Goal: Information Seeking & Learning: Learn about a topic

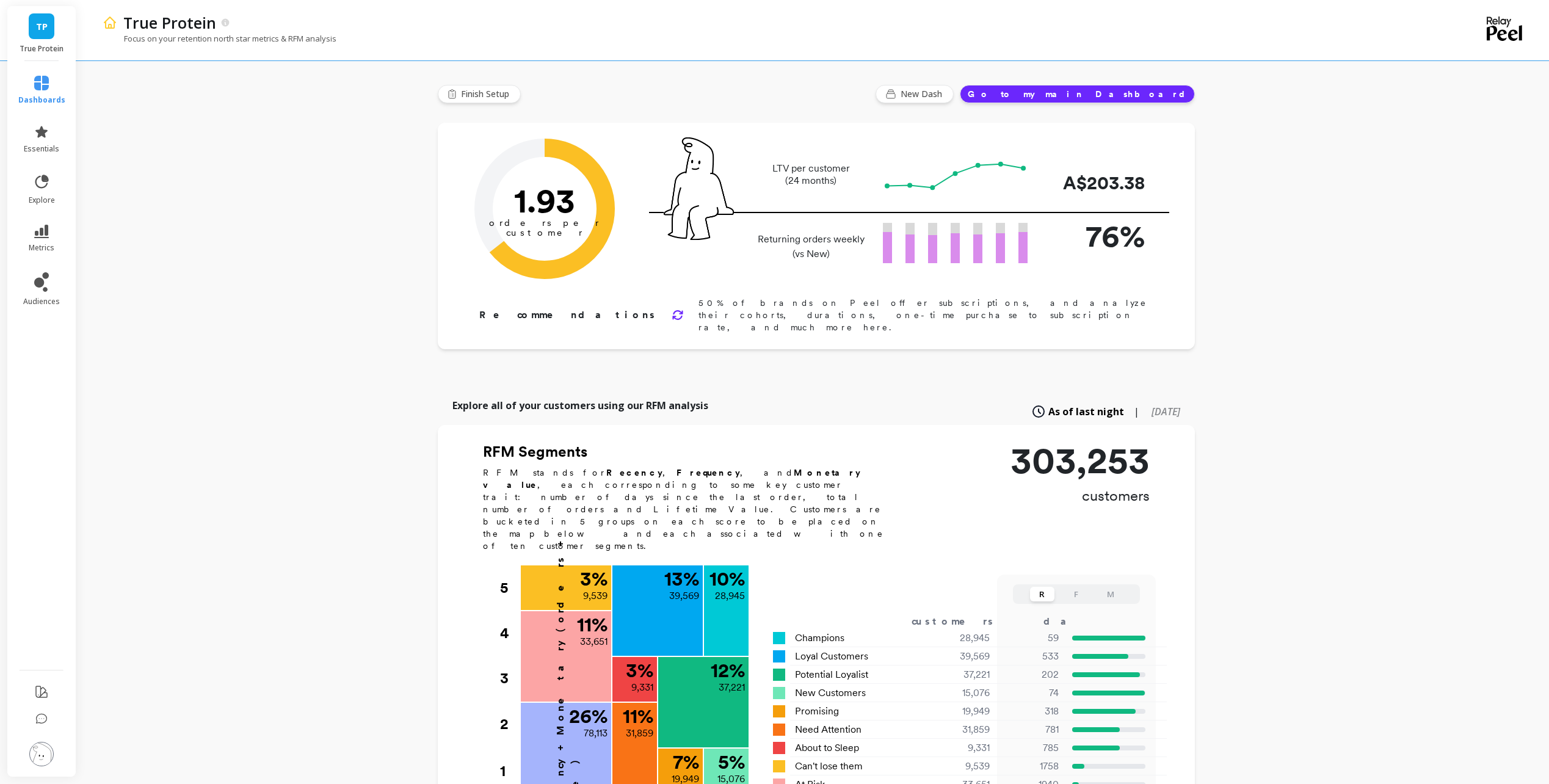
drag, startPoint x: 274, startPoint y: 152, endPoint x: 14, endPoint y: 180, distance: 261.5
click at [271, 153] on div "True Protein Focus on your retention north star metrics & RFM analysis Finish S…" at bounding box center [816, 665] width 1467 height 1329
click at [41, 89] on icon at bounding box center [41, 83] width 15 height 15
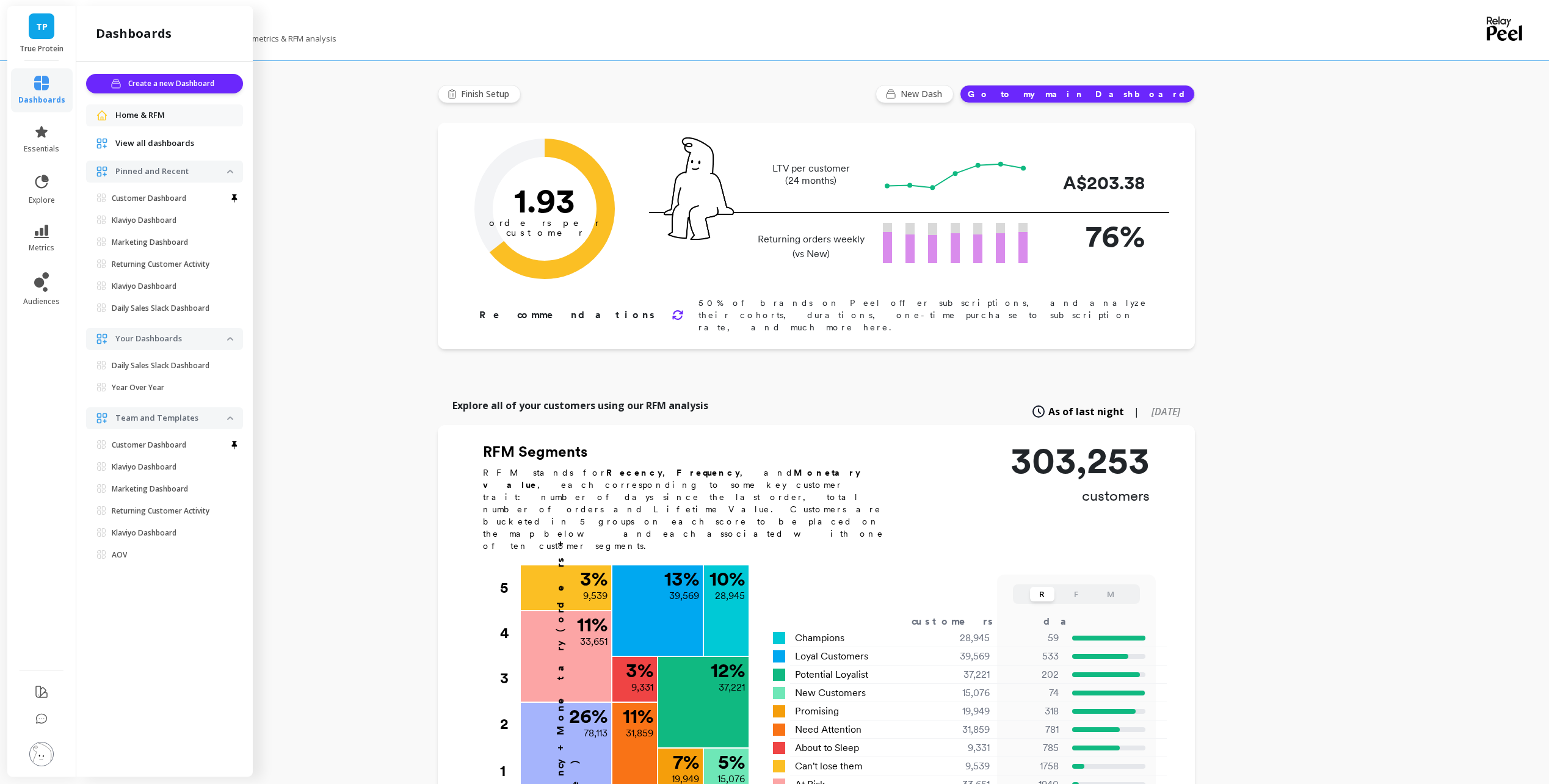
click at [285, 202] on div "True Protein Focus on your retention north star metrics & RFM analysis Finish S…" at bounding box center [816, 665] width 1467 height 1329
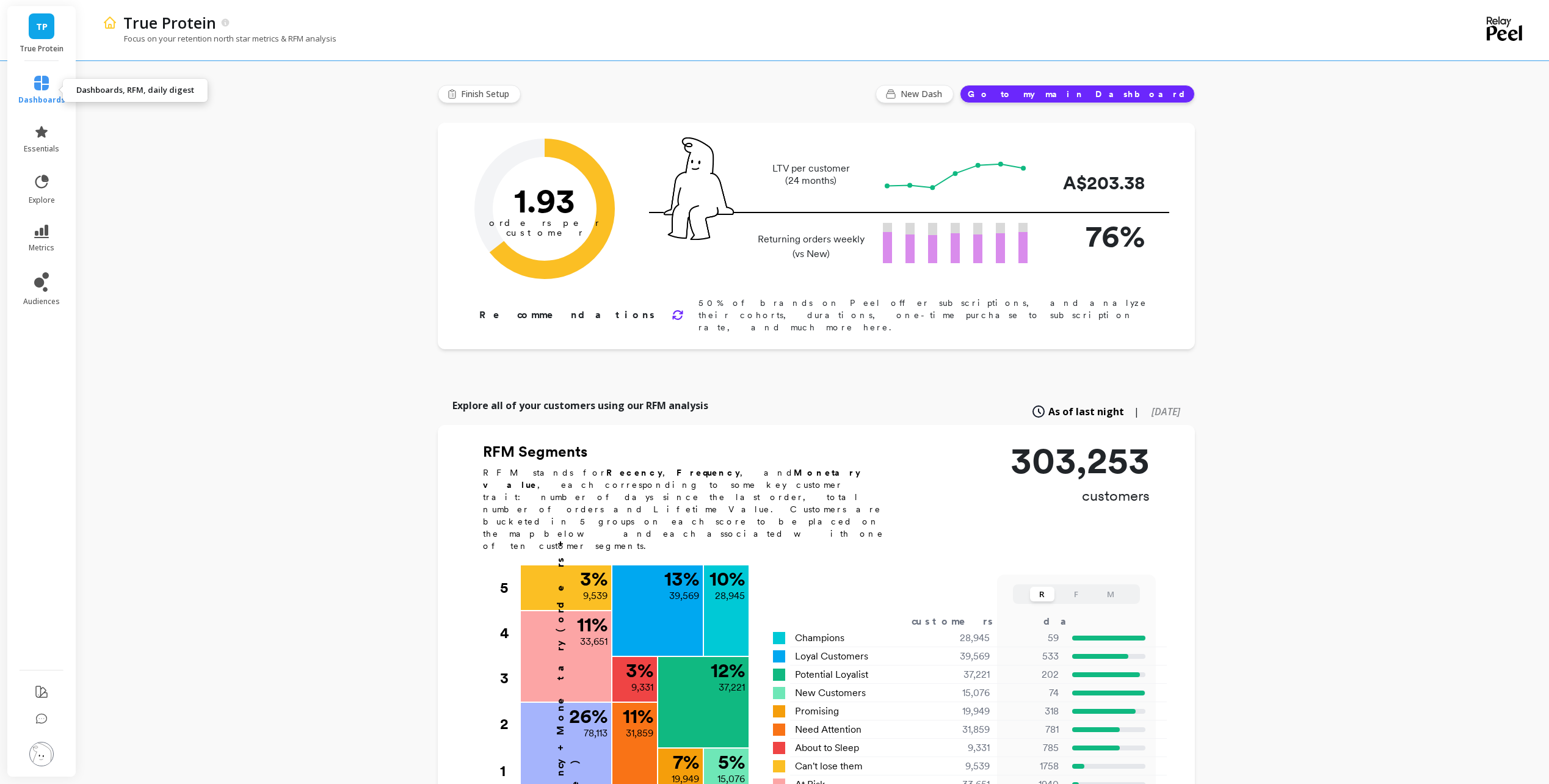
click at [60, 82] on link "dashboards" at bounding box center [42, 90] width 47 height 29
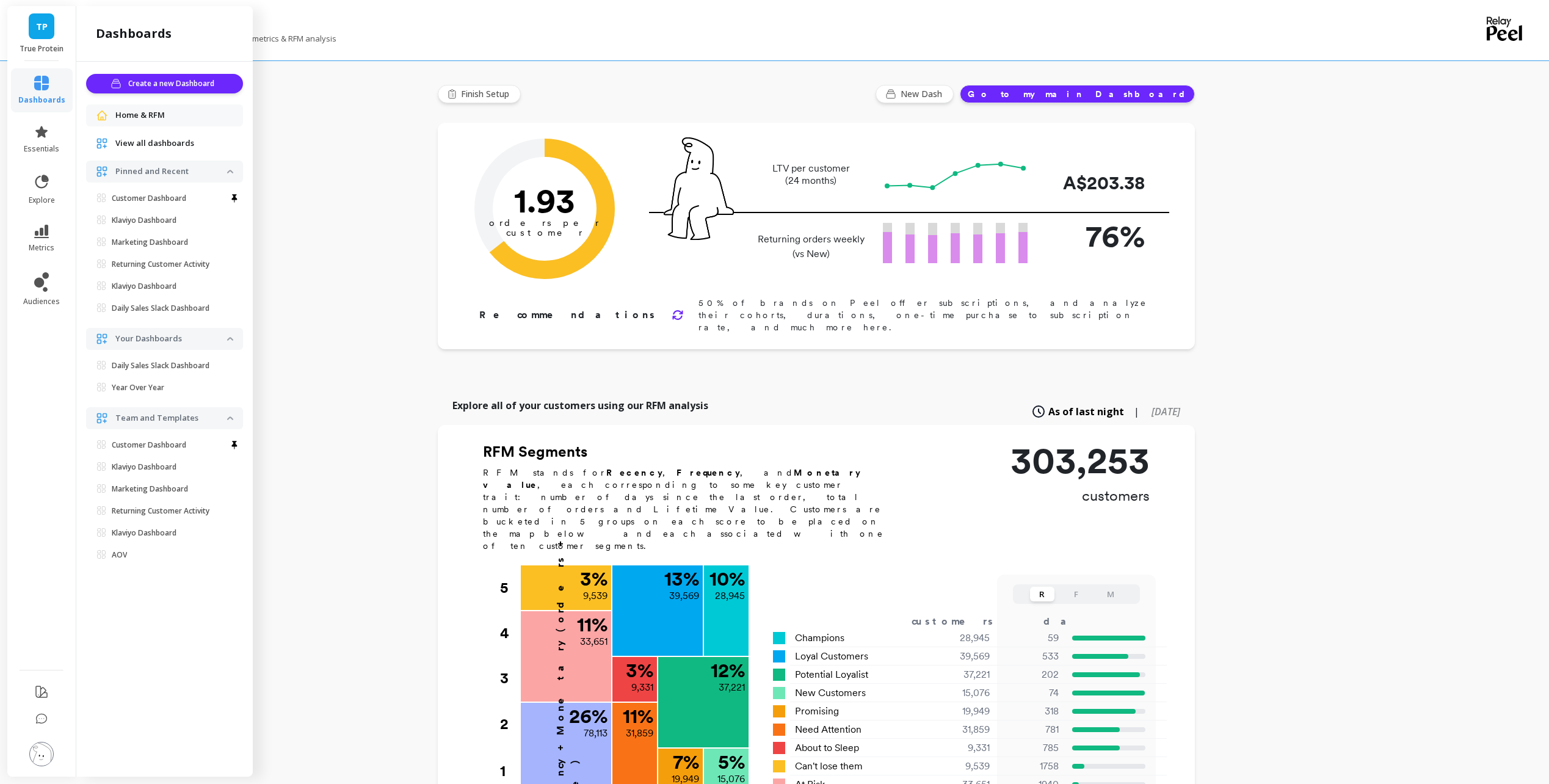
click at [161, 137] on span "View all dashboards" at bounding box center [154, 143] width 79 height 12
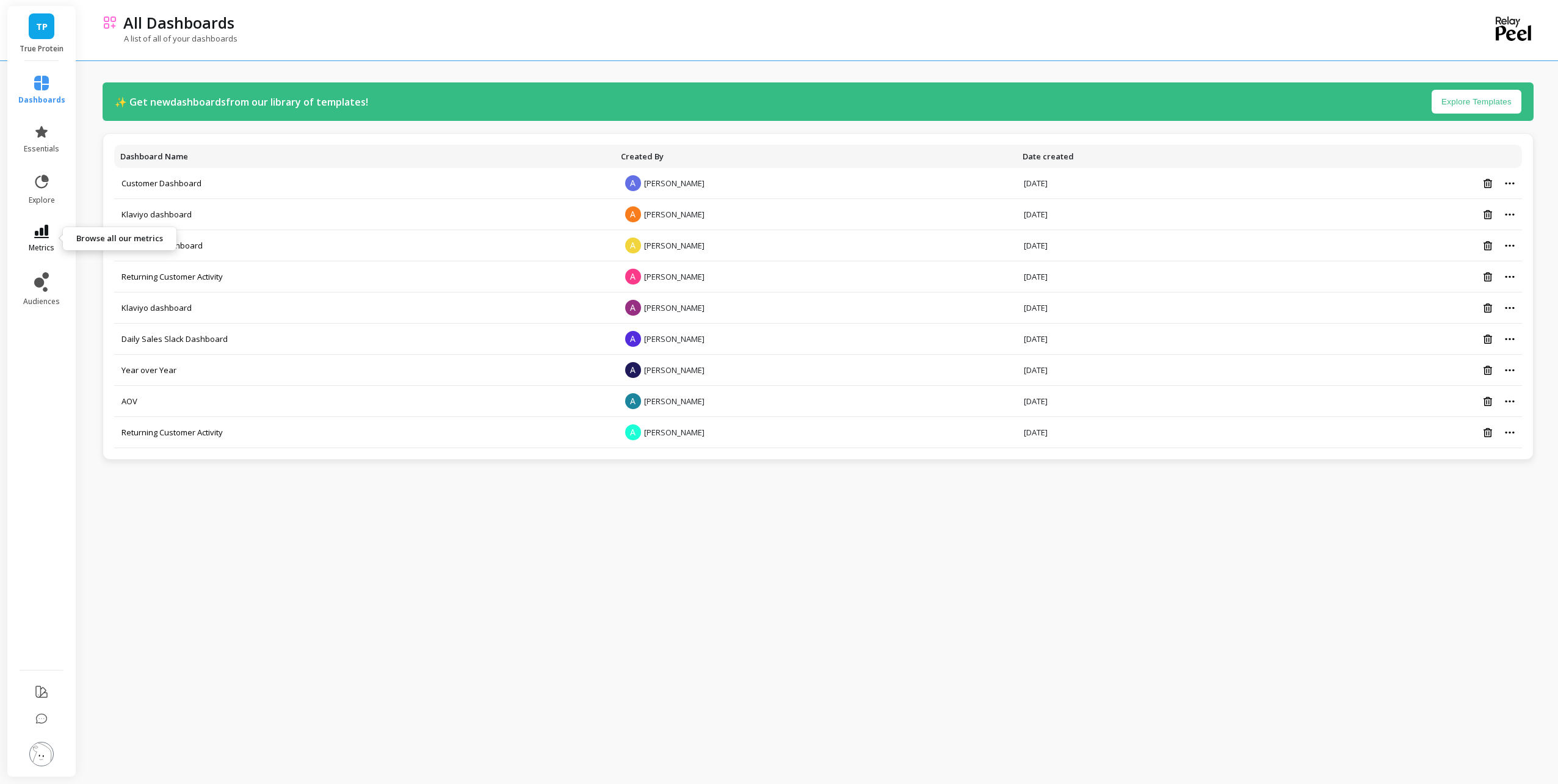
click at [48, 224] on icon at bounding box center [41, 231] width 15 height 13
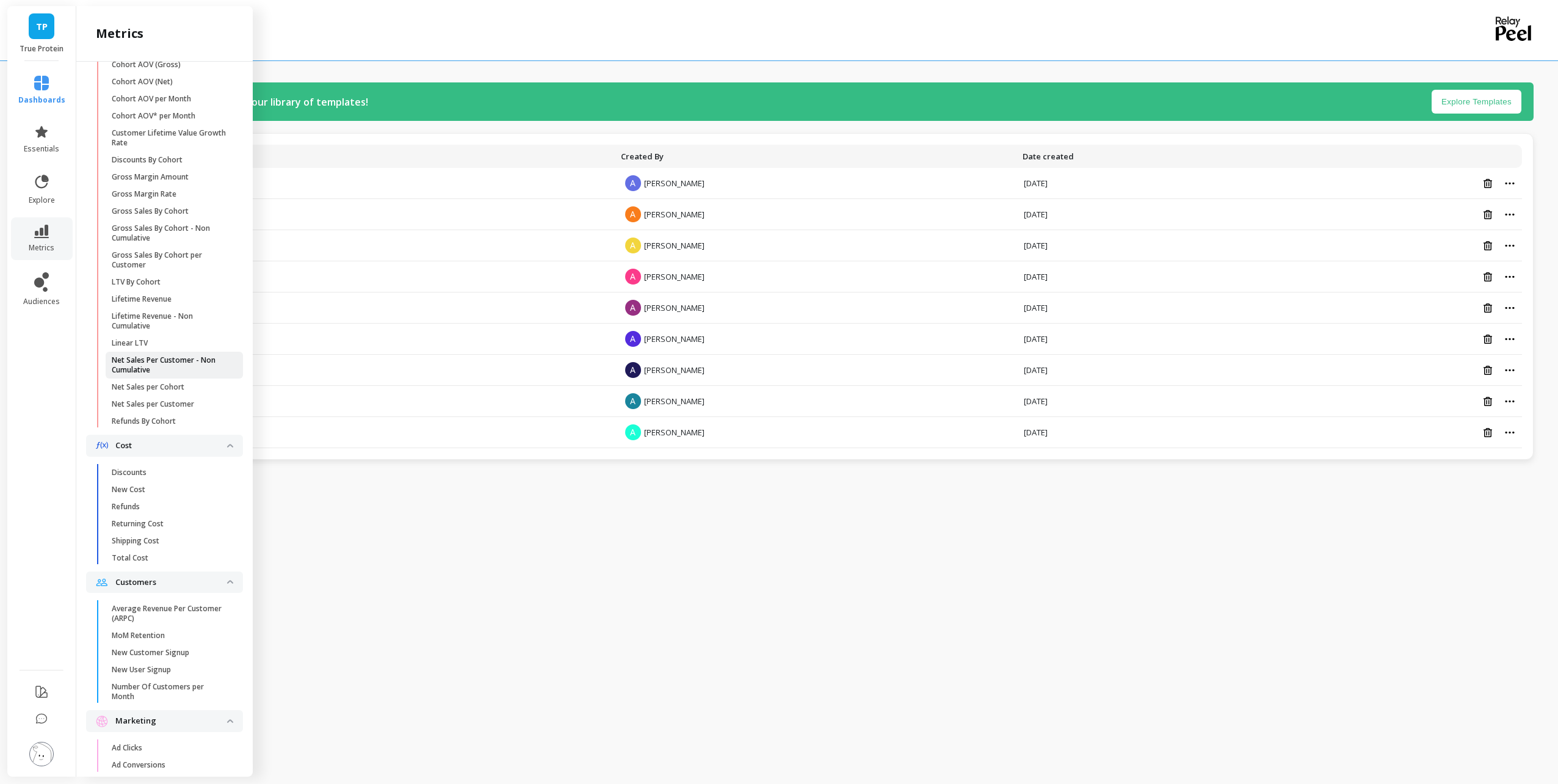
scroll to position [370, 0]
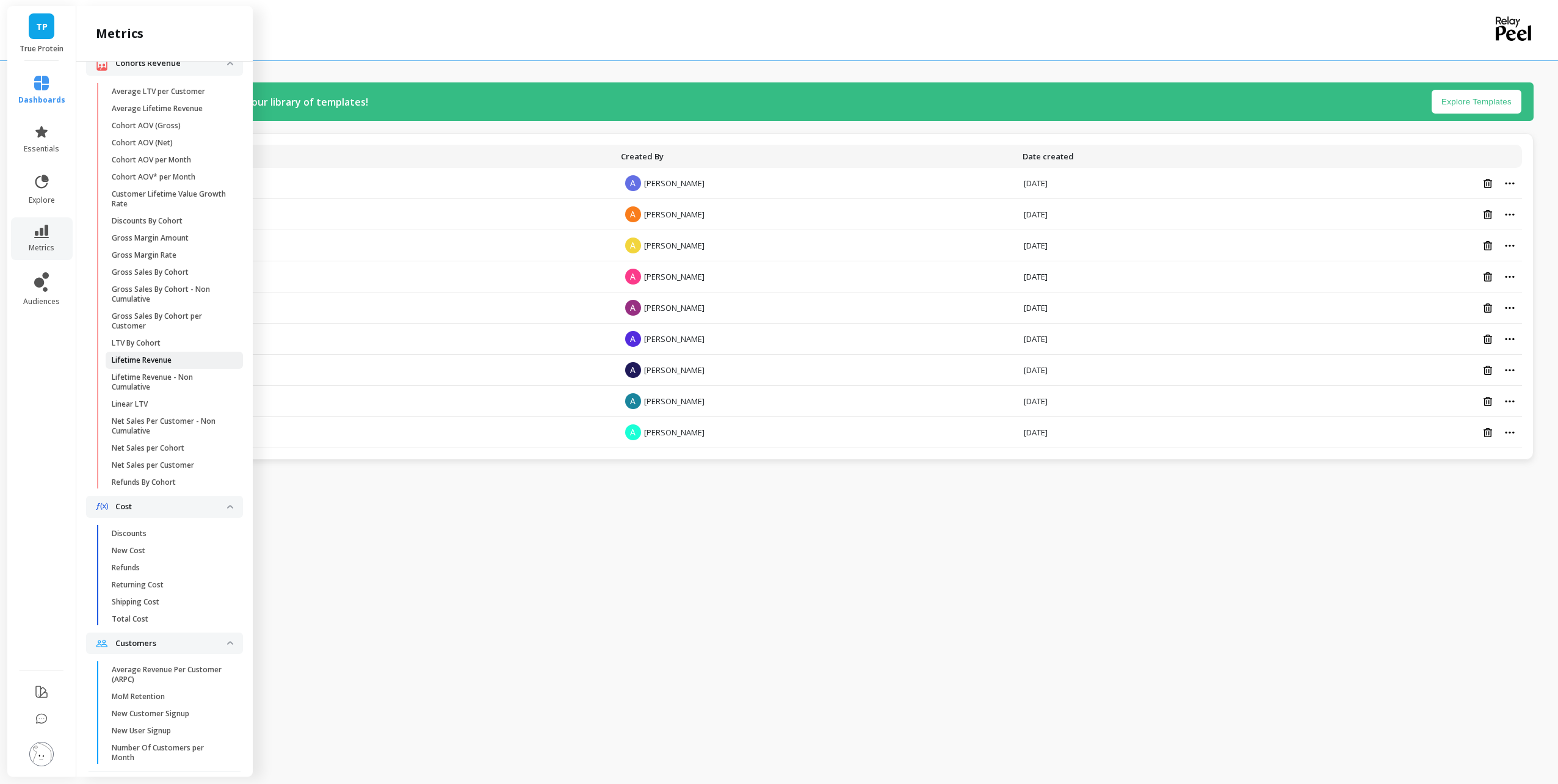
click at [186, 365] on span "Lifetime Revenue" at bounding box center [170, 360] width 117 height 10
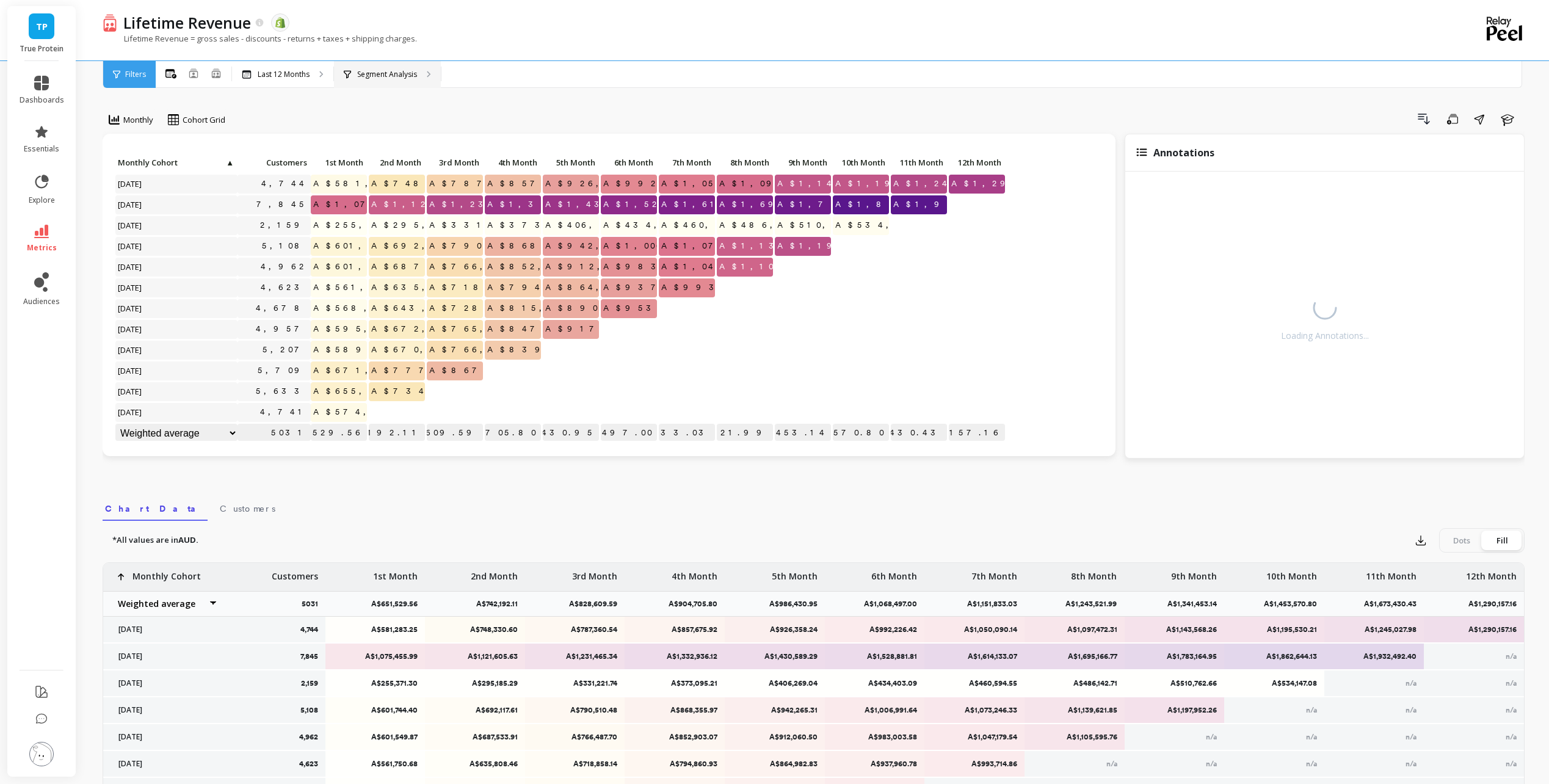
click at [360, 72] on p "Segment Analysis" at bounding box center [387, 75] width 60 height 10
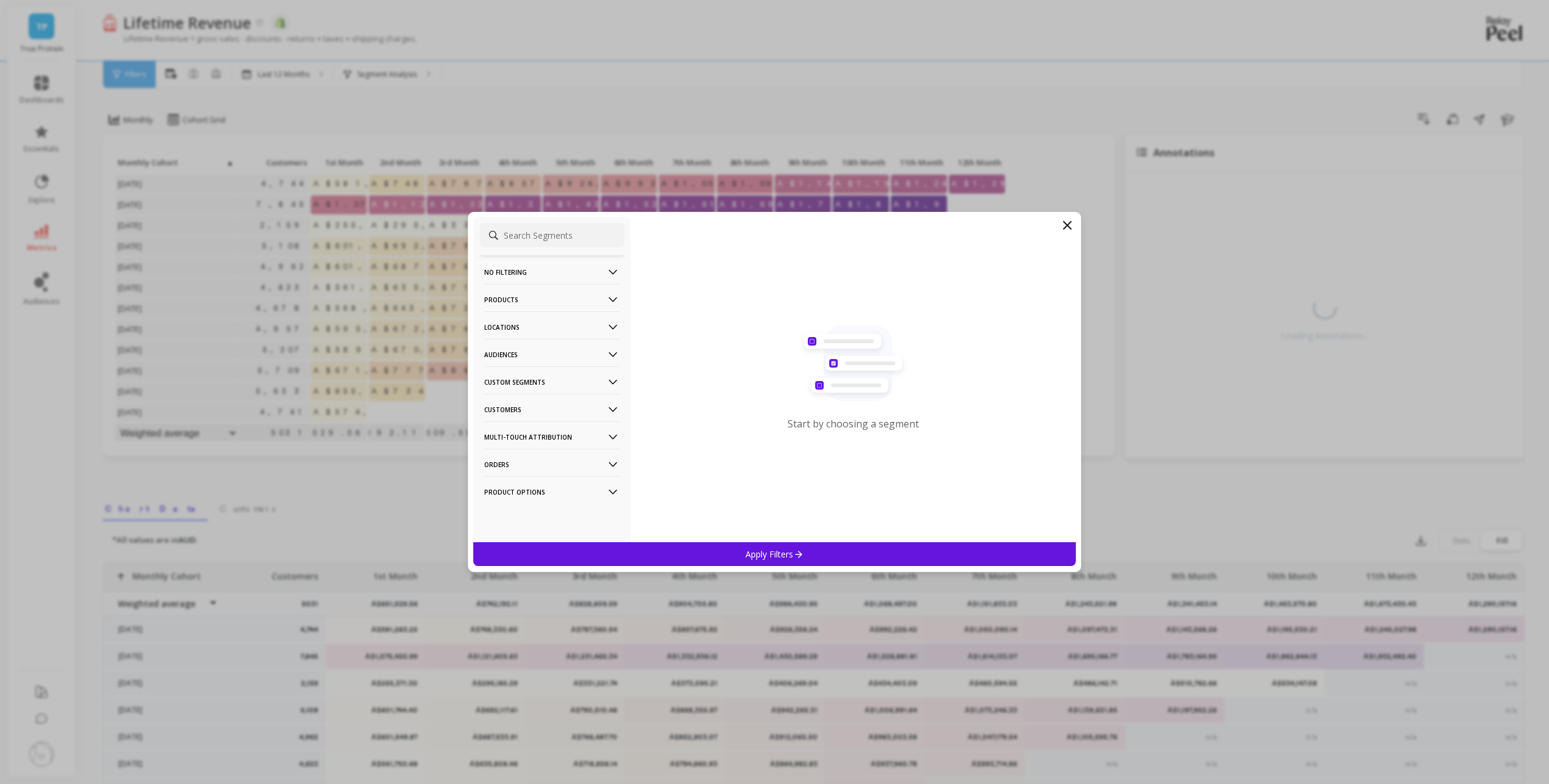
click at [514, 228] on input at bounding box center [552, 235] width 146 height 24
paste input "bundle_title"
type input "bundle_title"
click at [568, 236] on input "bundle_title" at bounding box center [552, 235] width 146 height 24
type input "tag"
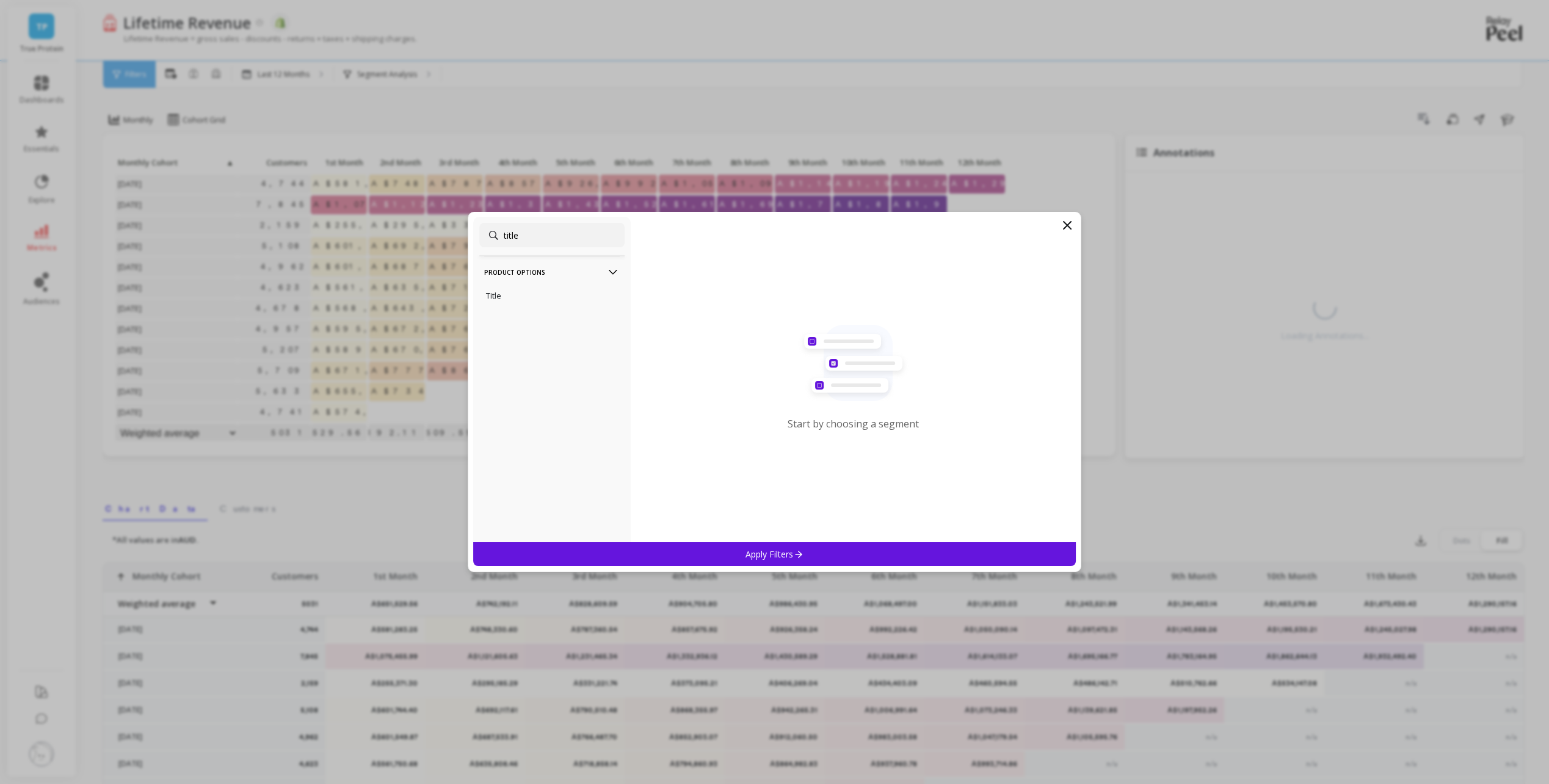
type input "title"
click at [560, 305] on ul "Title" at bounding box center [552, 295] width 146 height 23
click at [558, 297] on div "Title" at bounding box center [552, 295] width 146 height 20
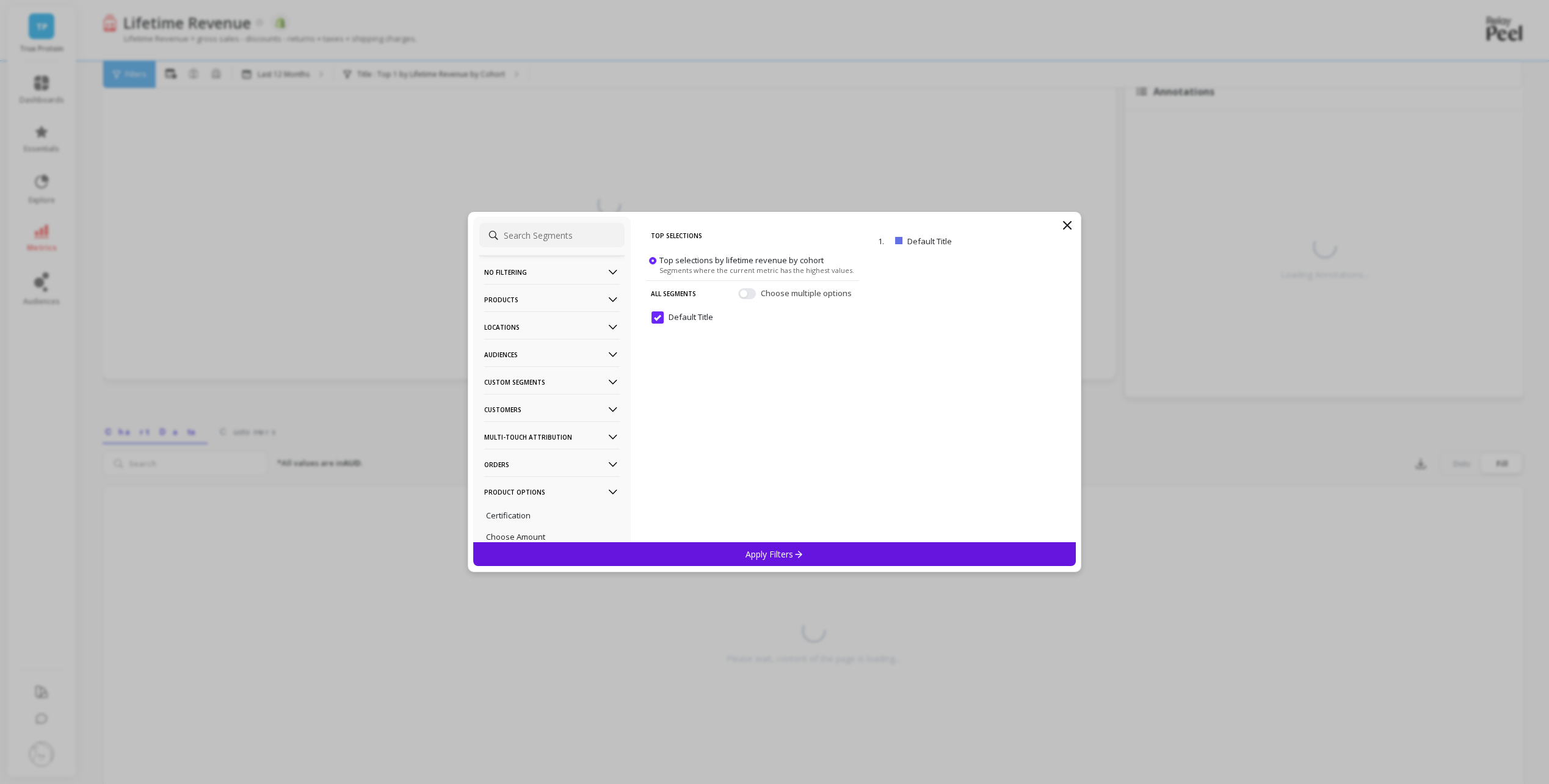
click at [558, 381] on p "Custom Segments" at bounding box center [552, 382] width 136 height 31
click at [851, 425] on div "Top Selections Top selections by lifetime revenue by cohort Segments where the …" at bounding box center [752, 383] width 213 height 320
click at [541, 302] on p "Products" at bounding box center [552, 300] width 136 height 31
click at [536, 344] on div "Product Tags" at bounding box center [552, 344] width 146 height 20
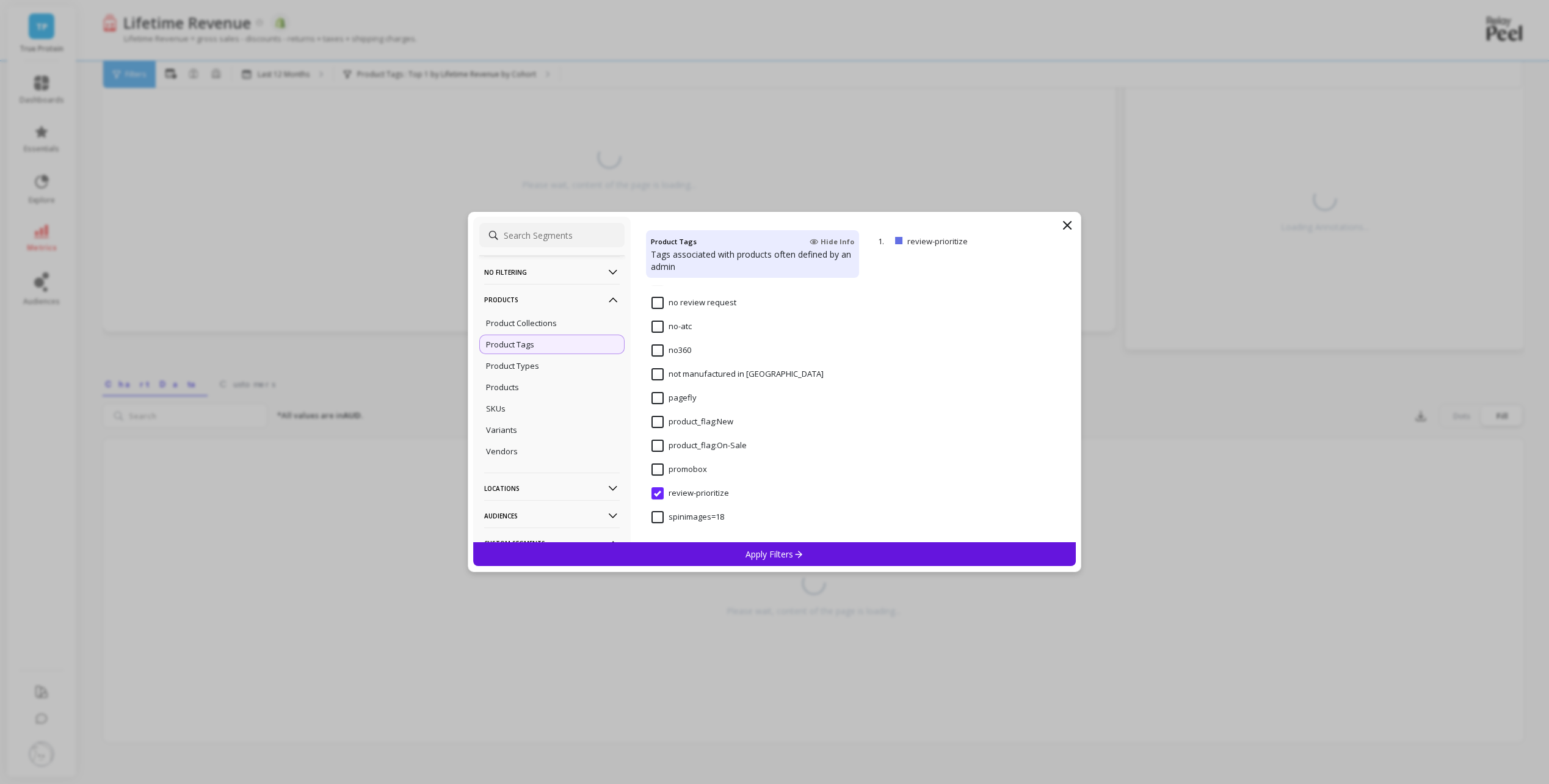
scroll to position [116, 0]
click at [658, 495] on input "review-prioritize" at bounding box center [690, 493] width 77 height 12
click at [1067, 225] on icon at bounding box center [1067, 225] width 7 height 7
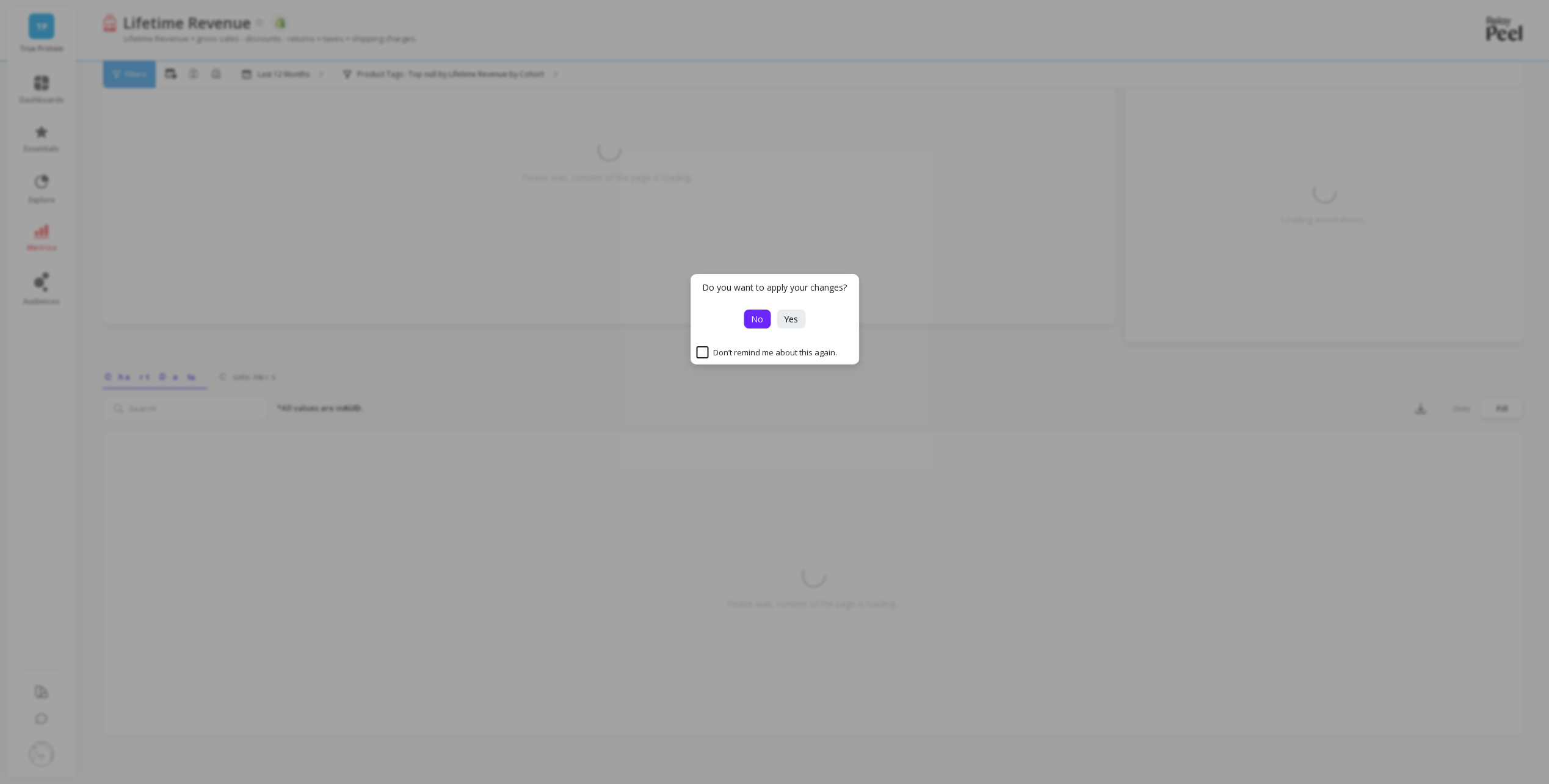
click at [758, 320] on span "No" at bounding box center [757, 319] width 12 height 11
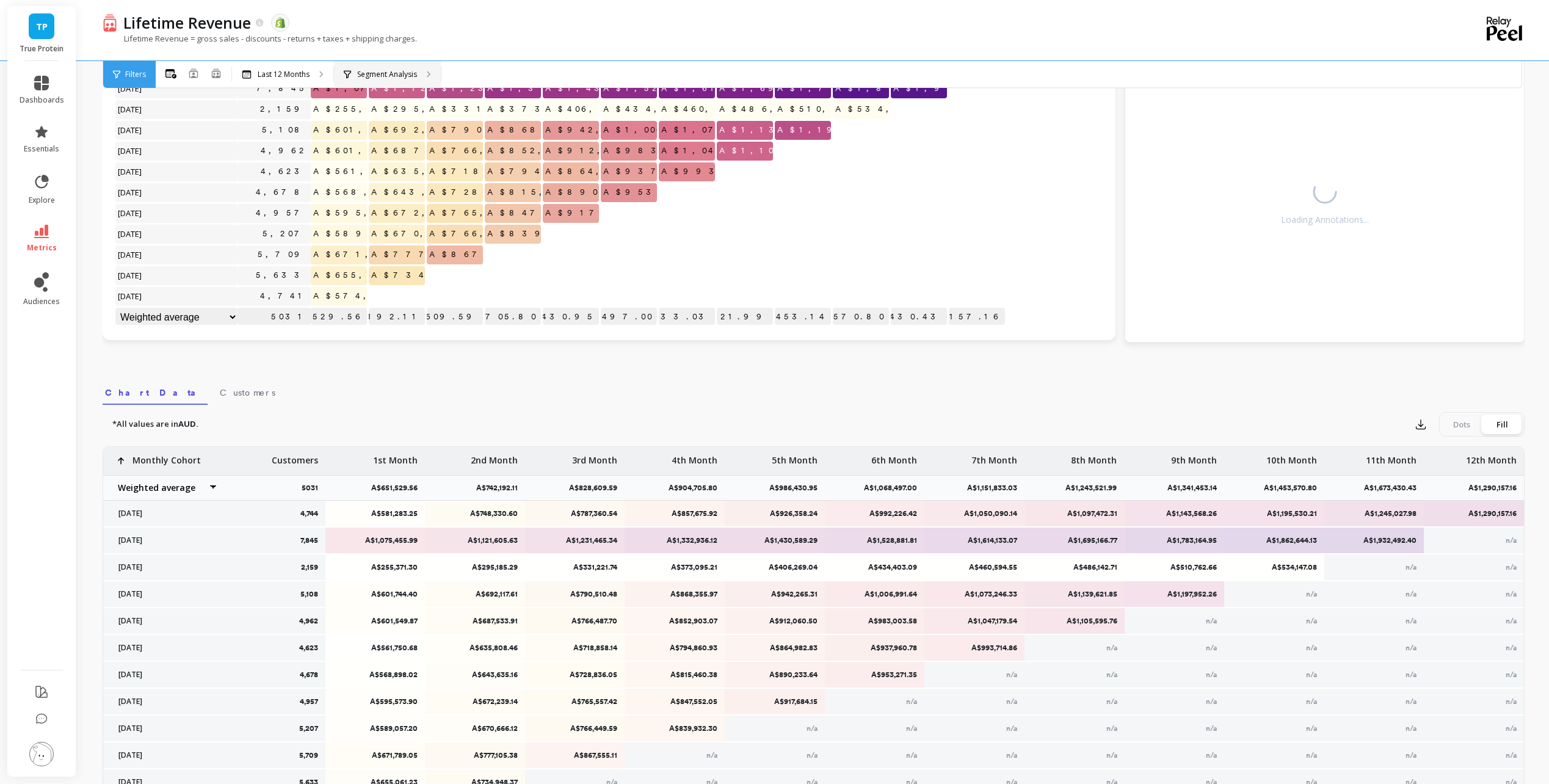
click at [393, 72] on p "Segment Analysis" at bounding box center [387, 75] width 60 height 10
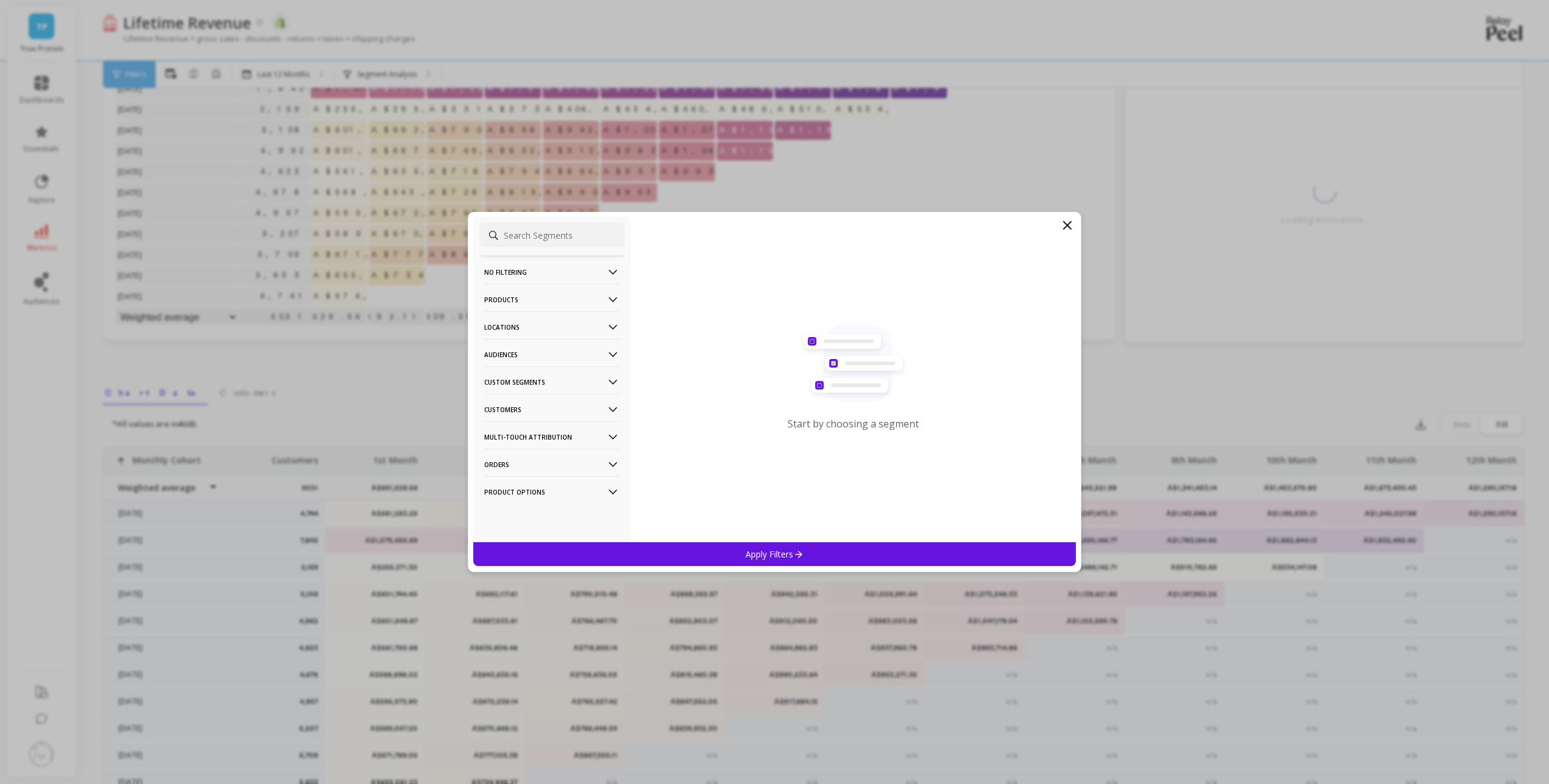
click at [549, 234] on input at bounding box center [552, 235] width 146 height 24
type input "tag"
click at [538, 353] on p "Customer Tags" at bounding box center [514, 355] width 55 height 11
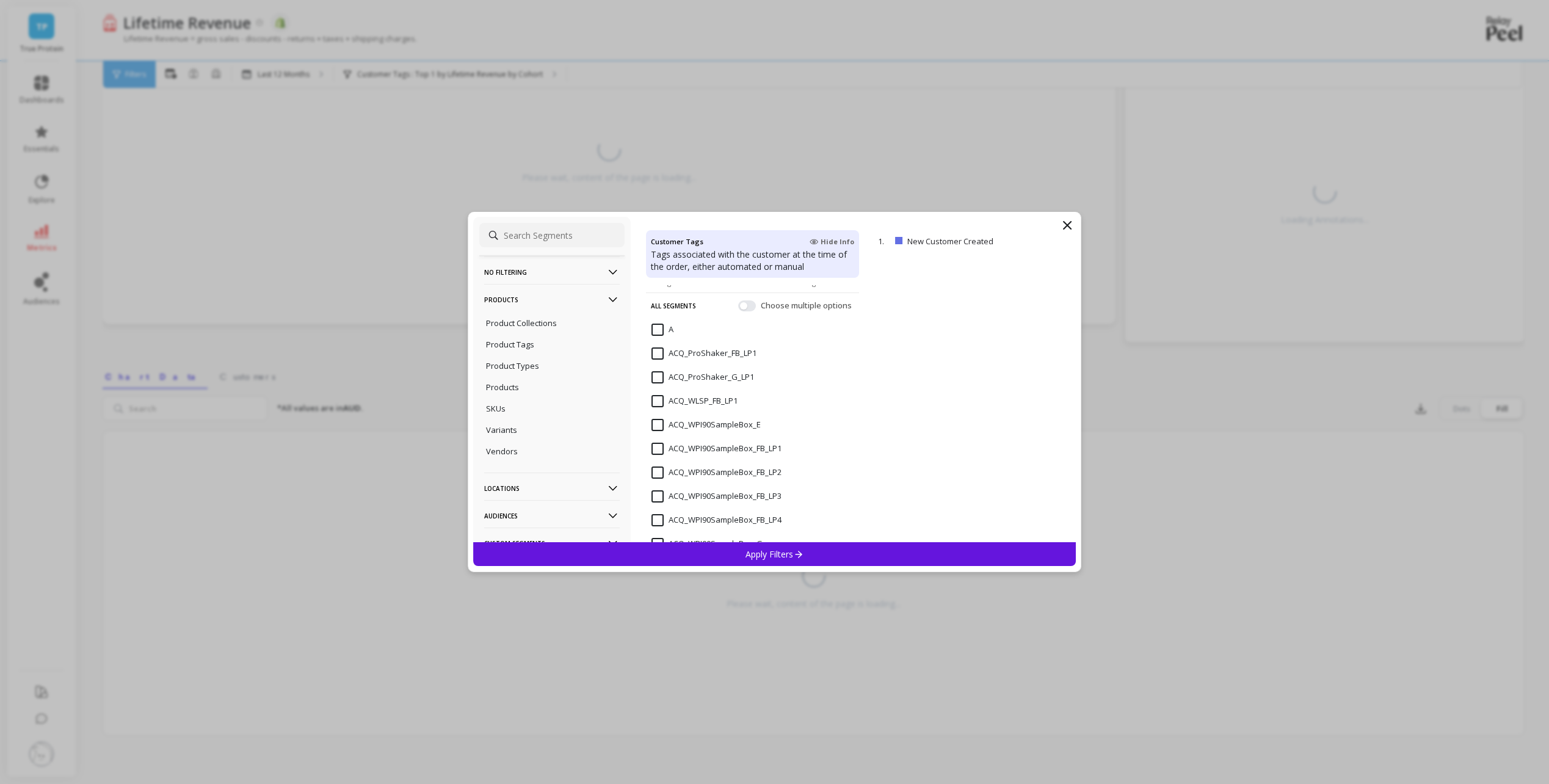
scroll to position [61, 0]
click at [660, 440] on input "ACQ_WPI90SampleBox_FB_LP1" at bounding box center [716, 437] width 130 height 12
click at [654, 467] on input "ACQ_WPI90SampleBox_FB_LP2" at bounding box center [716, 461] width 130 height 12
click at [657, 437] on input "ACQ_WPI90SampleBox_FB_LP1" at bounding box center [716, 437] width 130 height 12
click at [656, 437] on input "ACQ_WPI90SampleBox_FB_LP1" at bounding box center [716, 437] width 130 height 12
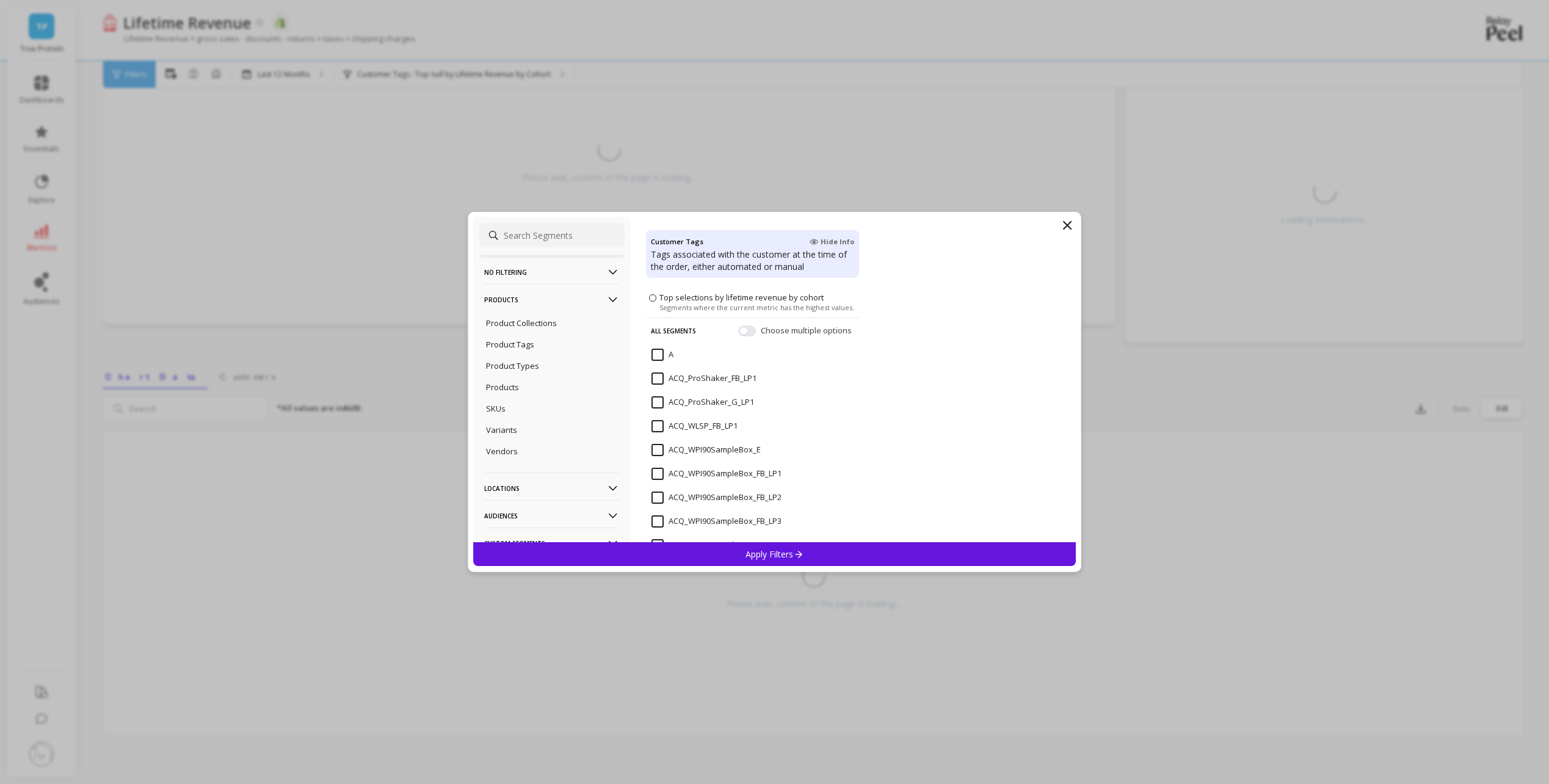
scroll to position [0, 0]
click at [739, 356] on button "button" at bounding box center [747, 355] width 18 height 11
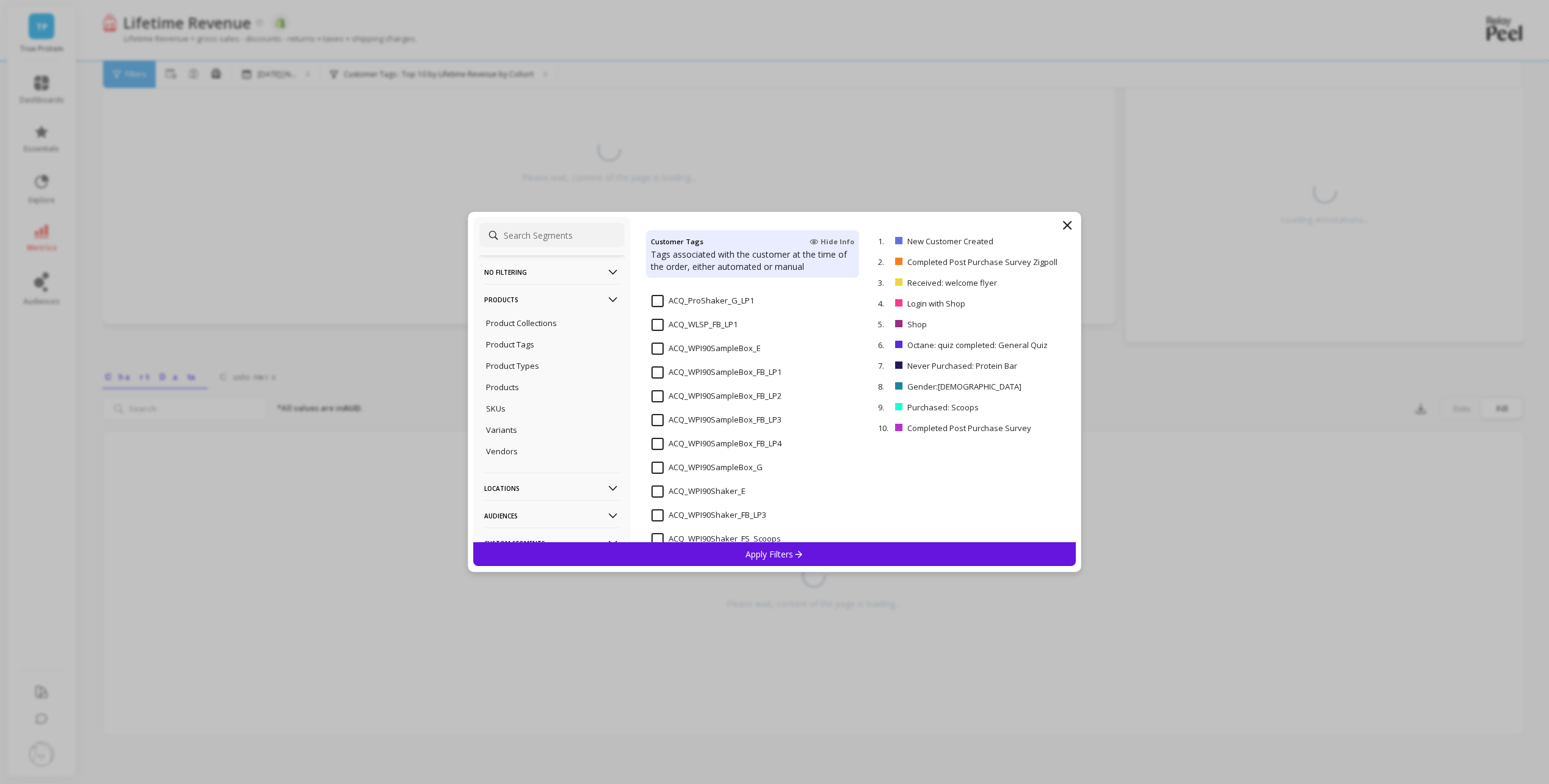
scroll to position [122, 0]
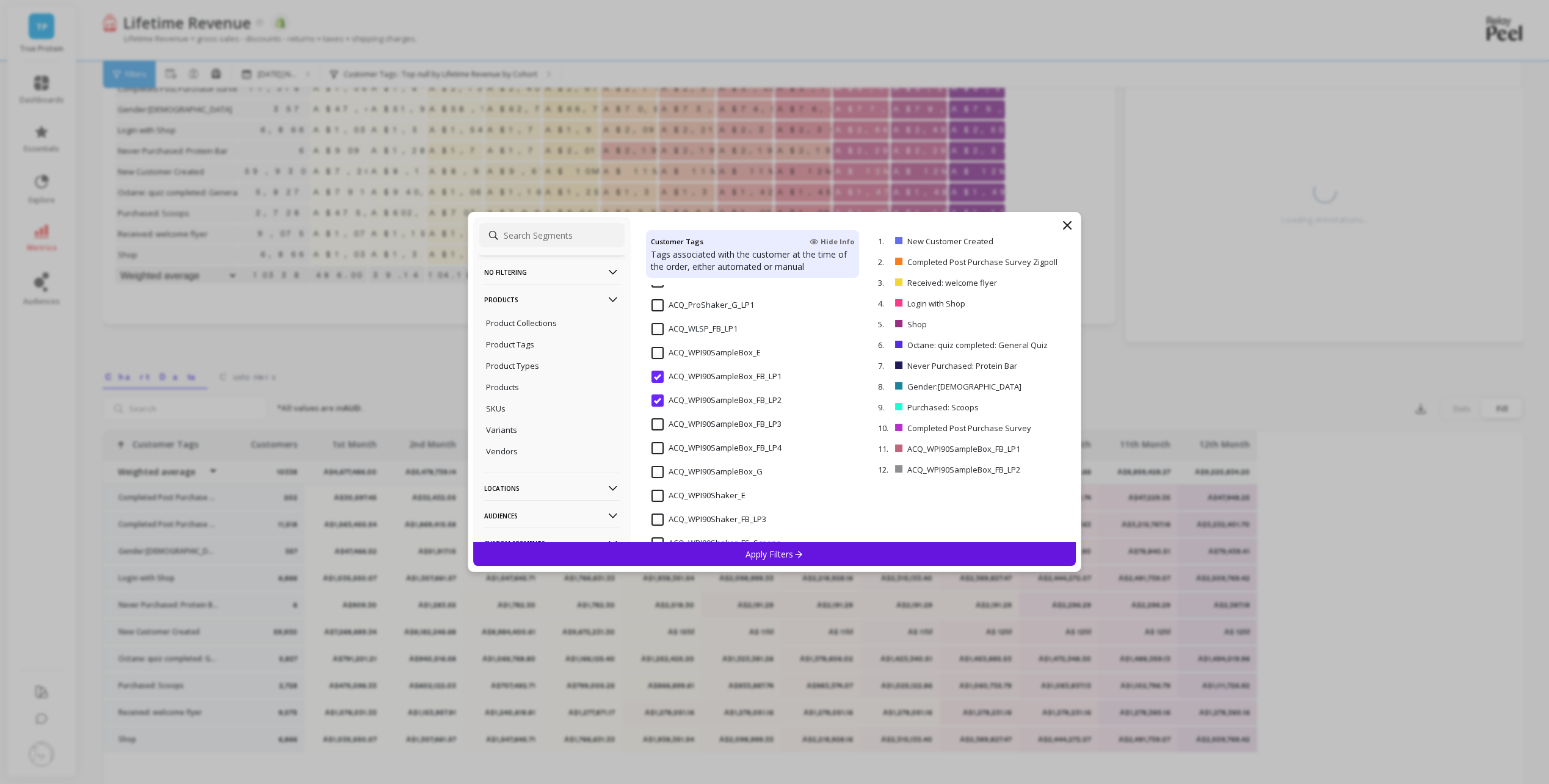
click at [656, 423] on input "ACQ_WPI90SampleBox_FB_LP3" at bounding box center [716, 424] width 130 height 12
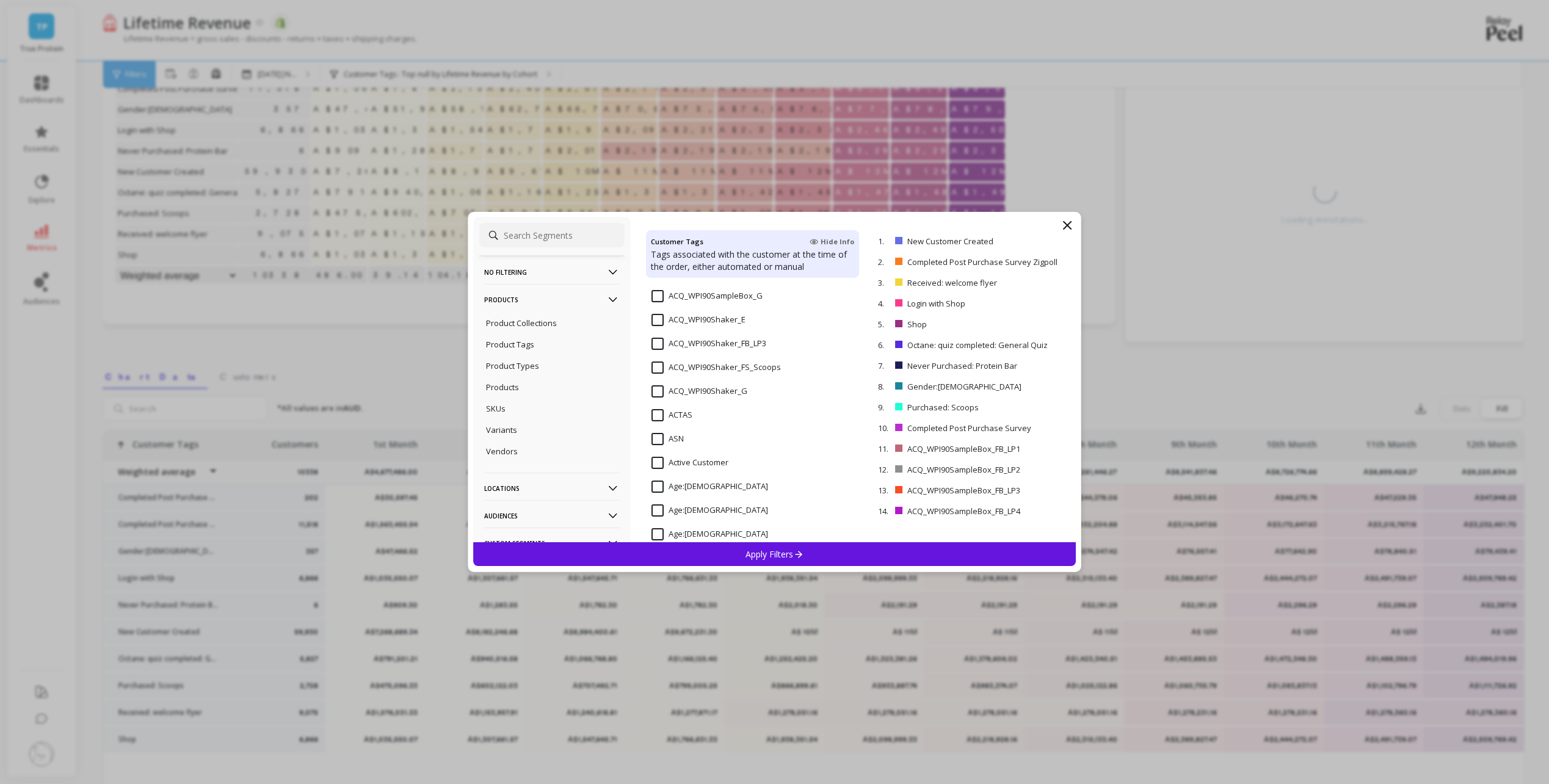
scroll to position [305, 0]
click at [1037, 241] on p "remove" at bounding box center [1041, 241] width 31 height 9
click at [1032, 241] on p "remove" at bounding box center [1041, 241] width 31 height 9
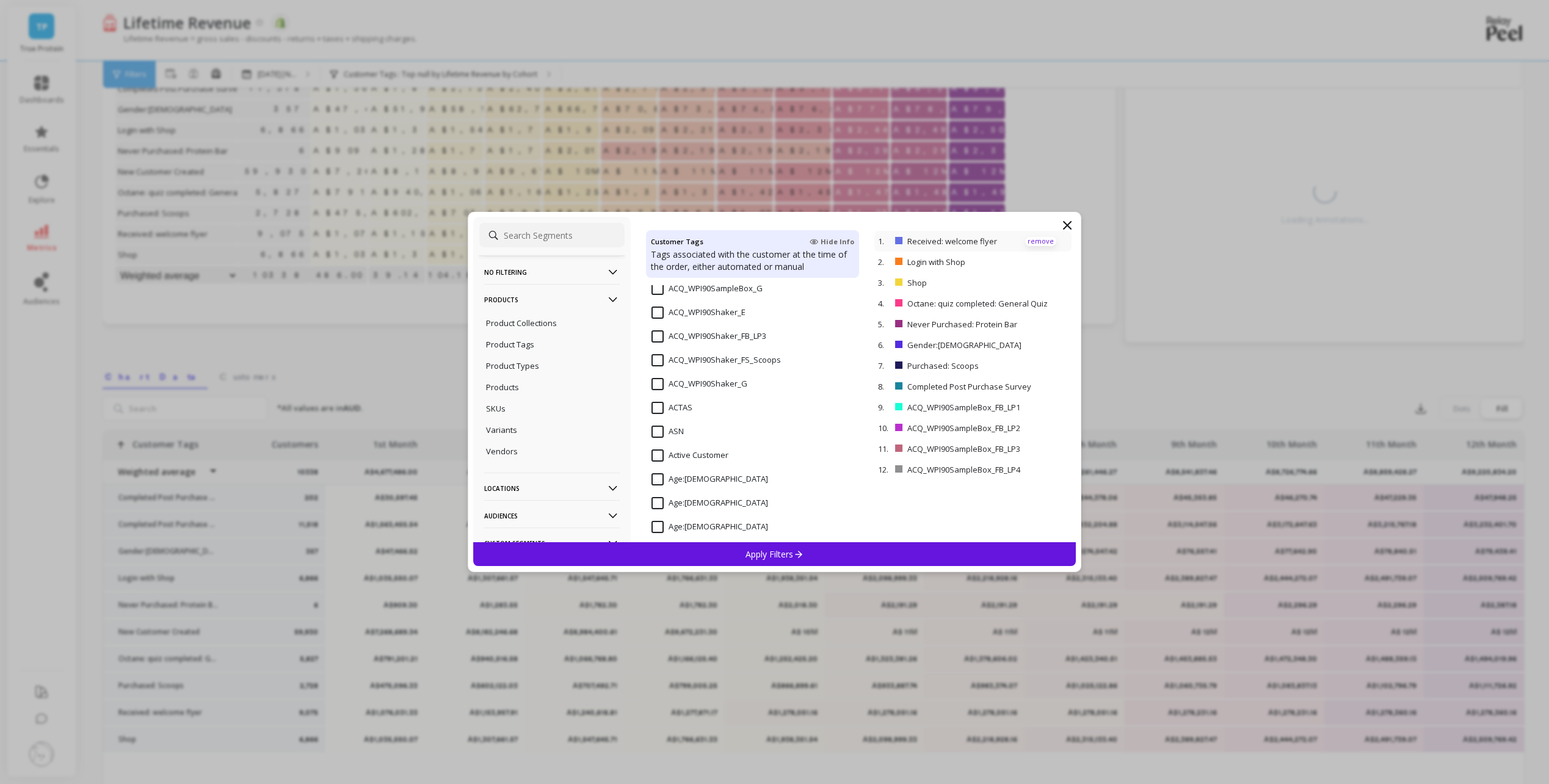
click at [1032, 241] on p "remove" at bounding box center [1041, 241] width 31 height 9
click at [1032, 241] on p "remove" at bounding box center [1041, 241] width 31 height 9
click at [1030, 241] on p "remove" at bounding box center [1041, 241] width 31 height 9
click at [1030, 241] on p "remove" at bounding box center [1041, 241] width 31 height 9
click at [1032, 240] on p "remove" at bounding box center [1041, 241] width 31 height 9
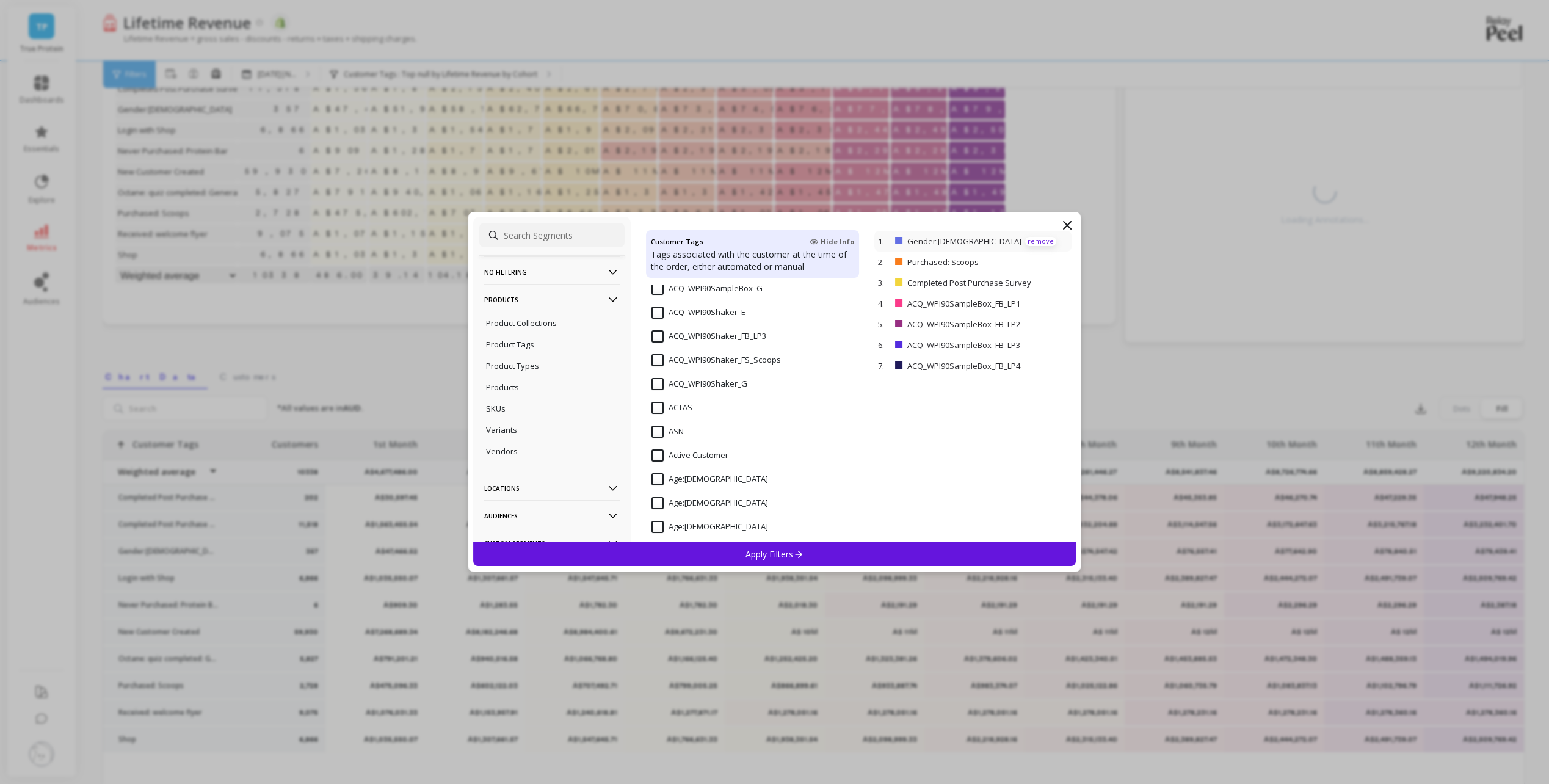
click at [1032, 240] on p "remove" at bounding box center [1041, 241] width 31 height 9
click at [795, 555] on icon at bounding box center [798, 554] width 11 height 11
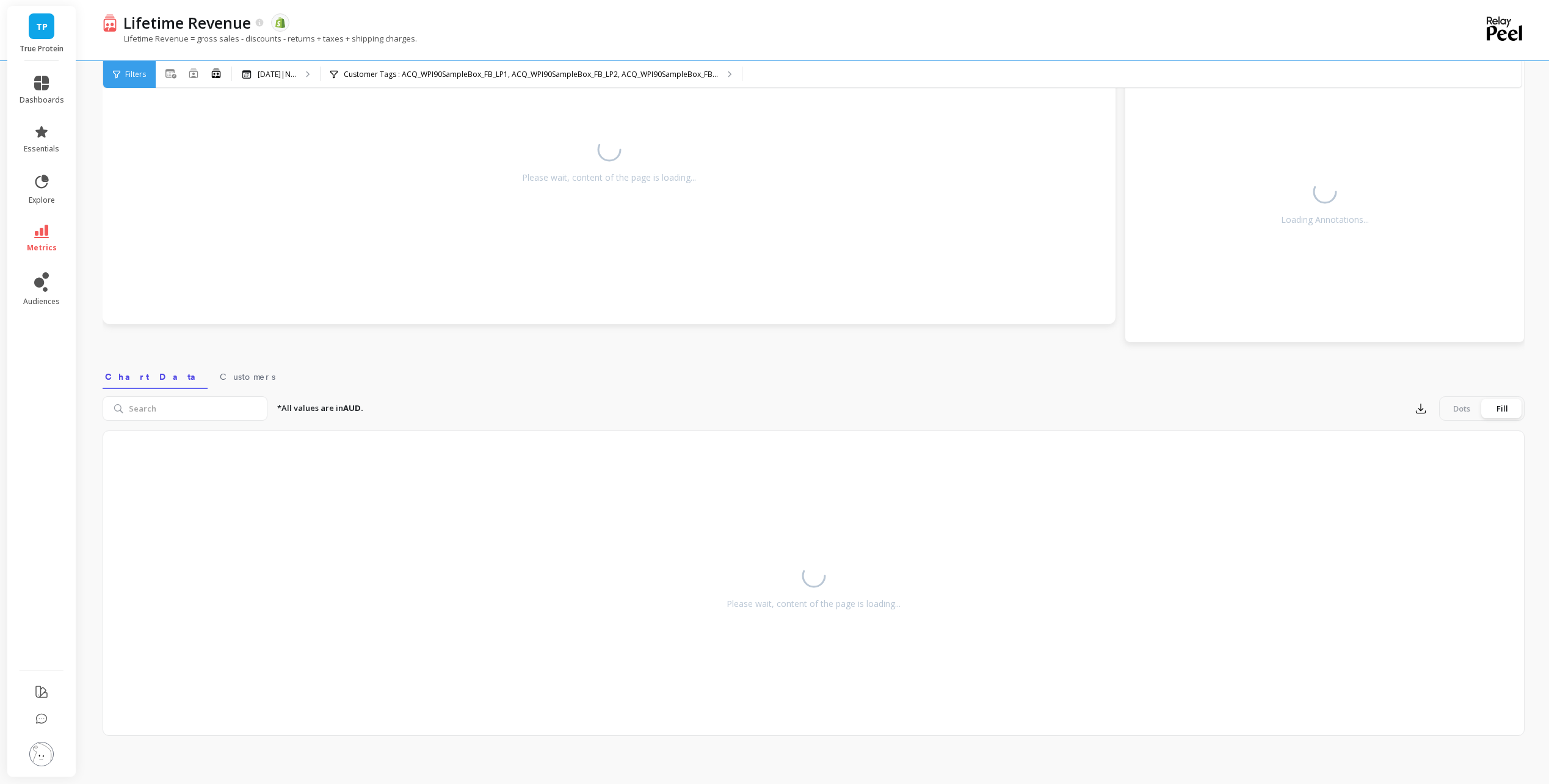
click at [130, 80] on div "Filters" at bounding box center [129, 75] width 53 height 27
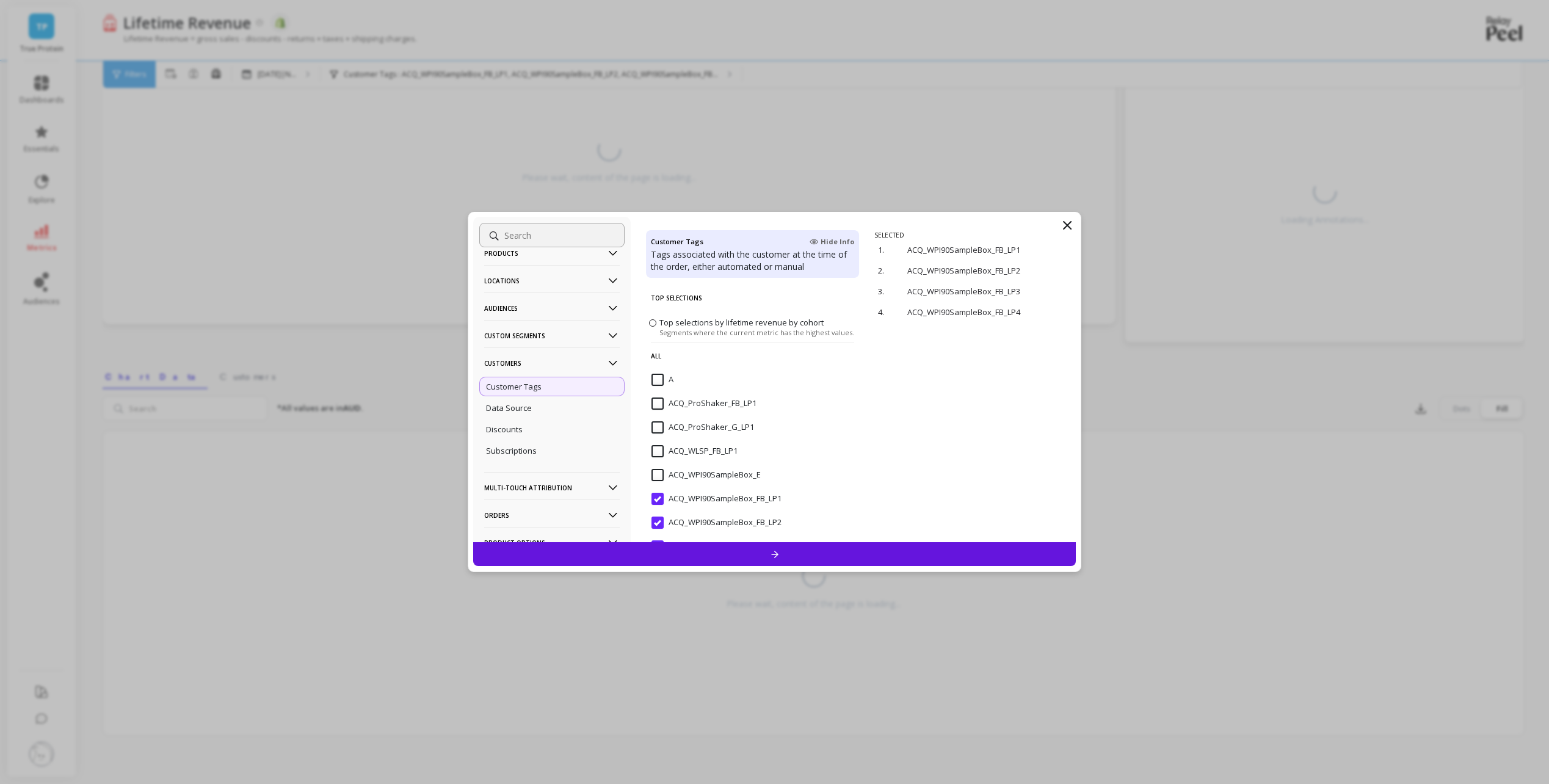
scroll to position [89, 0]
click at [1068, 223] on icon at bounding box center [1067, 225] width 15 height 15
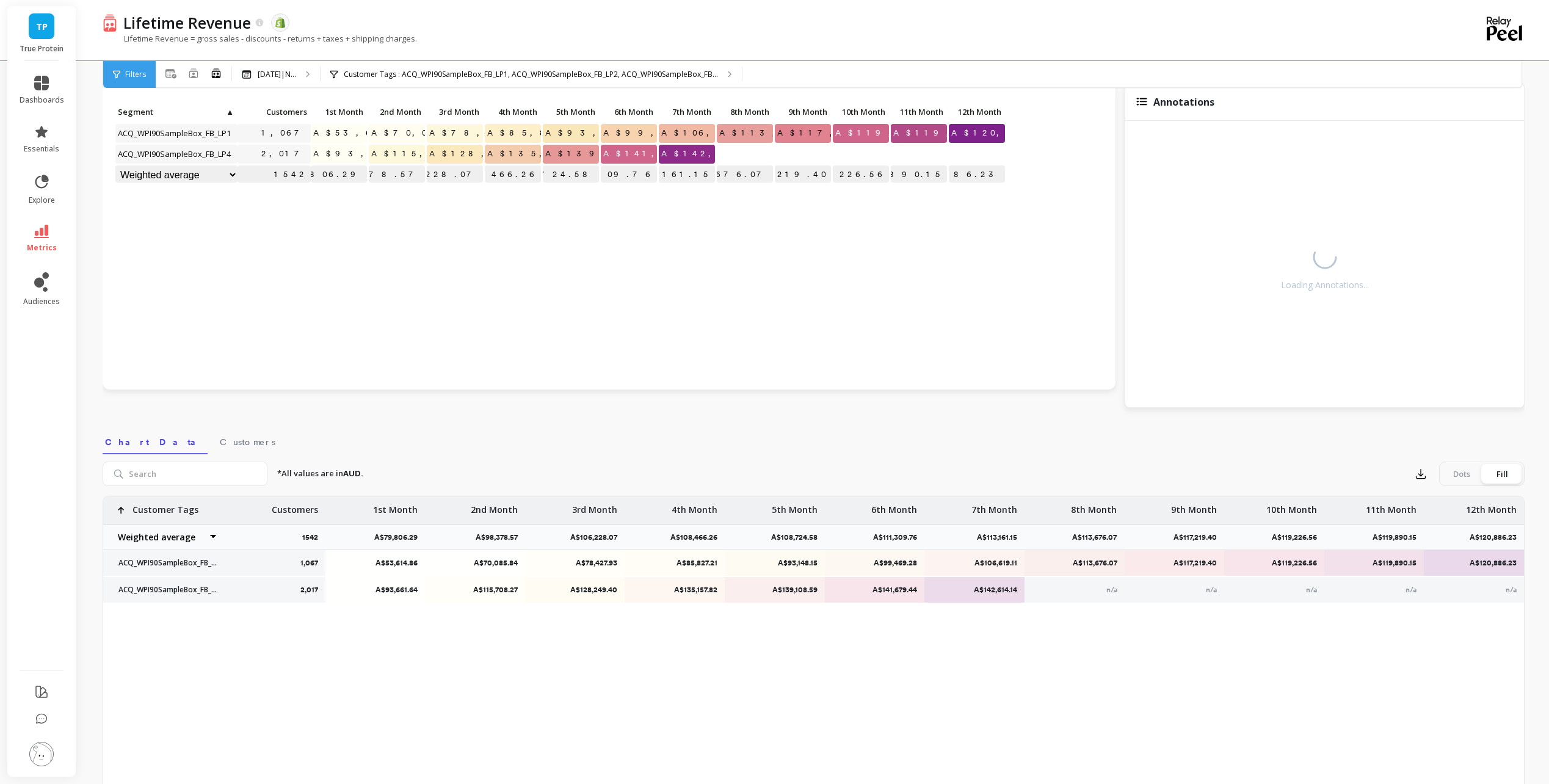
scroll to position [0, 0]
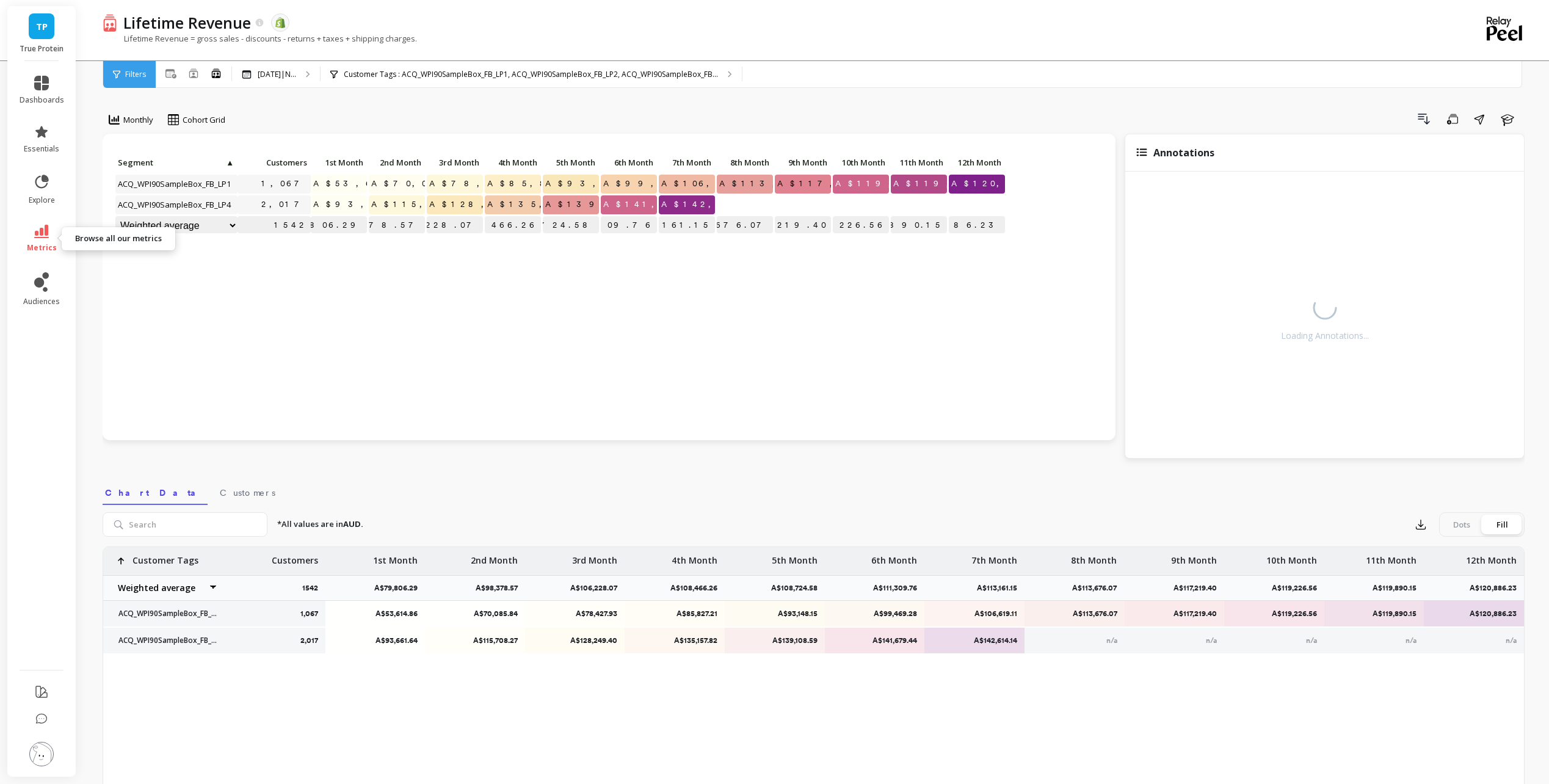
click at [45, 237] on icon at bounding box center [41, 231] width 15 height 13
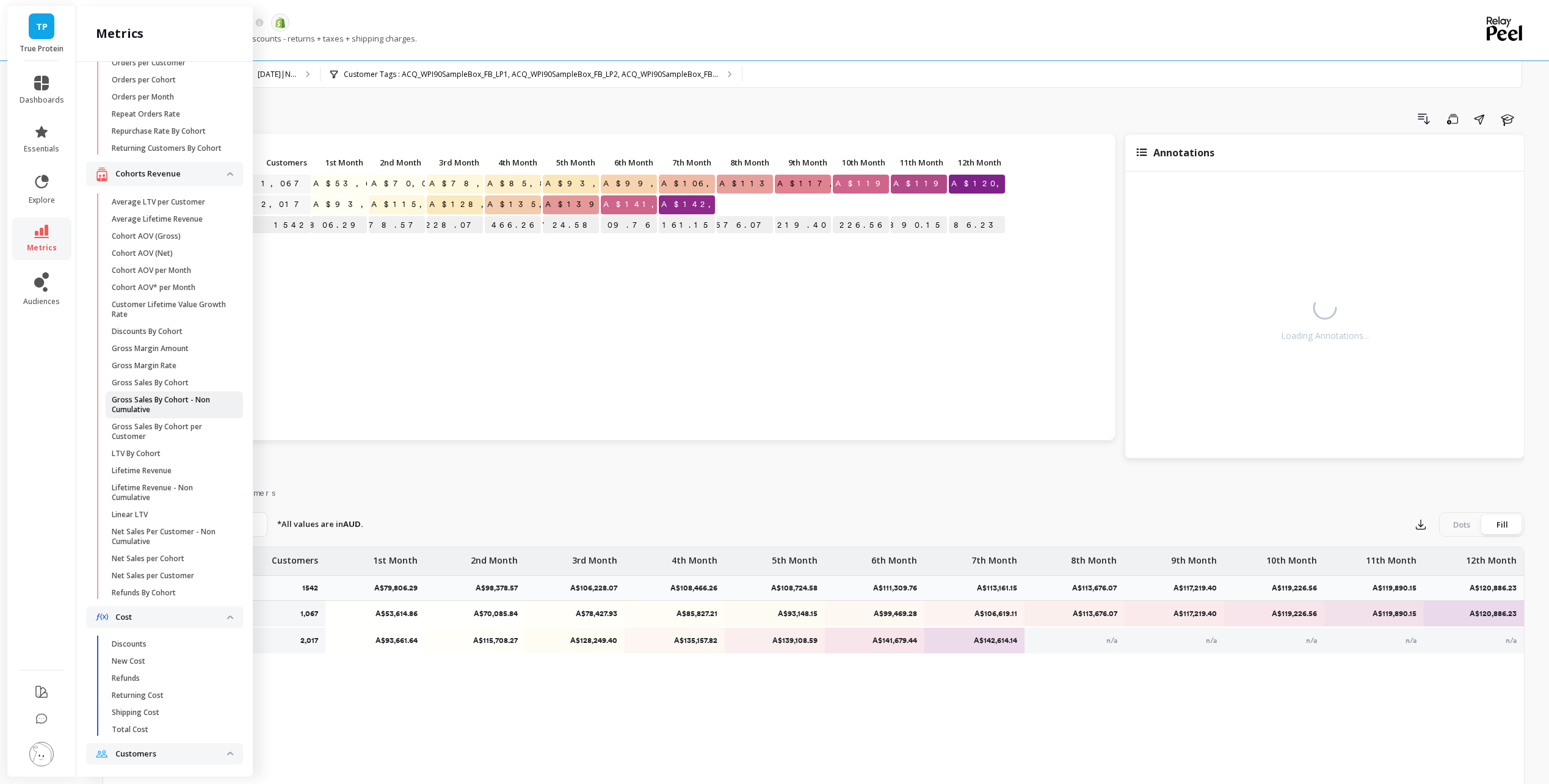
scroll to position [248, 0]
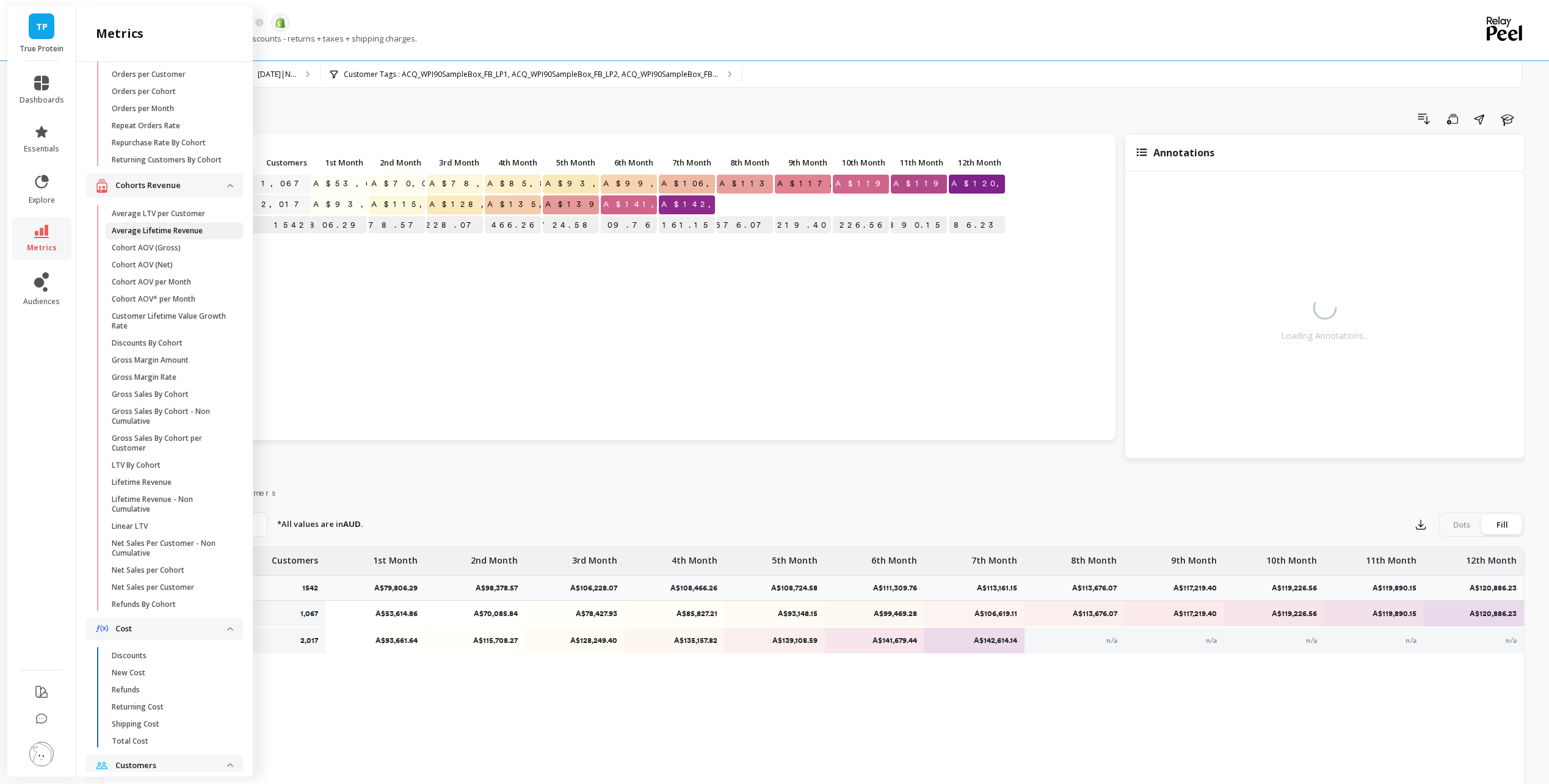
click at [143, 236] on p "Average Lifetime Revenue" at bounding box center [157, 231] width 91 height 10
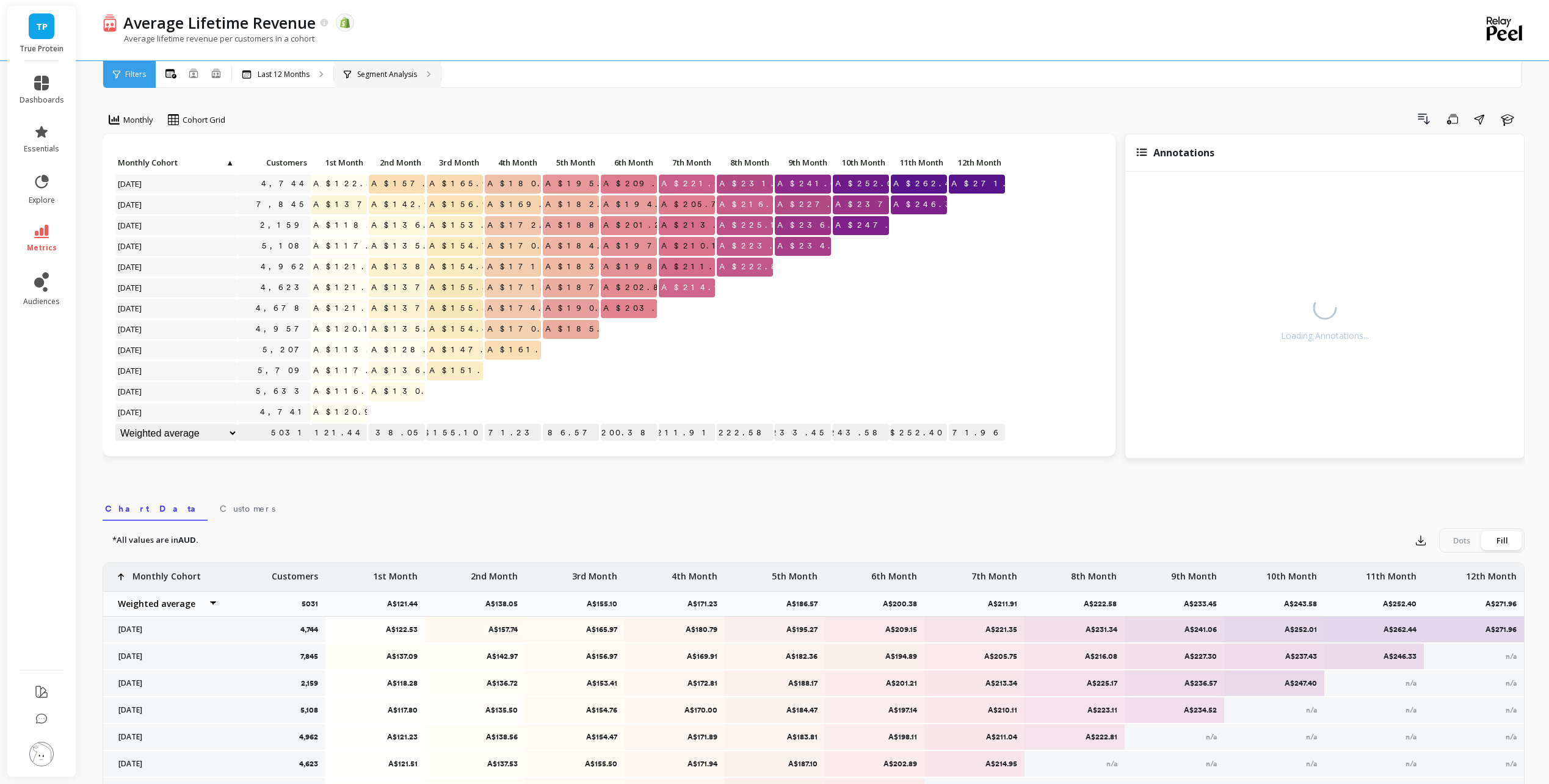
click at [387, 70] on p "Segment Analysis" at bounding box center [387, 75] width 60 height 10
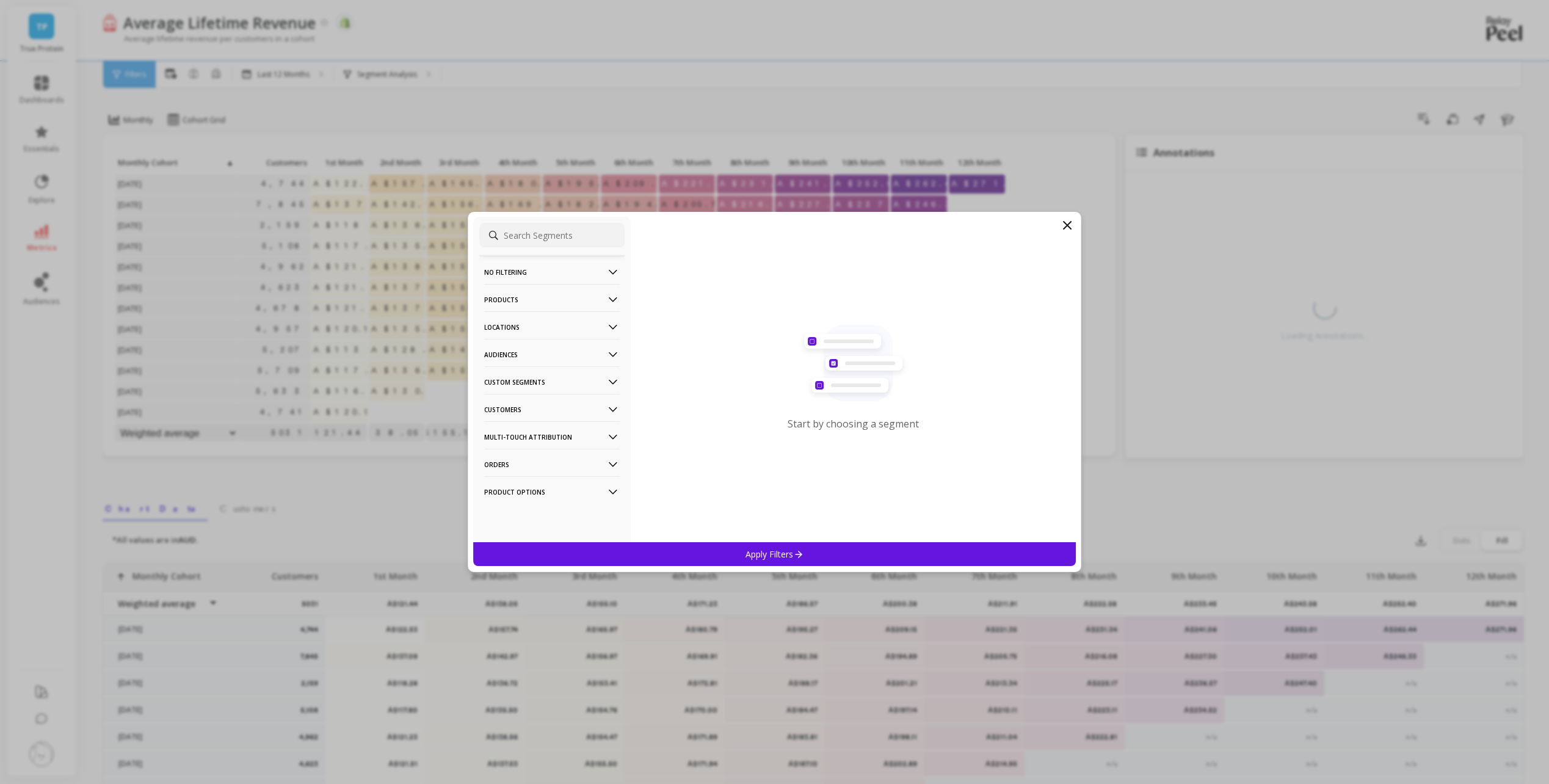
drag, startPoint x: 541, startPoint y: 234, endPoint x: 567, endPoint y: 234, distance: 26.0
click at [542, 234] on input at bounding box center [552, 235] width 146 height 24
type input "title"
click at [519, 291] on div "Title" at bounding box center [552, 295] width 146 height 20
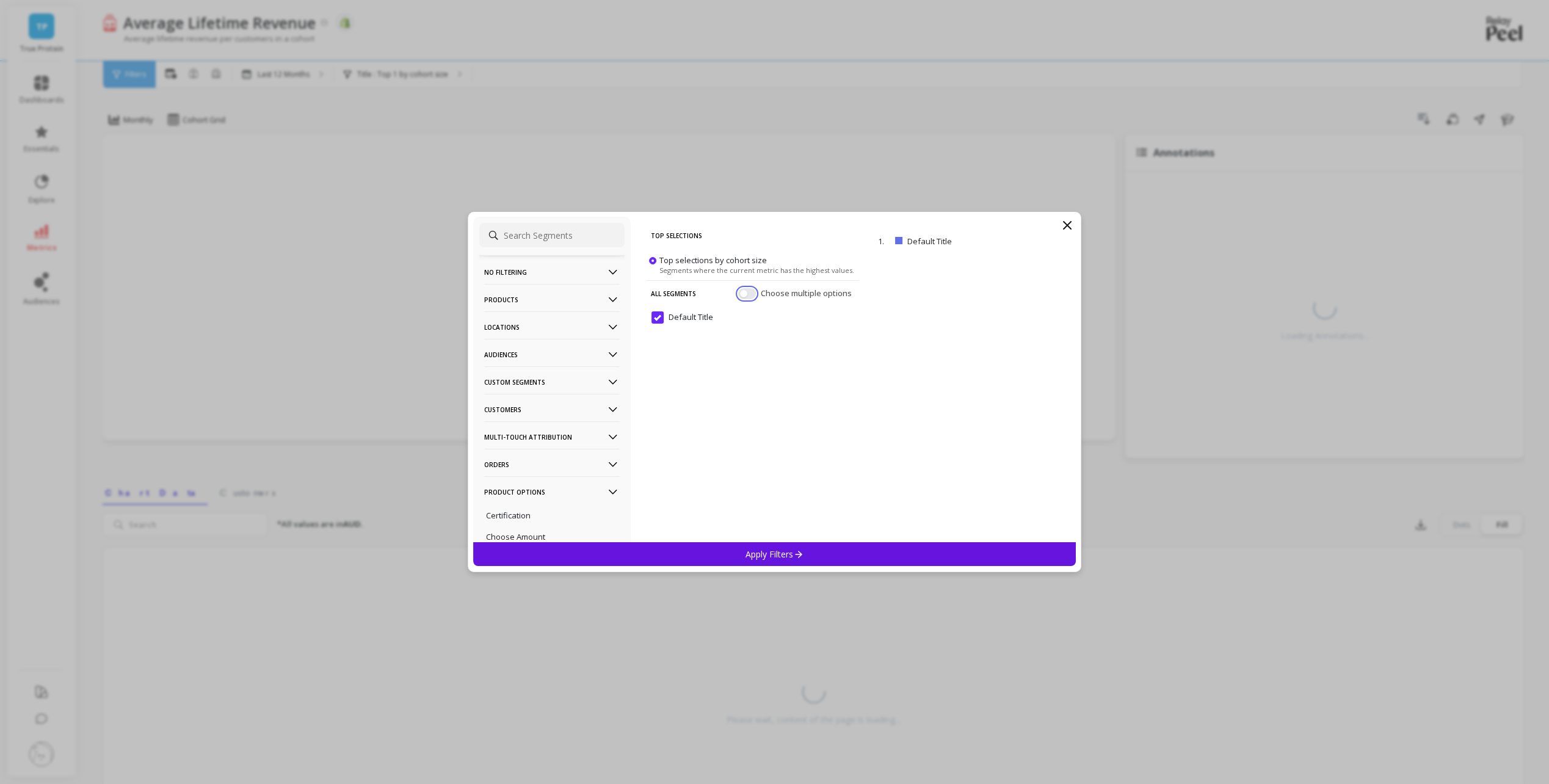
click at [751, 292] on button "button" at bounding box center [747, 293] width 18 height 11
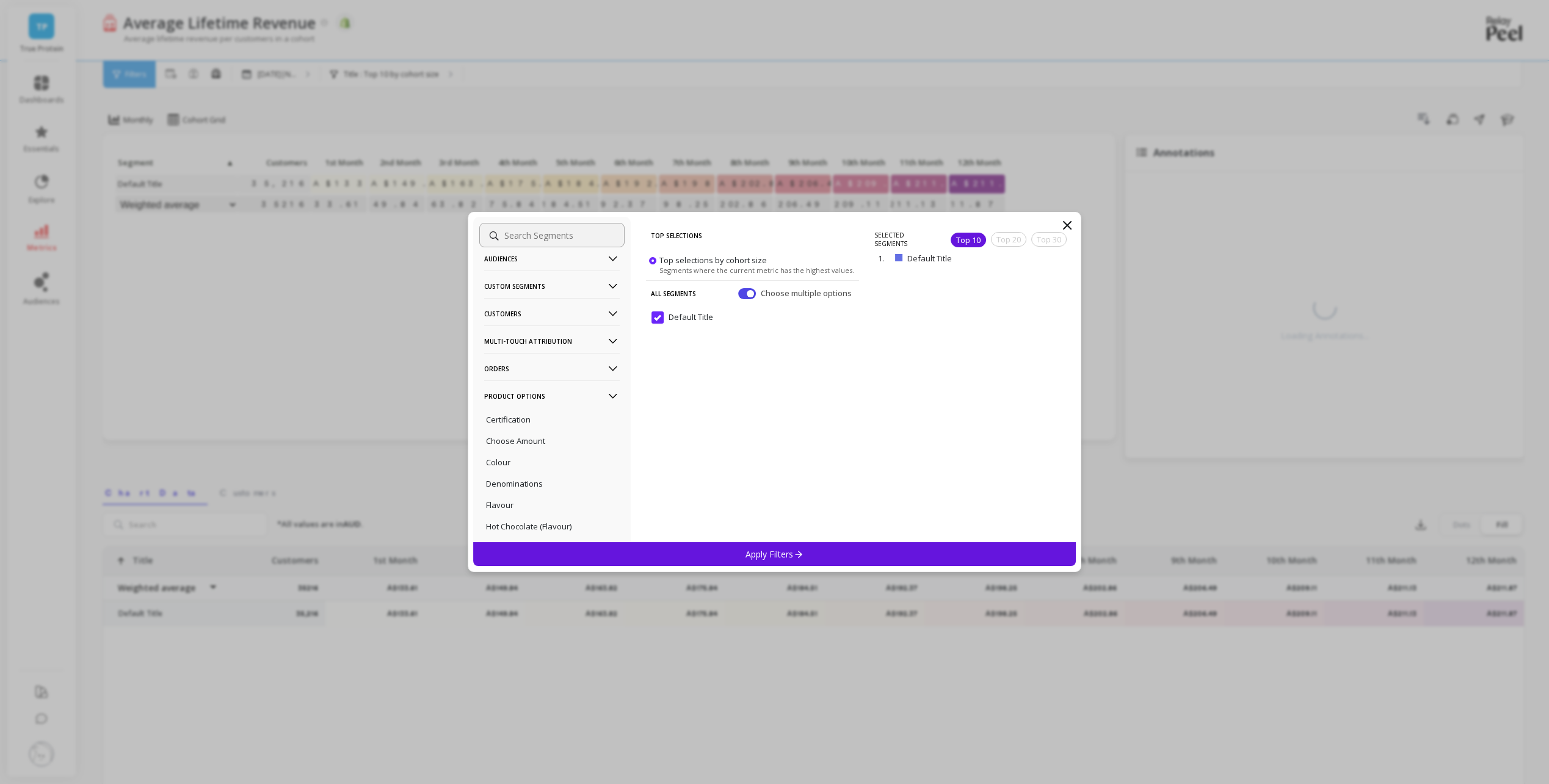
scroll to position [34, 0]
click at [606, 348] on Segments-icon at bounding box center [612, 347] width 14 height 13
click at [606, 411] on icon at bounding box center [612, 408] width 14 height 13
click at [578, 346] on p "Multi-Touch Attribution" at bounding box center [552, 349] width 136 height 31
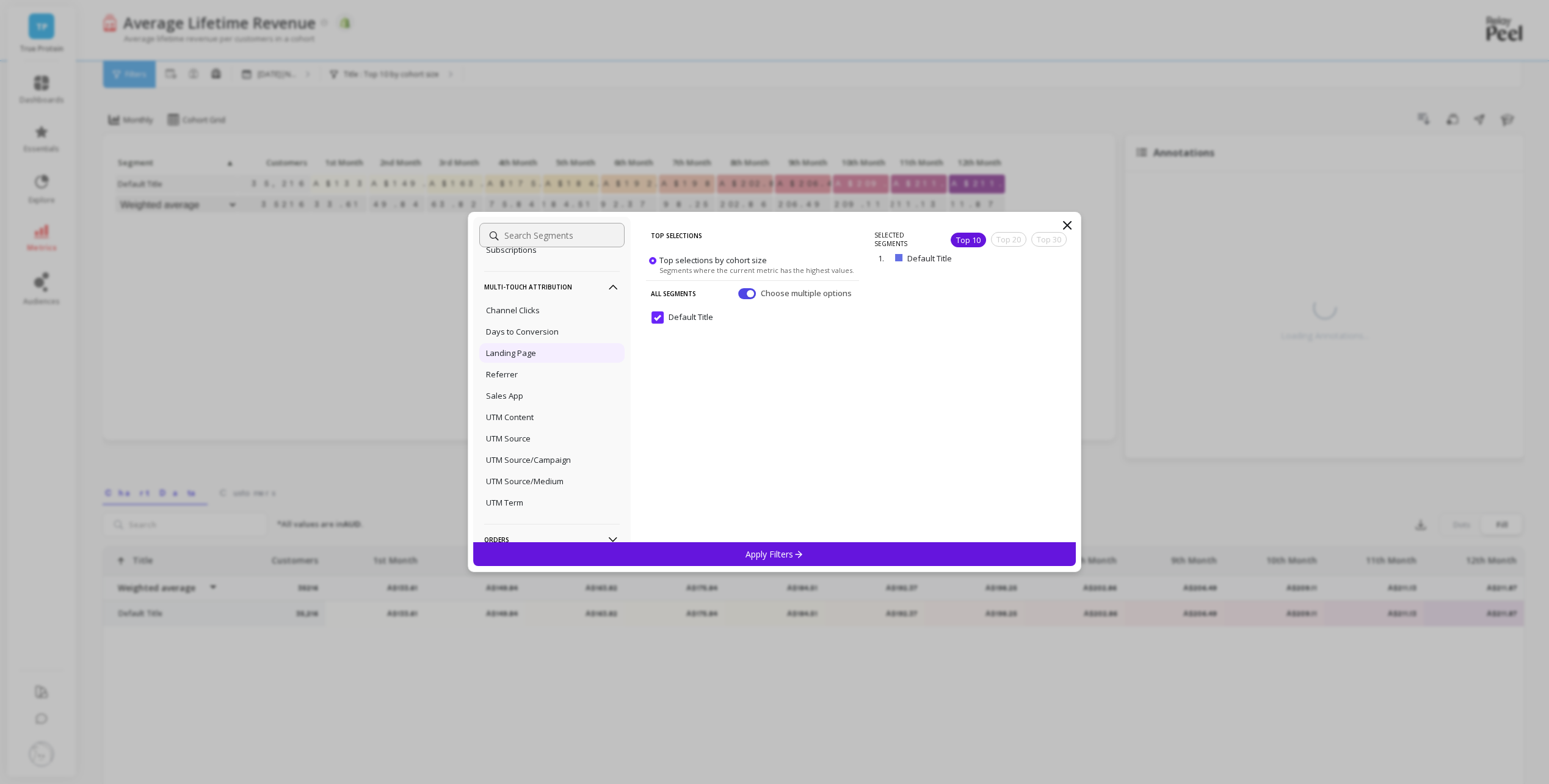
scroll to position [339, 0]
click at [596, 484] on p "Orders" at bounding box center [552, 480] width 136 height 31
click at [606, 464] on Options-icon at bounding box center [612, 464] width 14 height 13
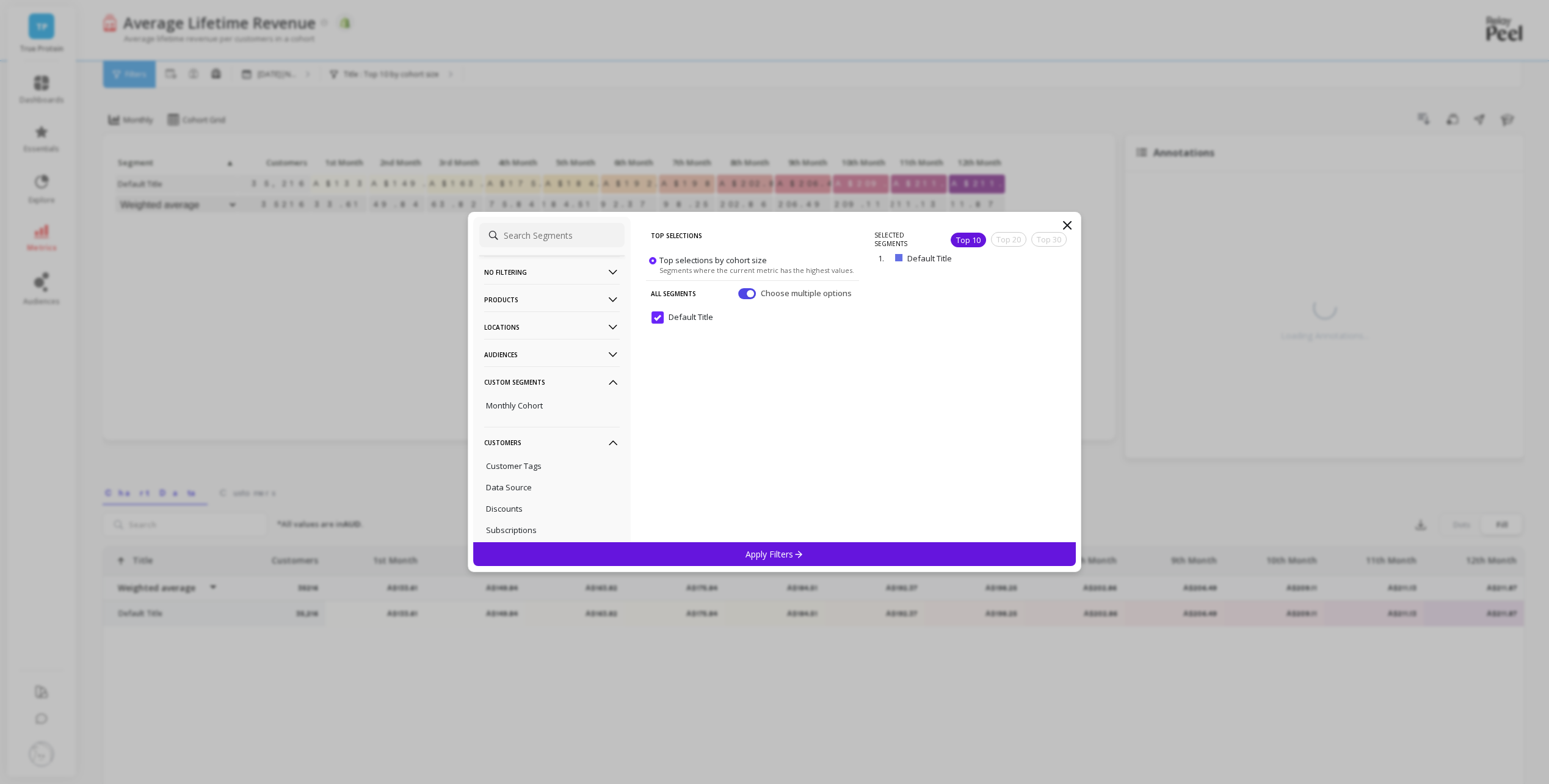
click at [606, 273] on filtering-icon at bounding box center [612, 272] width 14 height 13
click at [592, 329] on p "Products" at bounding box center [552, 332] width 136 height 31
click at [570, 316] on div "Product Tags" at bounding box center [552, 316] width 146 height 20
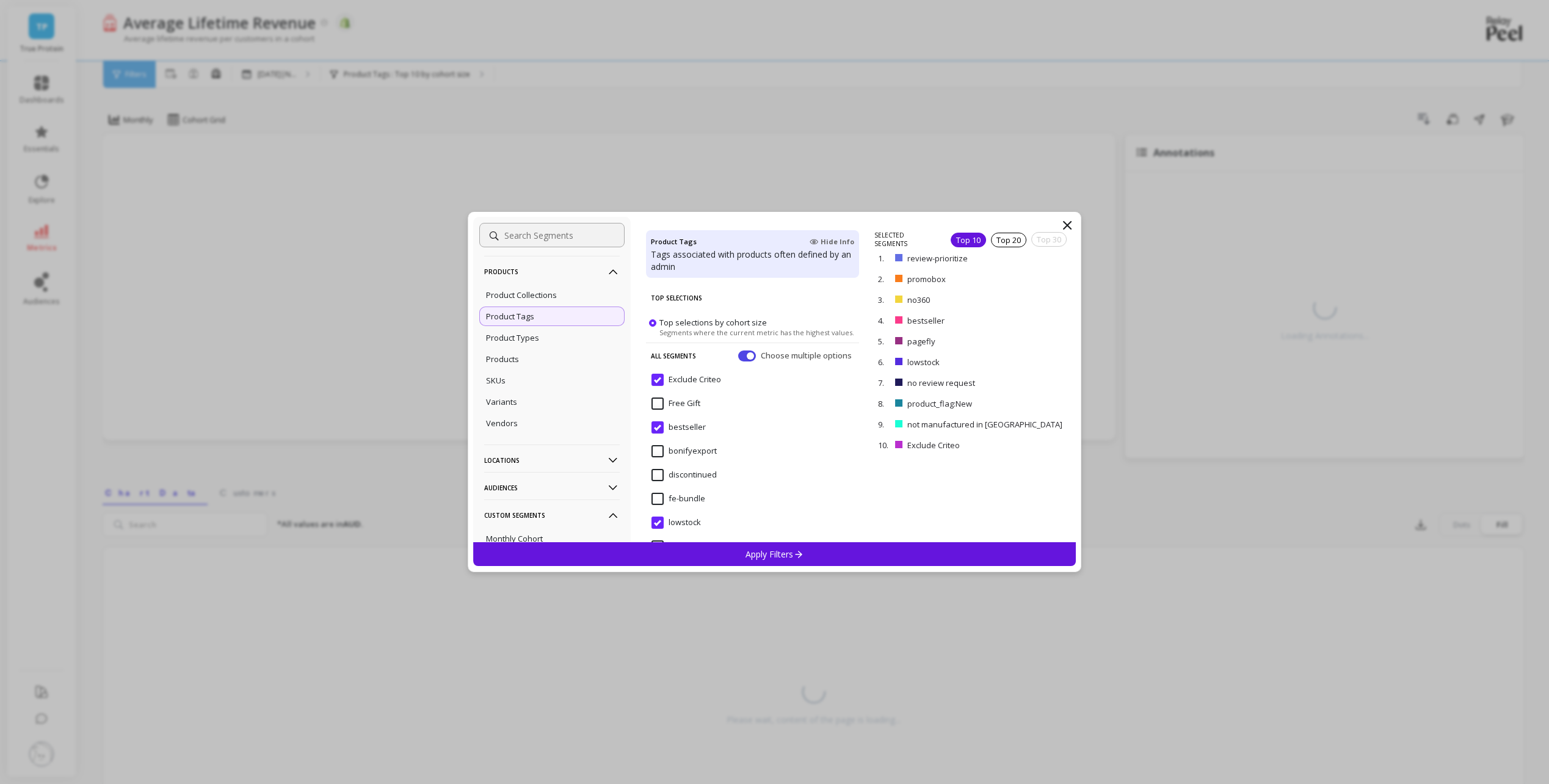
click at [567, 467] on p "Locations" at bounding box center [552, 460] width 136 height 31
click at [572, 482] on p "Audiences" at bounding box center [552, 484] width 136 height 31
click at [546, 285] on div "Customer Tags" at bounding box center [552, 276] width 146 height 20
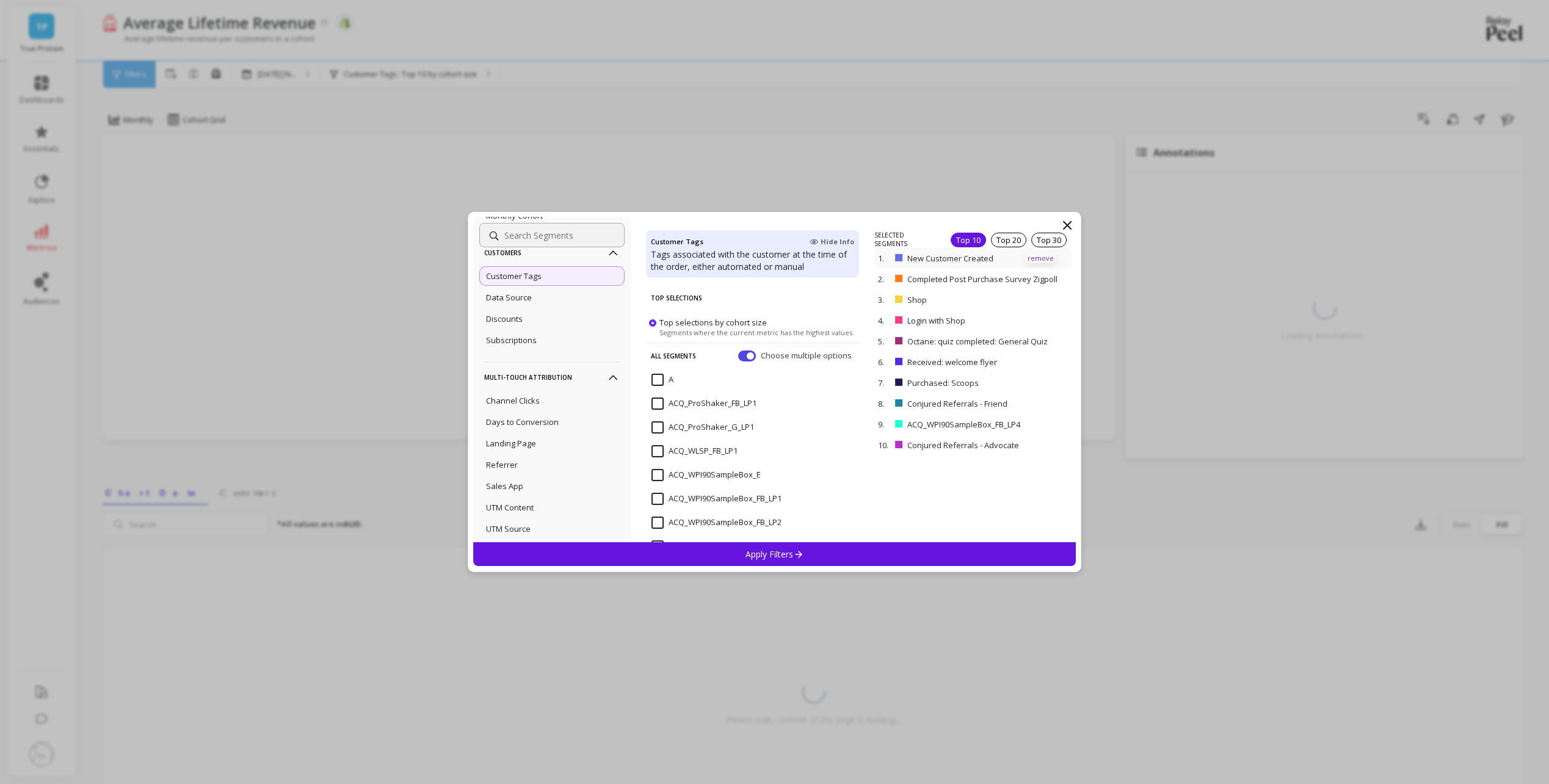
click at [1032, 256] on p "remove" at bounding box center [1041, 258] width 31 height 9
click at [1038, 263] on p "remove" at bounding box center [1041, 262] width 31 height 9
click at [1037, 262] on p "remove" at bounding box center [1041, 262] width 31 height 9
click at [1037, 261] on p "remove" at bounding box center [1041, 262] width 31 height 9
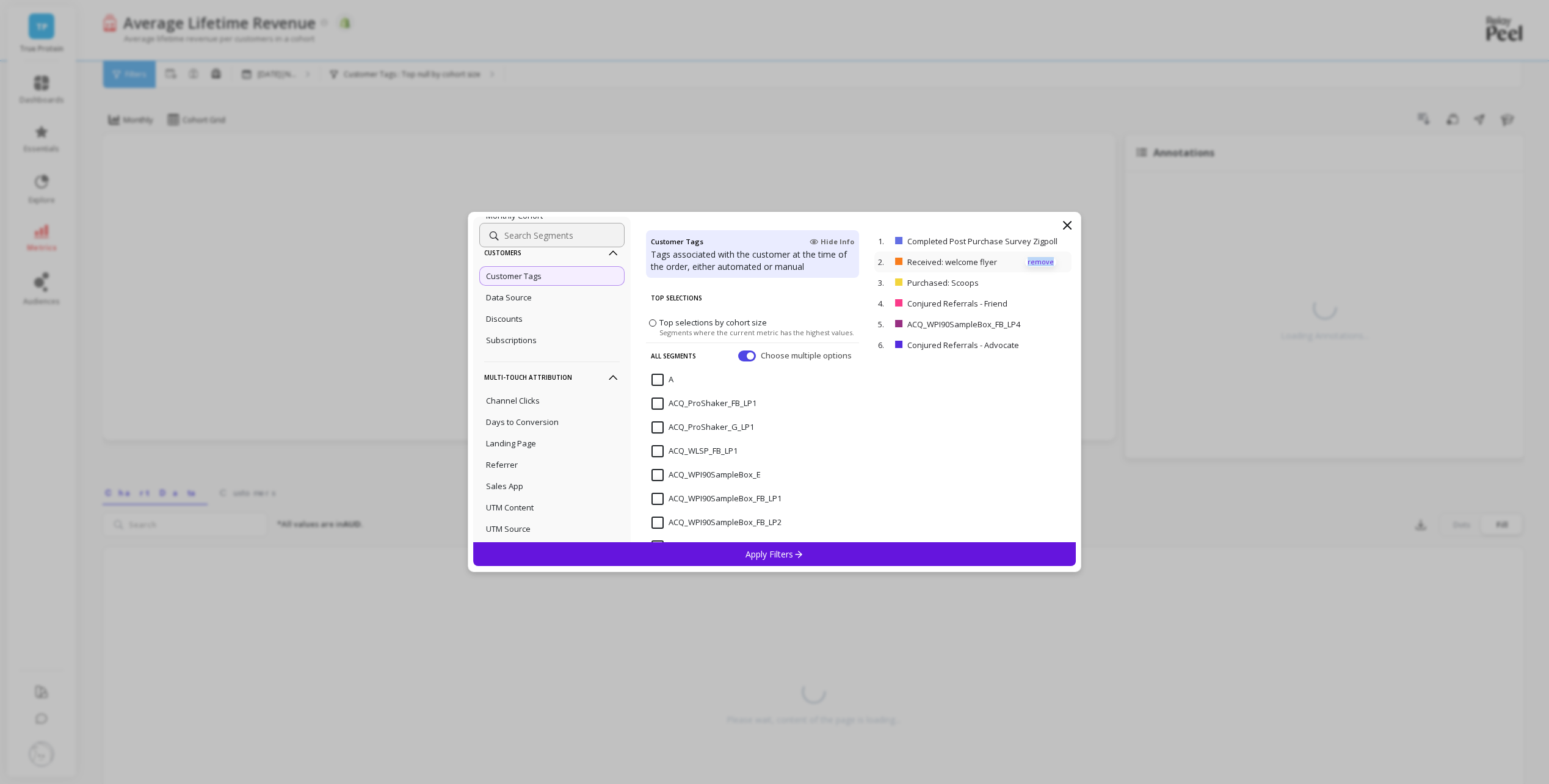
click at [1037, 261] on p "remove" at bounding box center [1041, 262] width 31 height 9
click at [1037, 261] on div "2. Purchased: Scoops remove" at bounding box center [973, 261] width 198 height 21
click at [1041, 263] on p "remove" at bounding box center [1041, 262] width 31 height 9
click at [1041, 264] on p "remove" at bounding box center [1041, 262] width 31 height 9
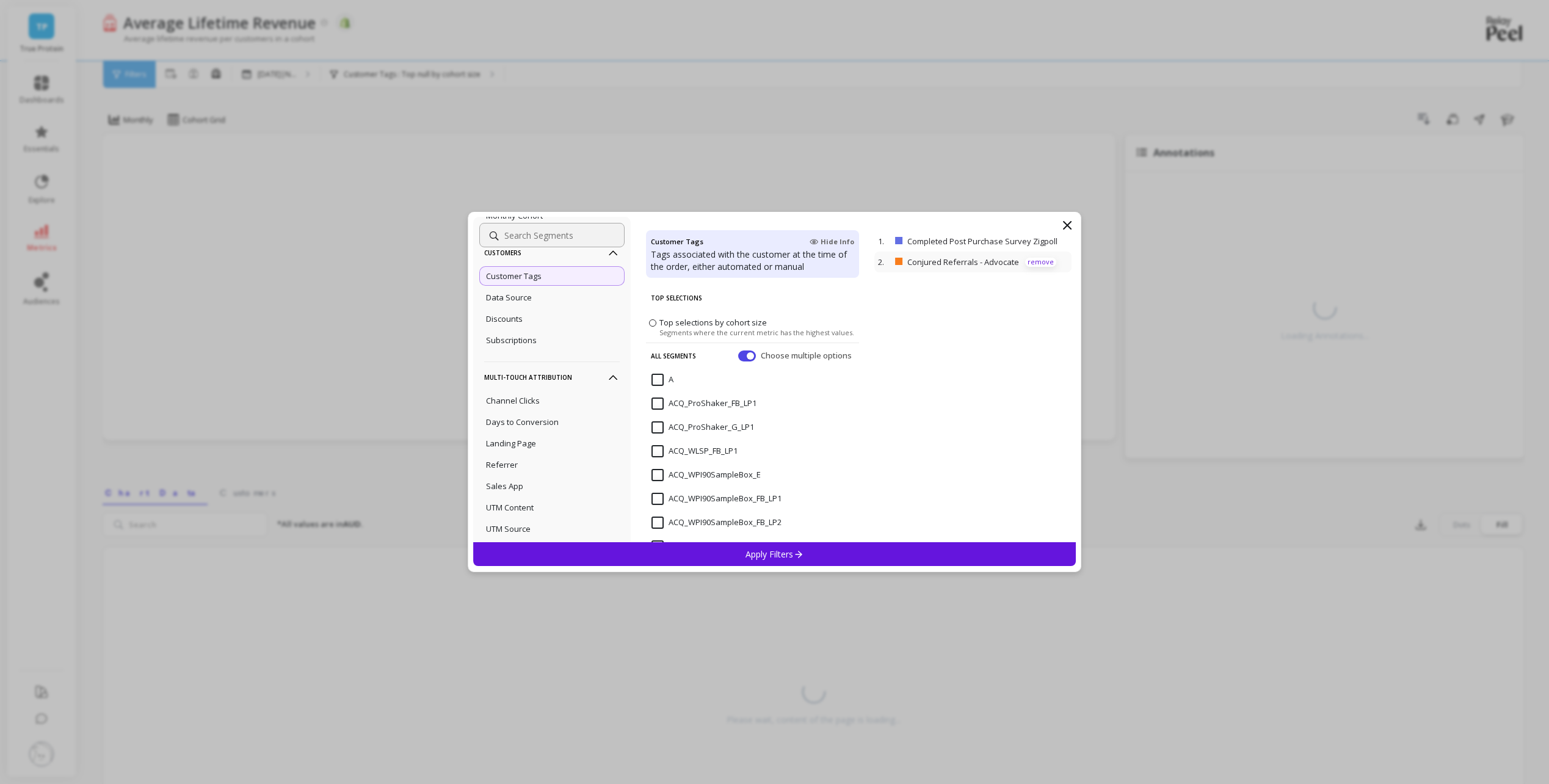
click at [1038, 263] on p "remove" at bounding box center [1041, 262] width 31 height 9
click at [1032, 238] on p "remove" at bounding box center [1041, 241] width 31 height 9
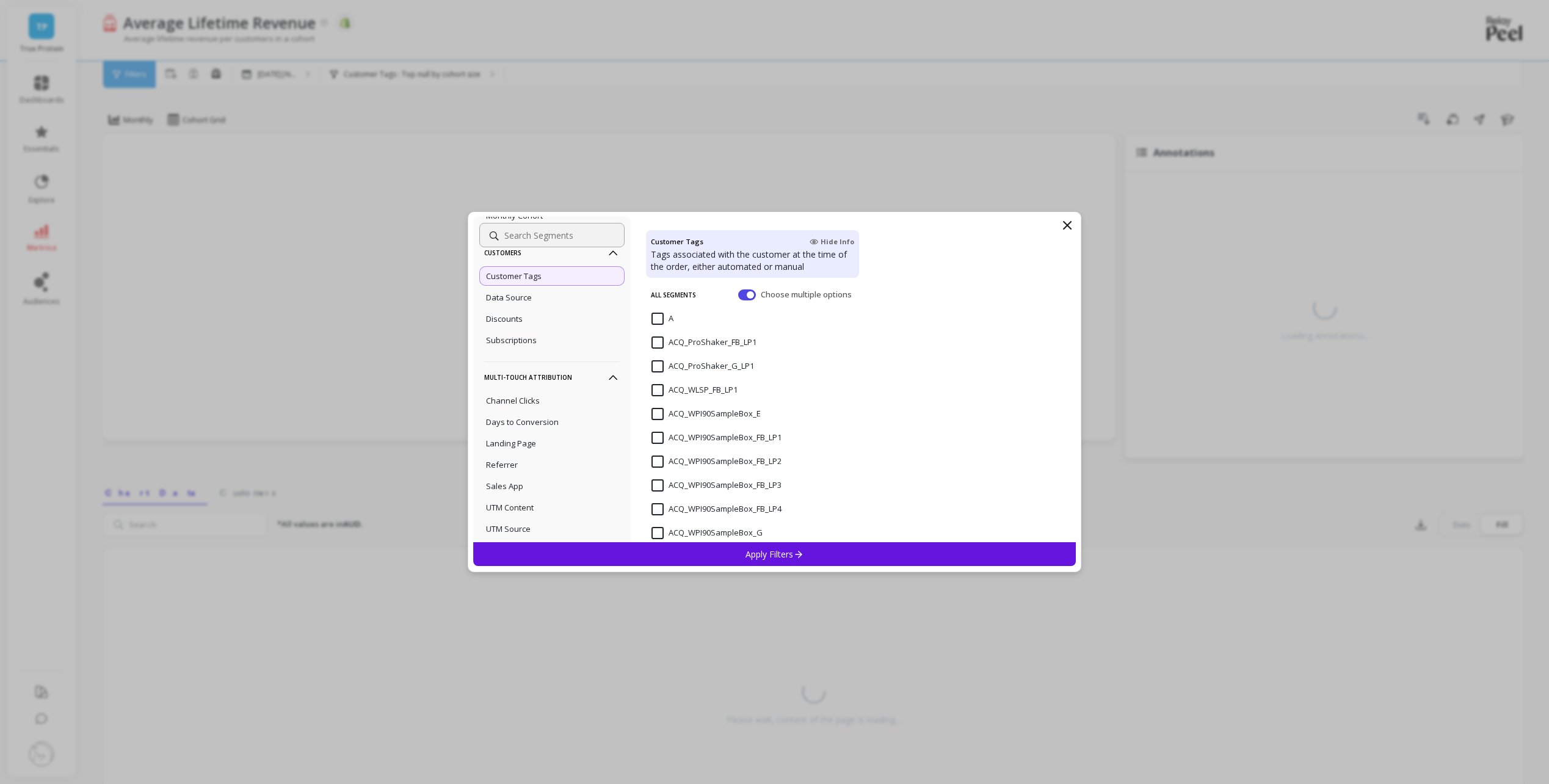
scroll to position [183, 0]
click at [659, 315] on input "ACQ_WPI90SampleBox_FB_LP1" at bounding box center [716, 315] width 130 height 12
click at [660, 337] on input "ACQ_WPI90SampleBox_FB_LP2" at bounding box center [716, 339] width 130 height 12
click at [655, 363] on input "ACQ_WPI90SampleBox_FB_LP3" at bounding box center [716, 363] width 130 height 12
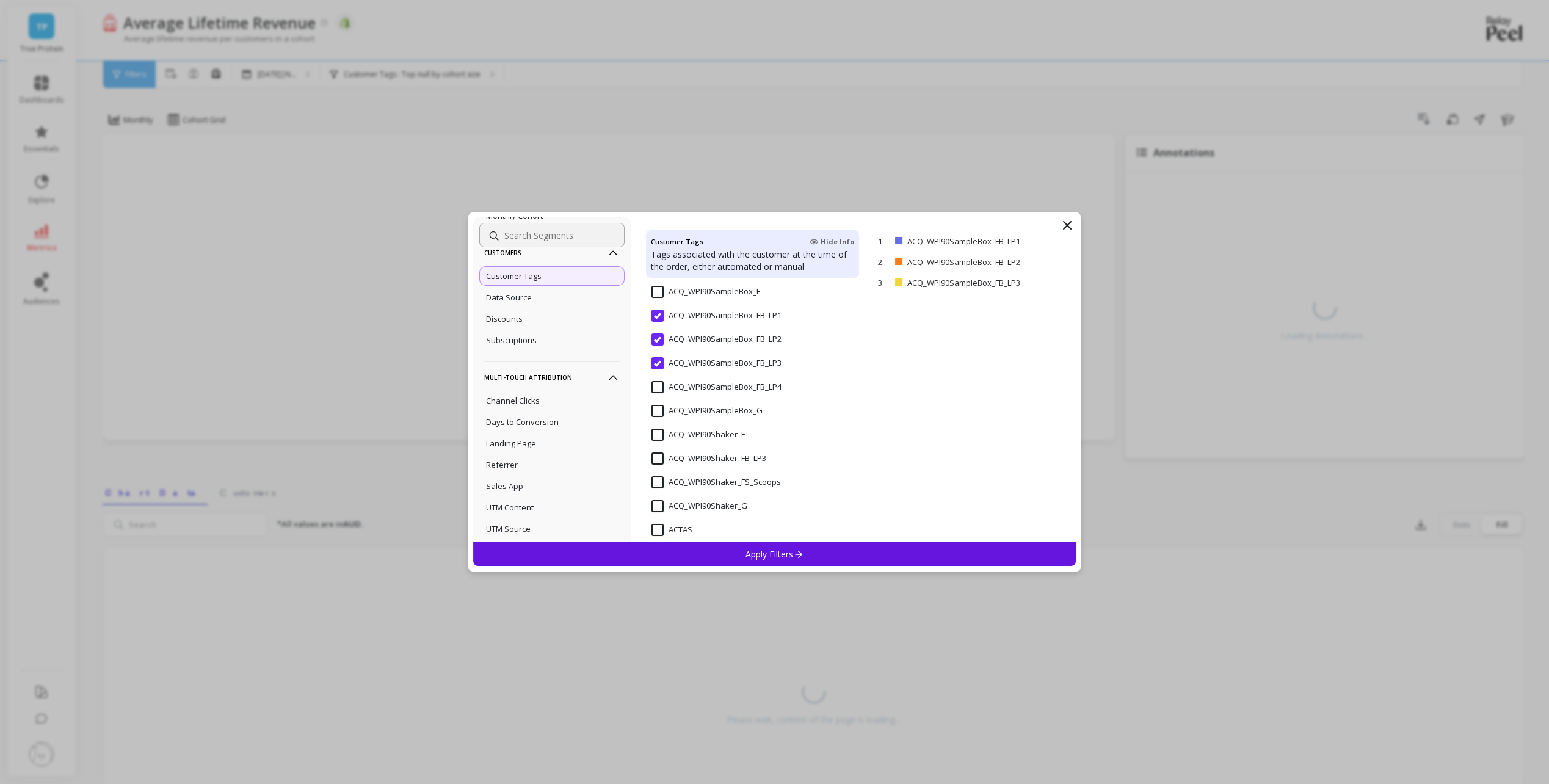
click at [659, 384] on input "ACQ_WPI90SampleBox_FB_LP4" at bounding box center [716, 386] width 130 height 12
click at [802, 553] on icon at bounding box center [798, 554] width 11 height 11
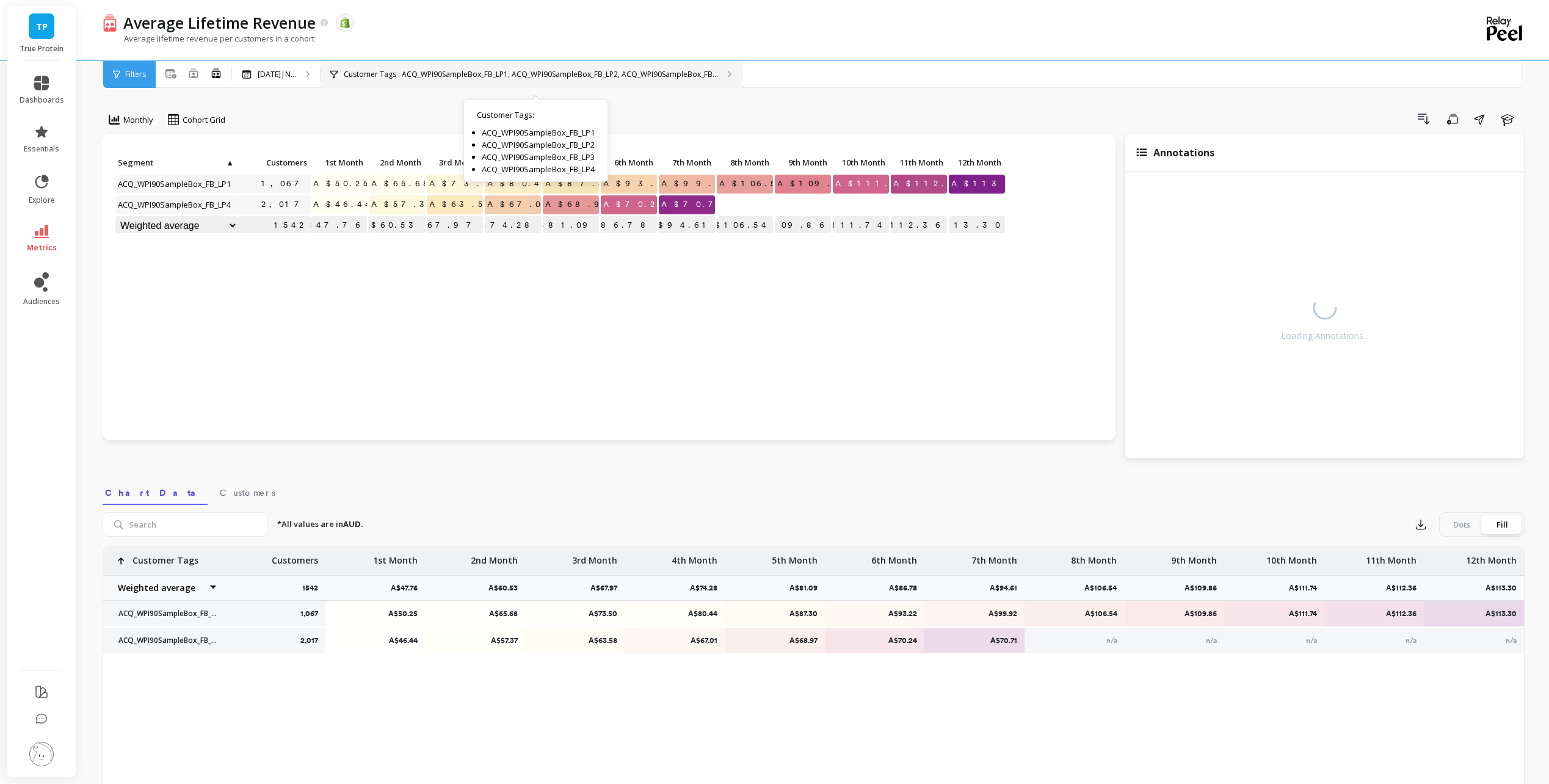
click at [588, 75] on p "Customer Tags : ACQ_WPI90SampleBox_FB_LP1, ACQ_WPI90SampleBox_FB_LP2, ACQ_WPI90…" at bounding box center [531, 75] width 374 height 10
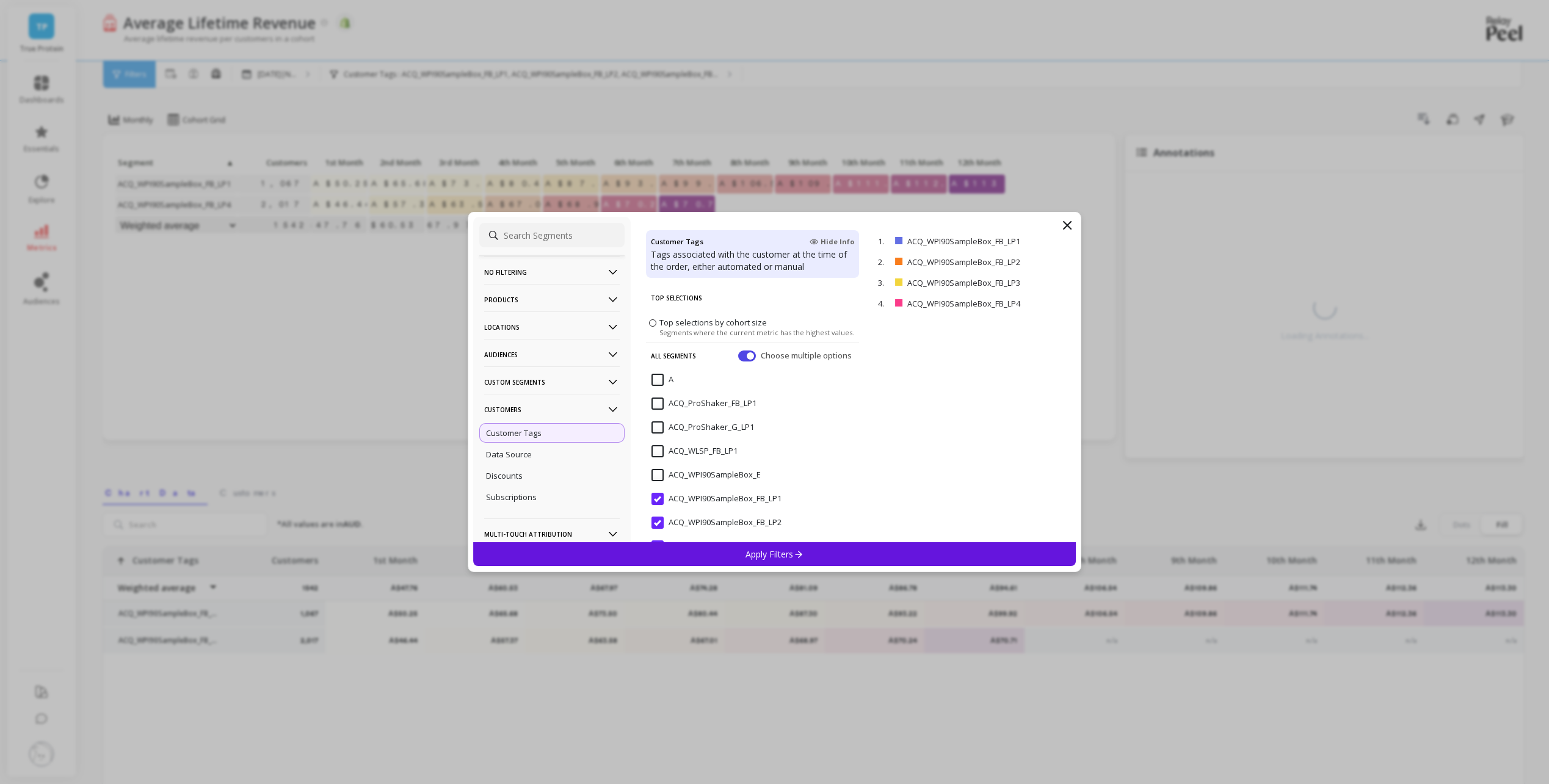
scroll to position [122, 0]
click at [657, 376] on input "ACQ_WPI90SampleBox_FB_LP1" at bounding box center [716, 376] width 130 height 12
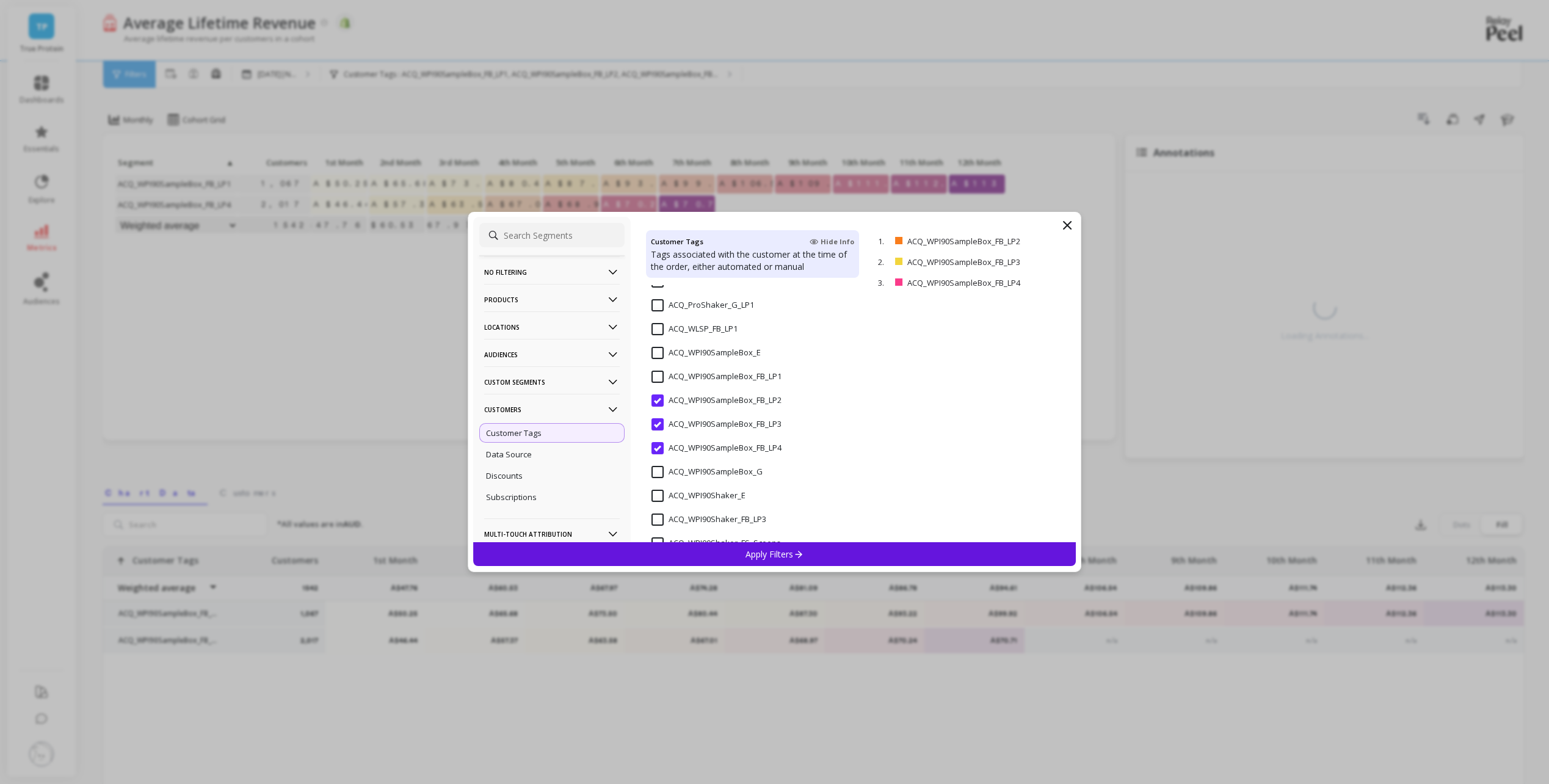
click at [660, 397] on input "ACQ_WPI90SampleBox_FB_LP2" at bounding box center [716, 400] width 130 height 12
click at [654, 425] on input "ACQ_WPI90SampleBox_FB_LP3" at bounding box center [716, 424] width 130 height 12
click at [661, 445] on input "ACQ_WPI90SampleBox_FB_LP4" at bounding box center [716, 447] width 130 height 12
click at [661, 469] on input "ACQ_WPI90SampleBox_G" at bounding box center [707, 472] width 111 height 12
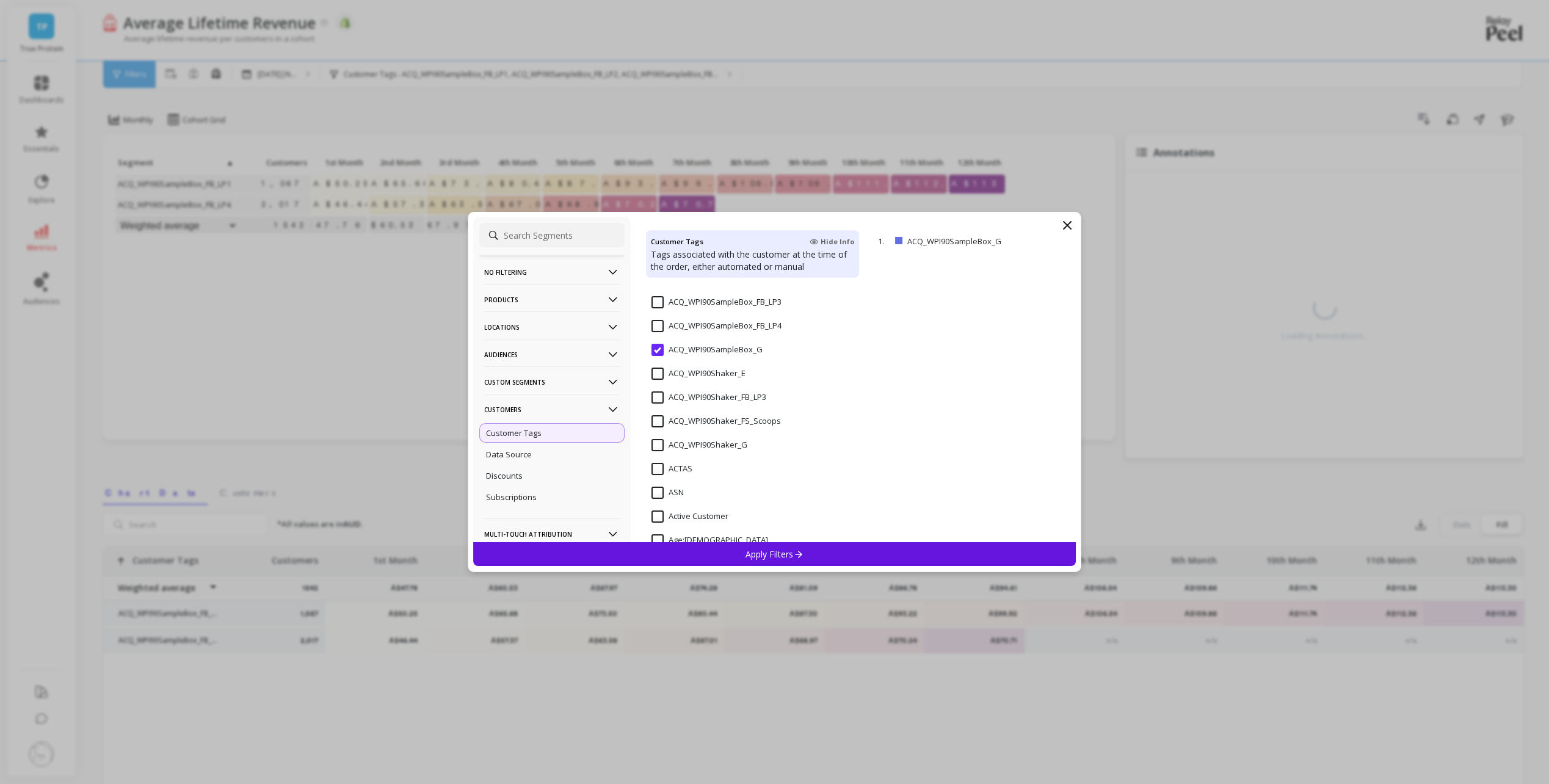
click at [809, 552] on div "Apply Filters" at bounding box center [774, 554] width 603 height 24
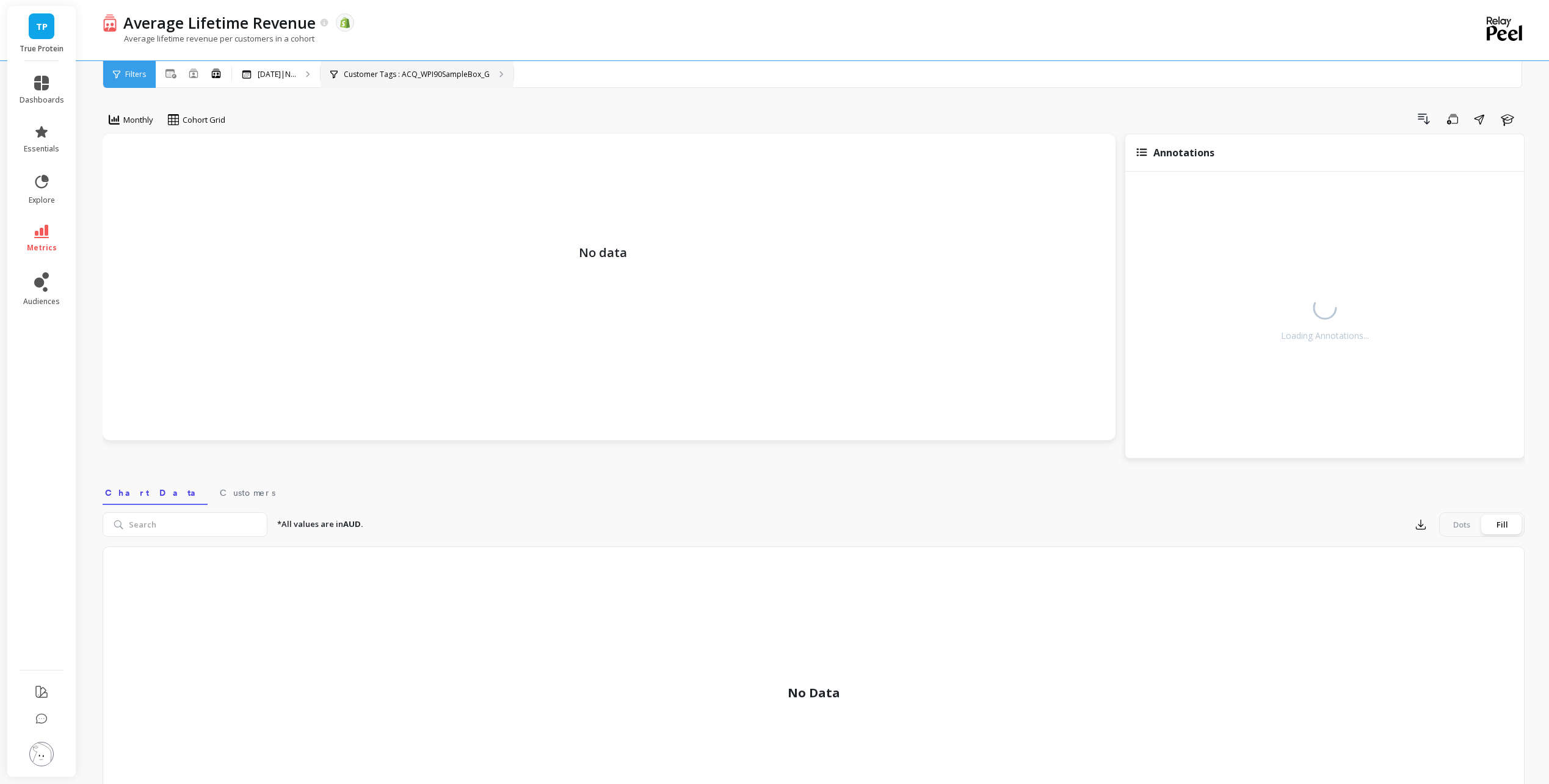
click at [444, 80] on div "Customer Tags : ACQ_WPI90SampleBox_G" at bounding box center [417, 75] width 193 height 27
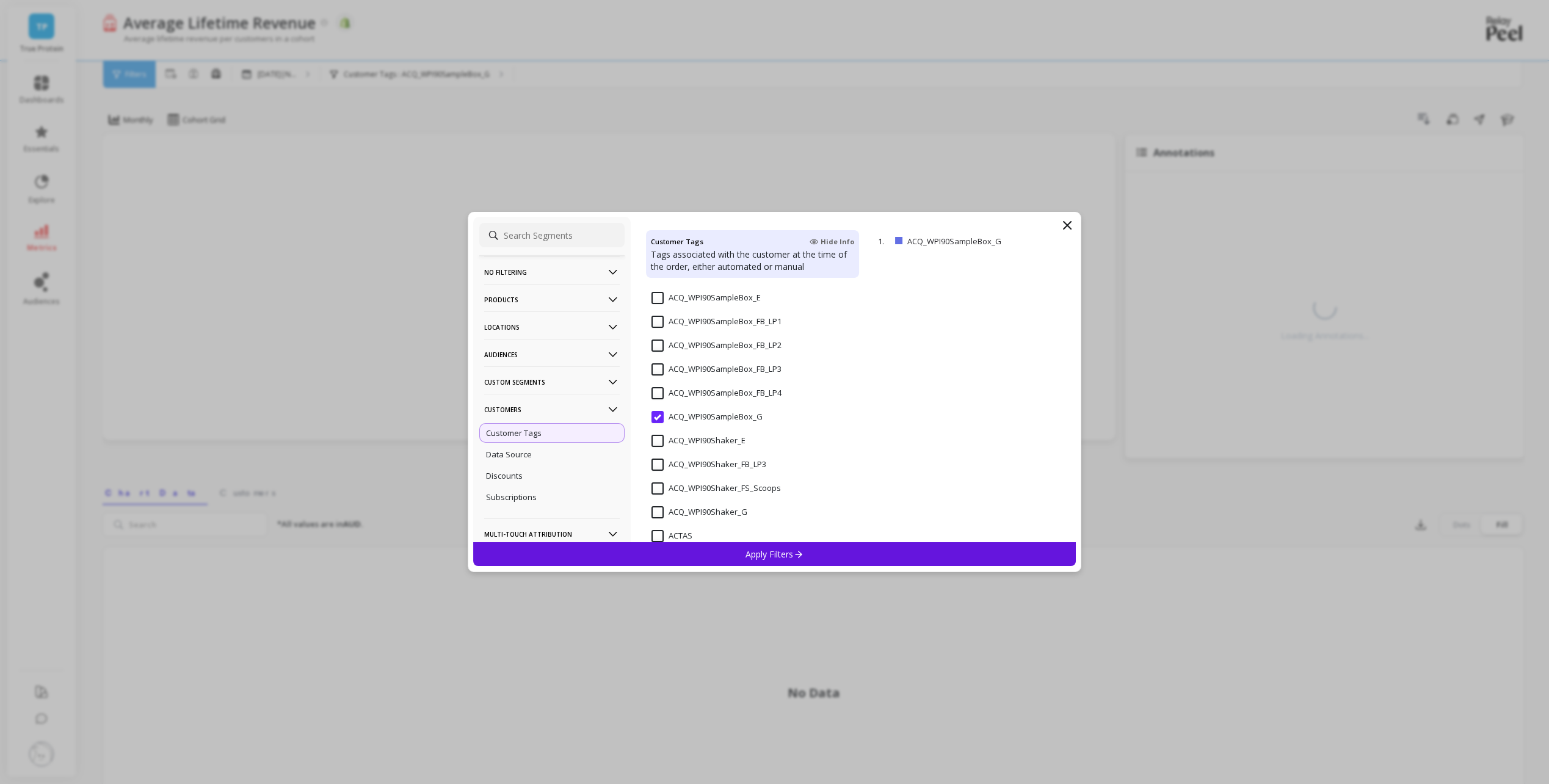
scroll to position [183, 0]
click at [802, 553] on icon at bounding box center [798, 554] width 11 height 11
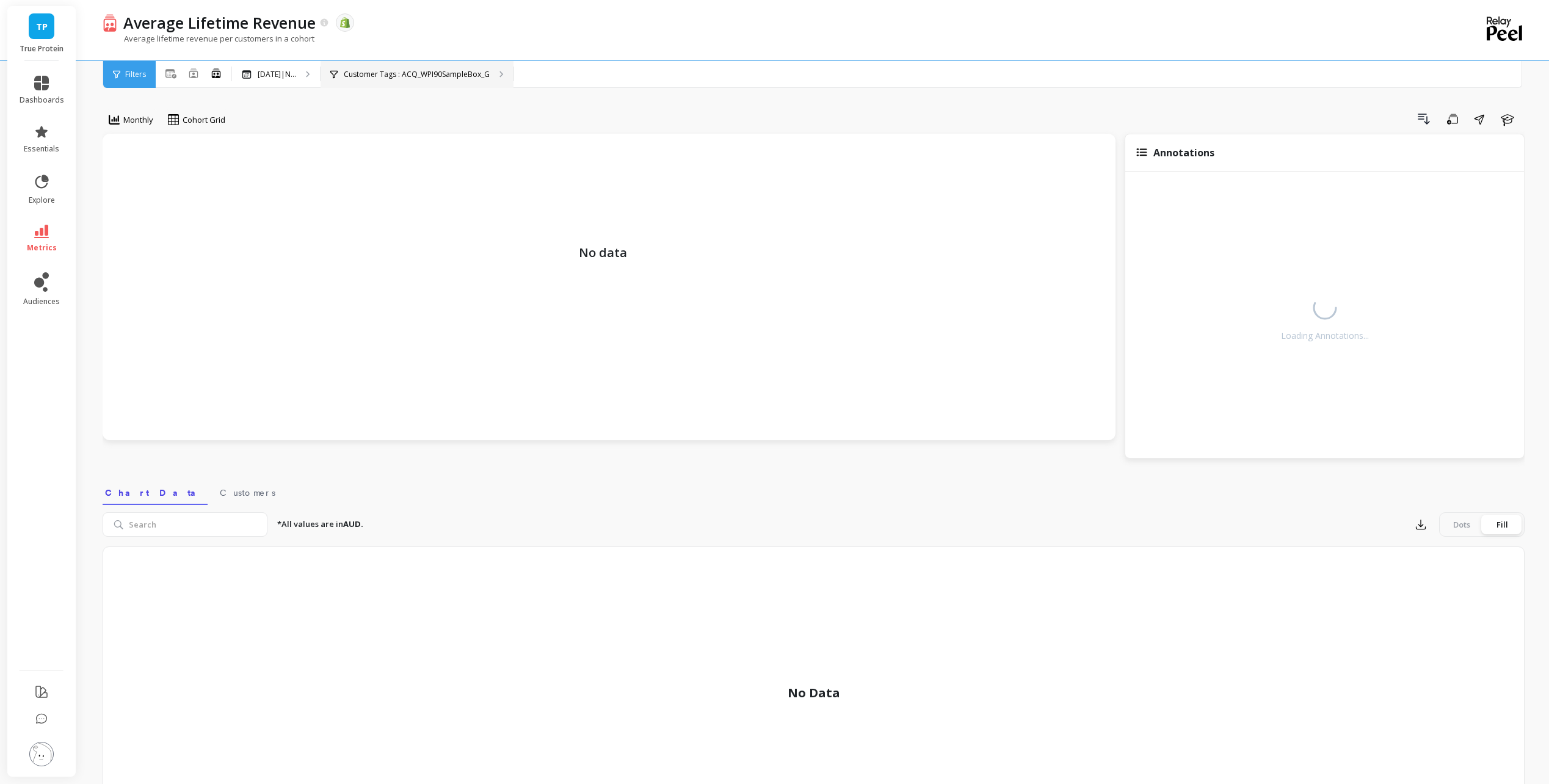
click at [396, 77] on p "Customer Tags : ACQ_WPI90SampleBox_G" at bounding box center [416, 75] width 146 height 10
drag, startPoint x: 44, startPoint y: 234, endPoint x: 51, endPoint y: 234, distance: 7.0
click at [45, 236] on icon at bounding box center [41, 231] width 15 height 13
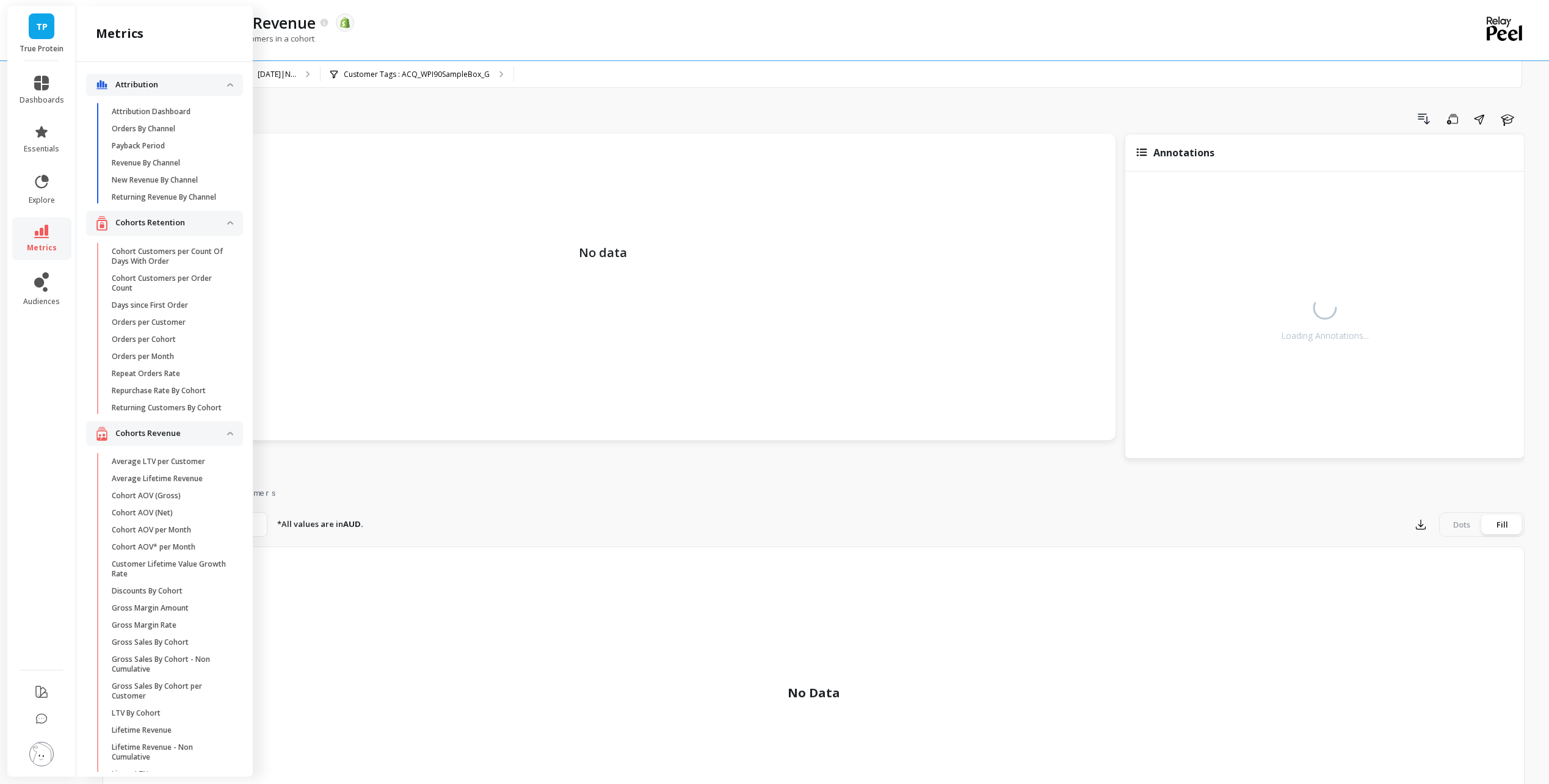
scroll to position [248, 0]
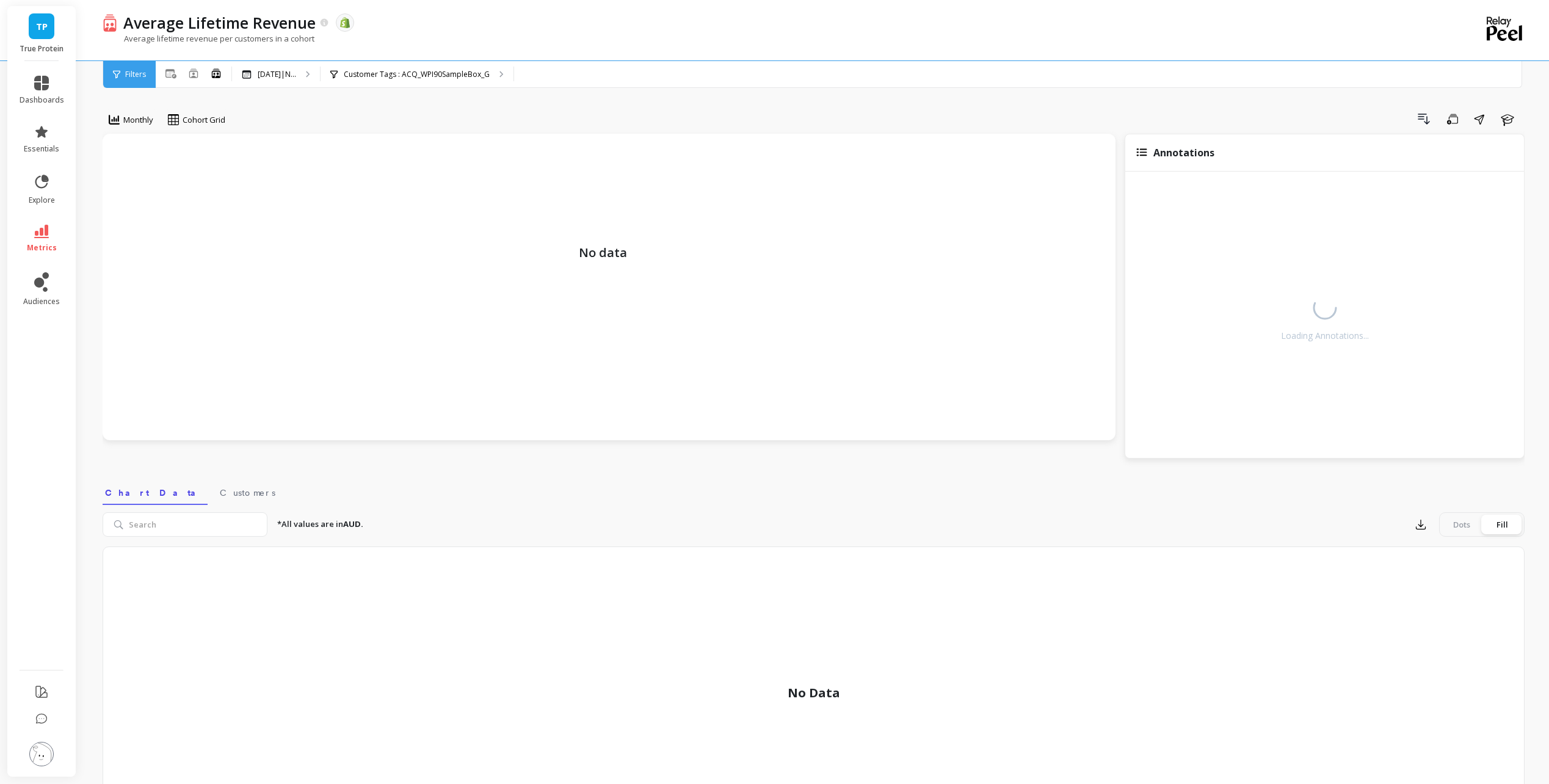
drag, startPoint x: 508, startPoint y: 497, endPoint x: 502, endPoint y: 484, distance: 14.3
click at [502, 484] on nav "Chart Data Customers" at bounding box center [814, 491] width 1423 height 28
click at [426, 70] on p "Customer Tags : ACQ_WPI90SampleBox_G" at bounding box center [416, 75] width 146 height 10
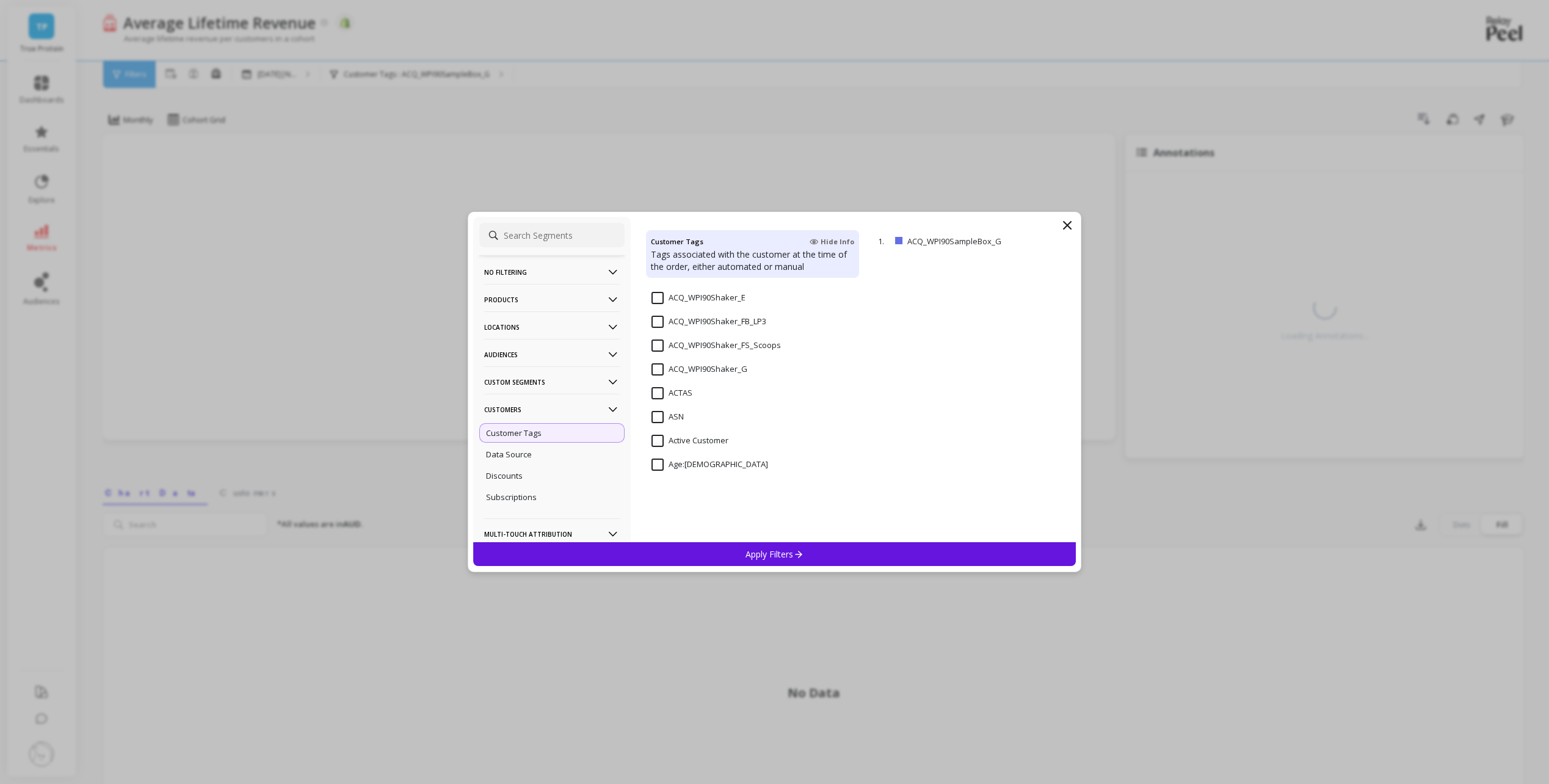
scroll to position [366, 0]
click at [1072, 223] on icon at bounding box center [1067, 225] width 15 height 15
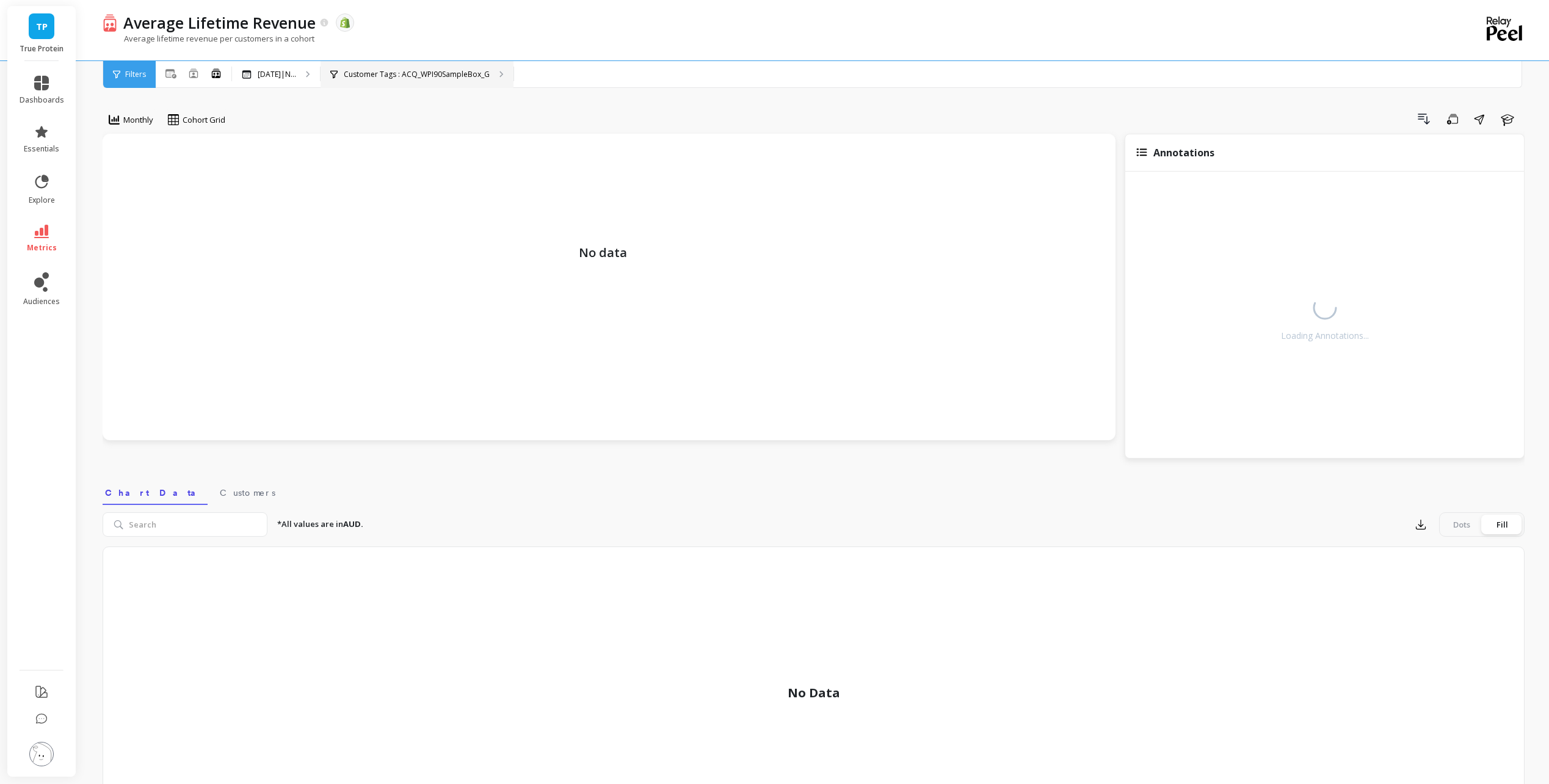
click at [394, 70] on p "Customer Tags : ACQ_WPI90SampleBox_G" at bounding box center [416, 75] width 146 height 10
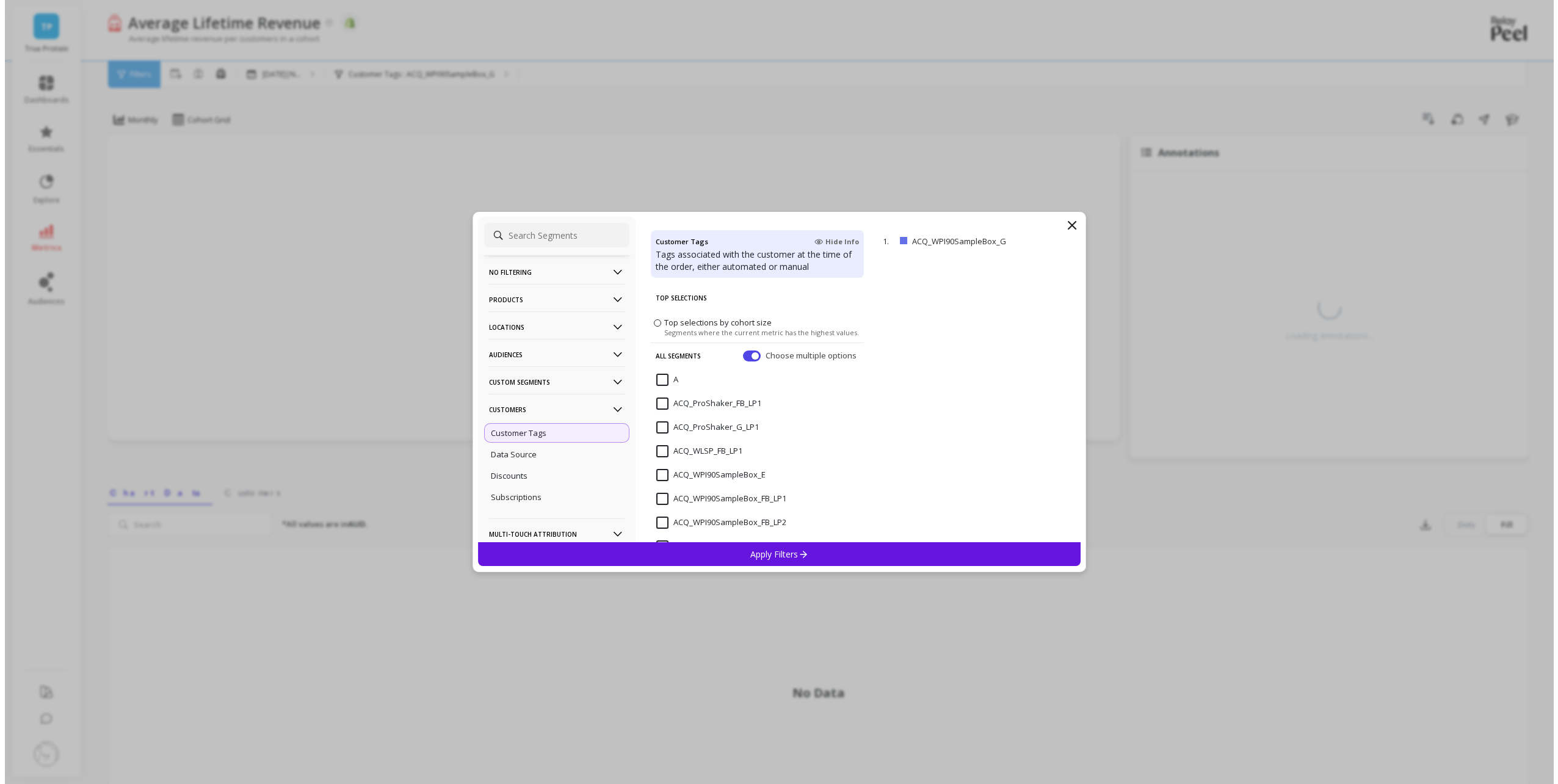
scroll to position [183, 0]
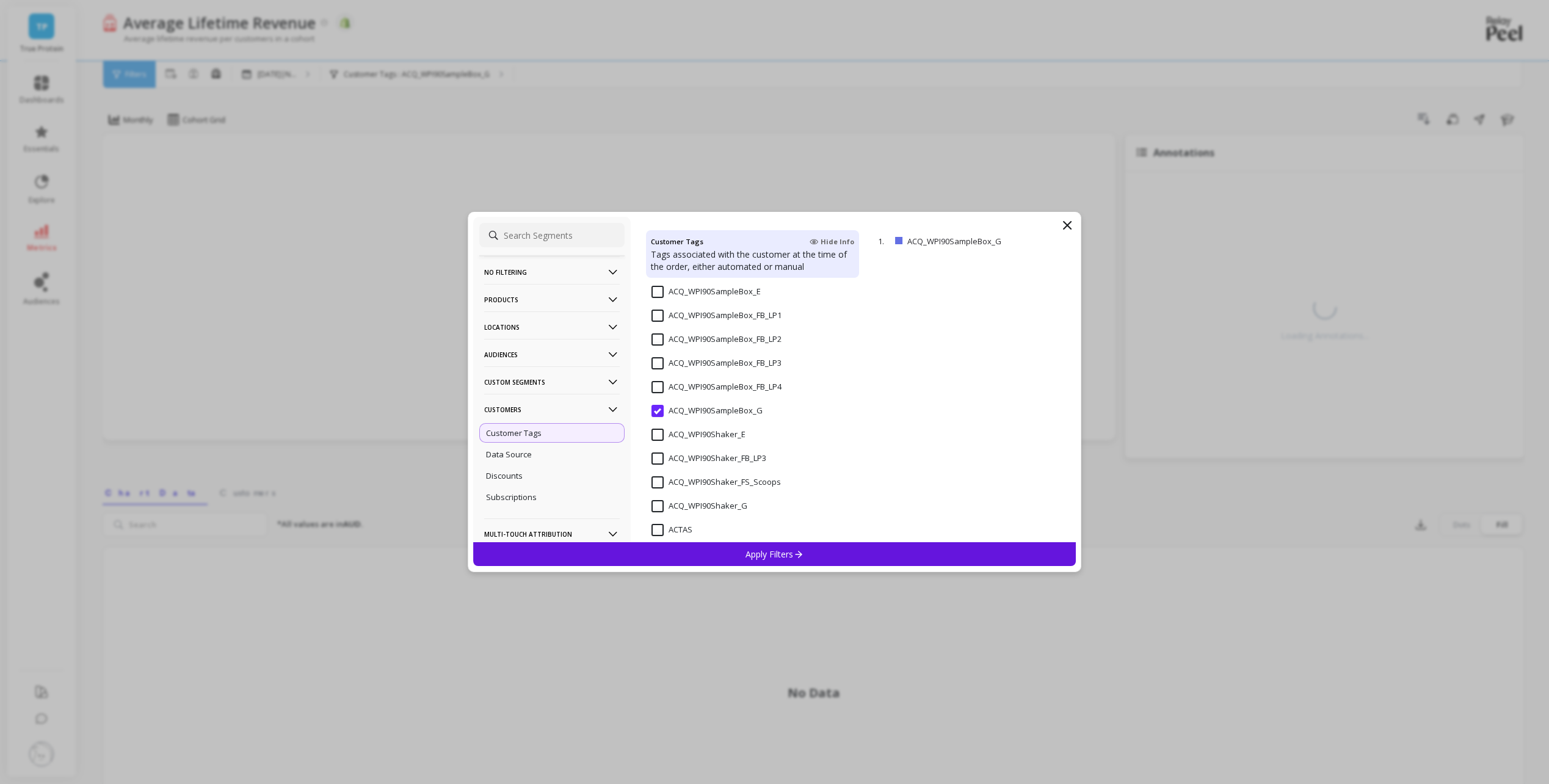
click at [1070, 218] on icon at bounding box center [1067, 225] width 15 height 15
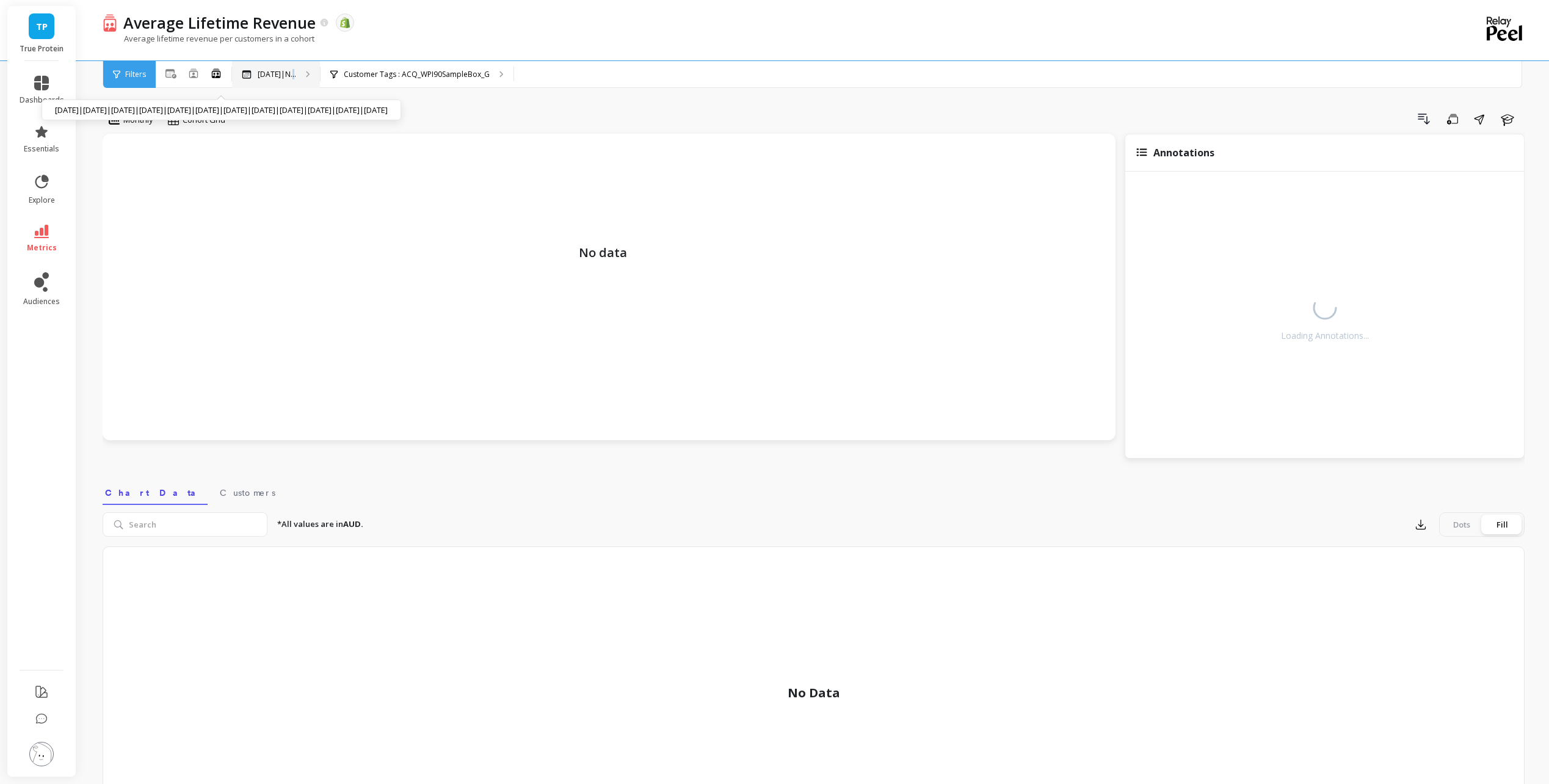
drag, startPoint x: 292, startPoint y: 72, endPoint x: 300, endPoint y: 72, distance: 8.0
click at [296, 72] on p "[DATE]|N..." at bounding box center [277, 75] width 38 height 10
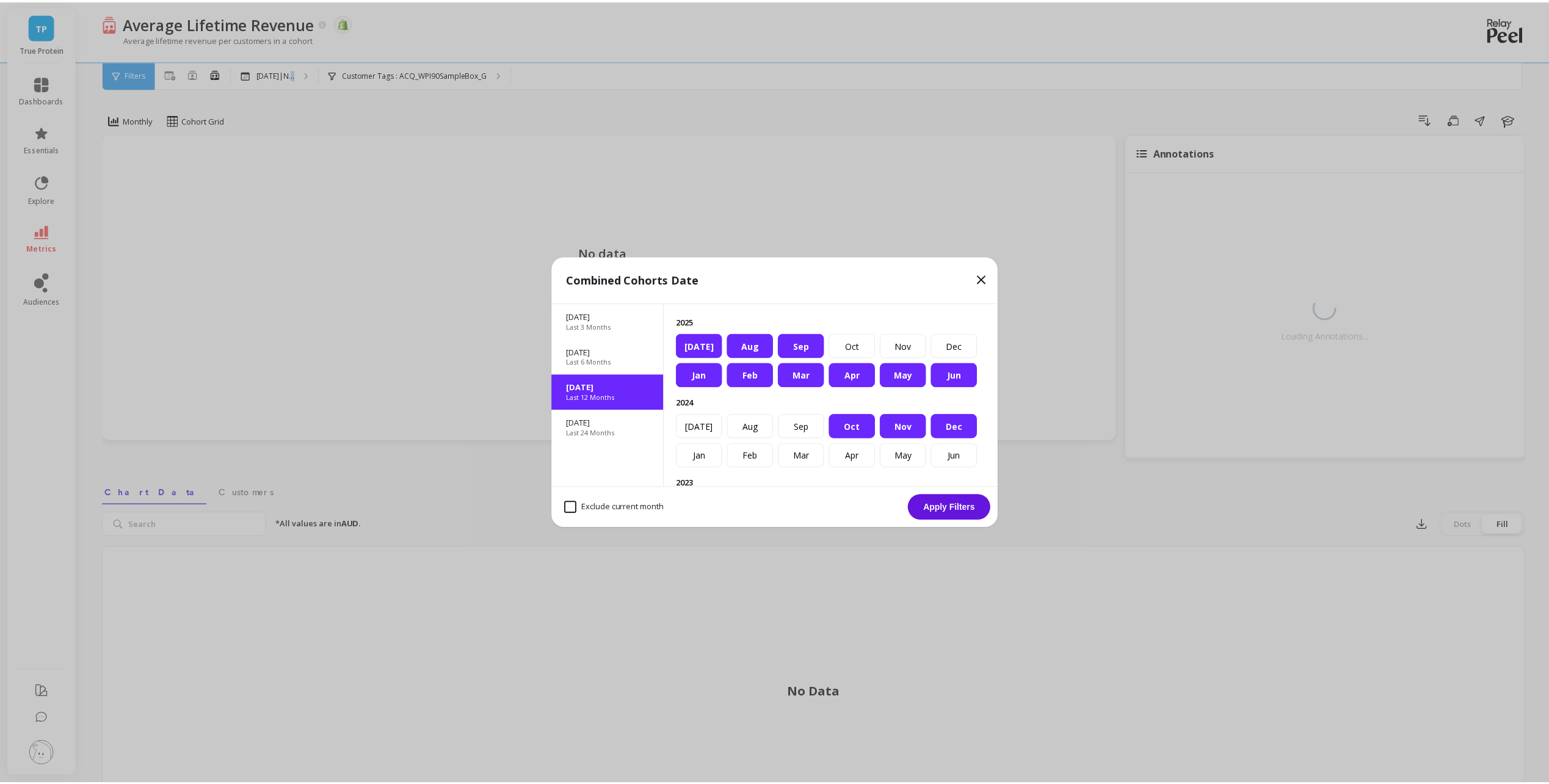
scroll to position [0, 0]
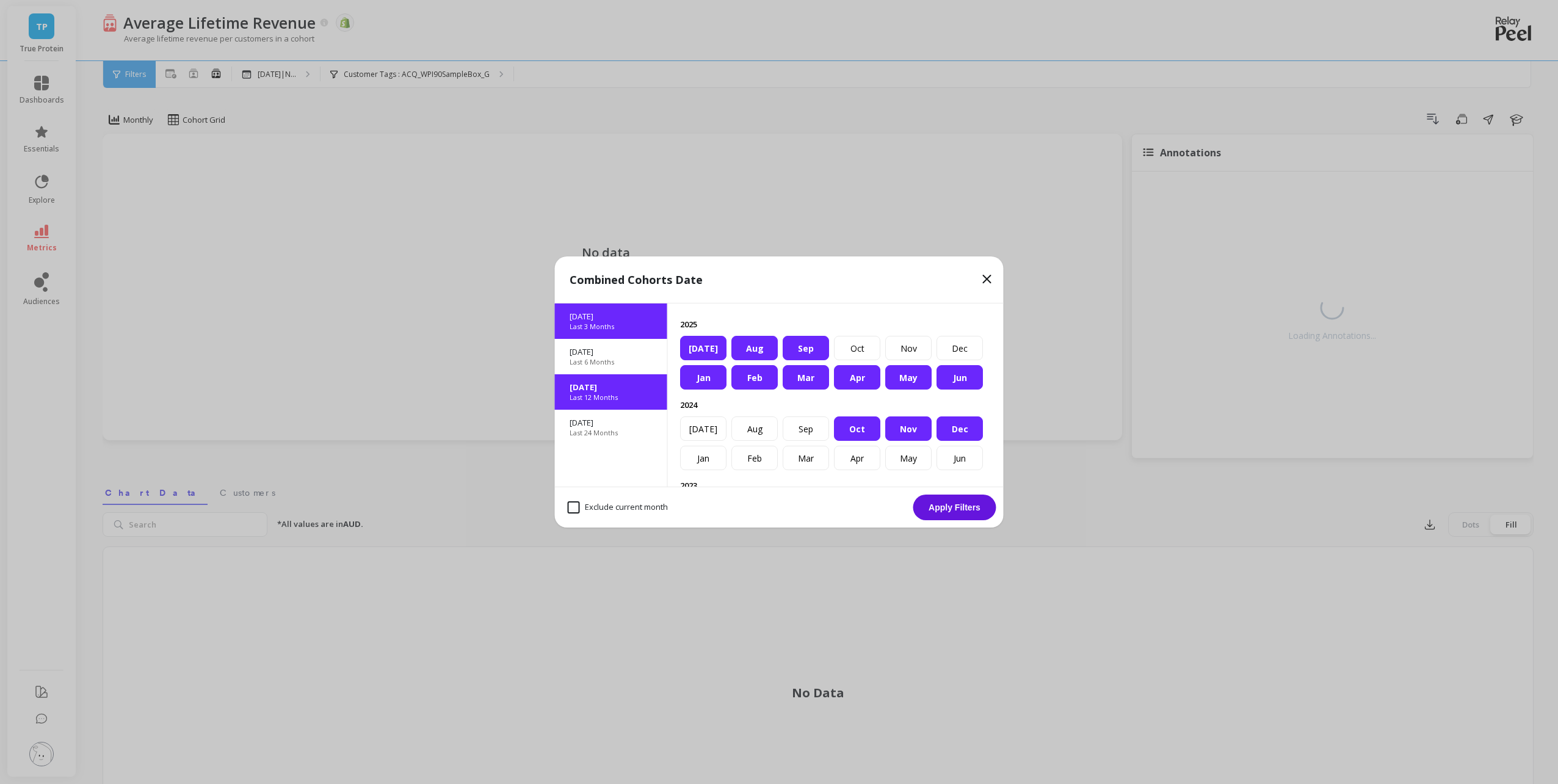
click at [599, 329] on p "Last 3 Months" at bounding box center [592, 327] width 45 height 10
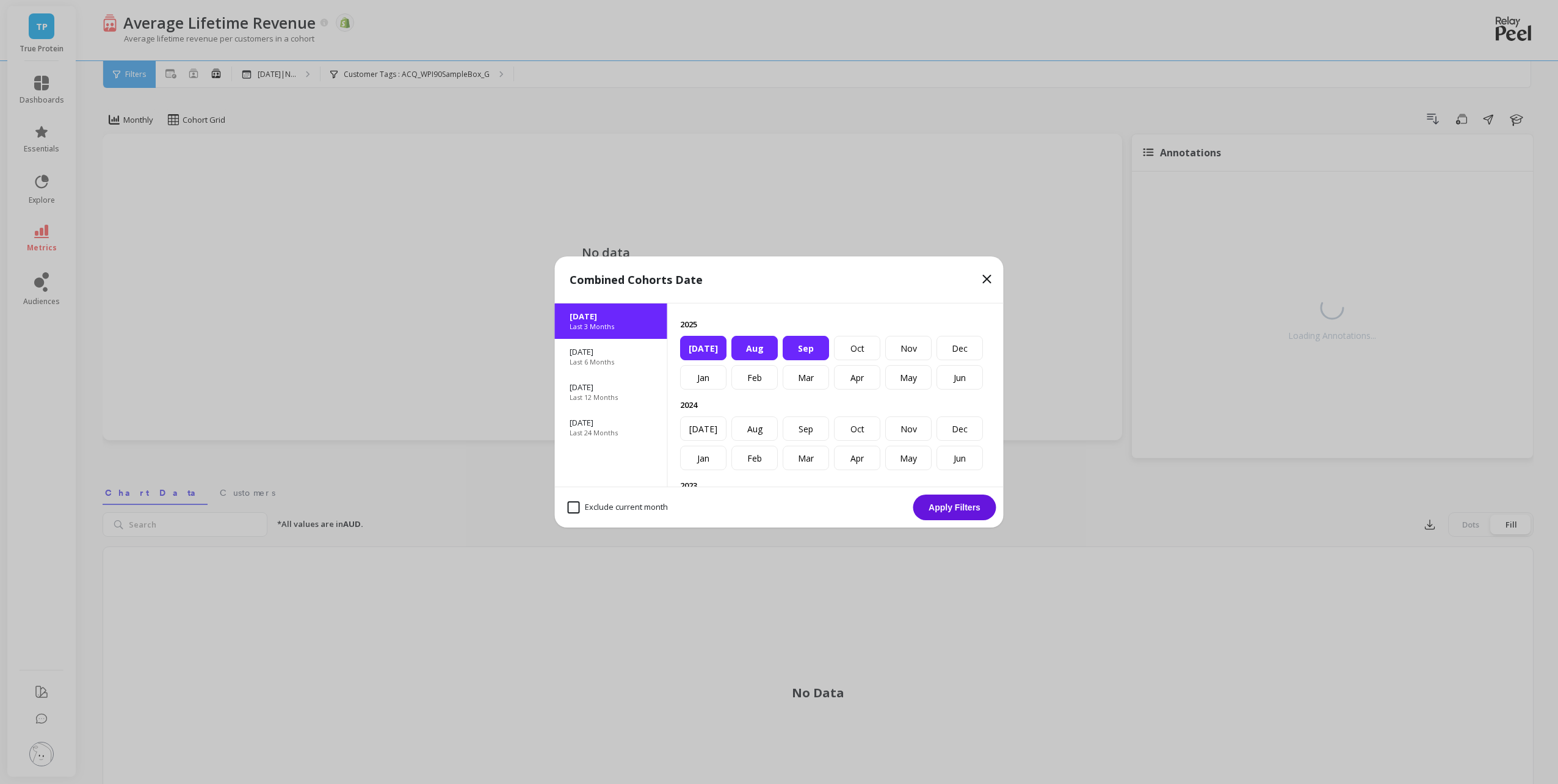
click at [978, 510] on button "Apply Filters" at bounding box center [955, 507] width 83 height 26
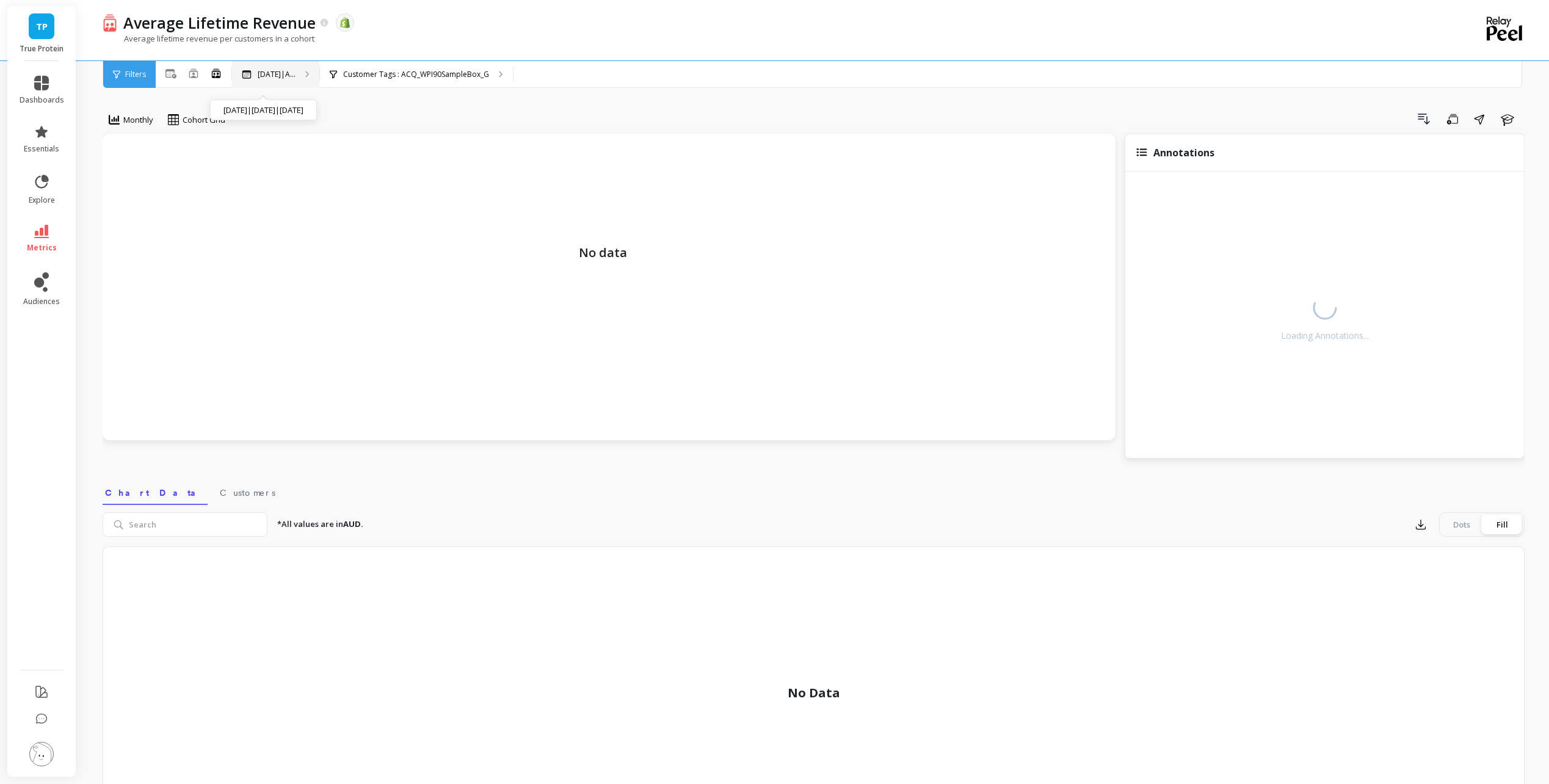
click at [300, 71] on div "[DATE]|A... [DATE]|[DATE]|[DATE]" at bounding box center [276, 75] width 87 height 27
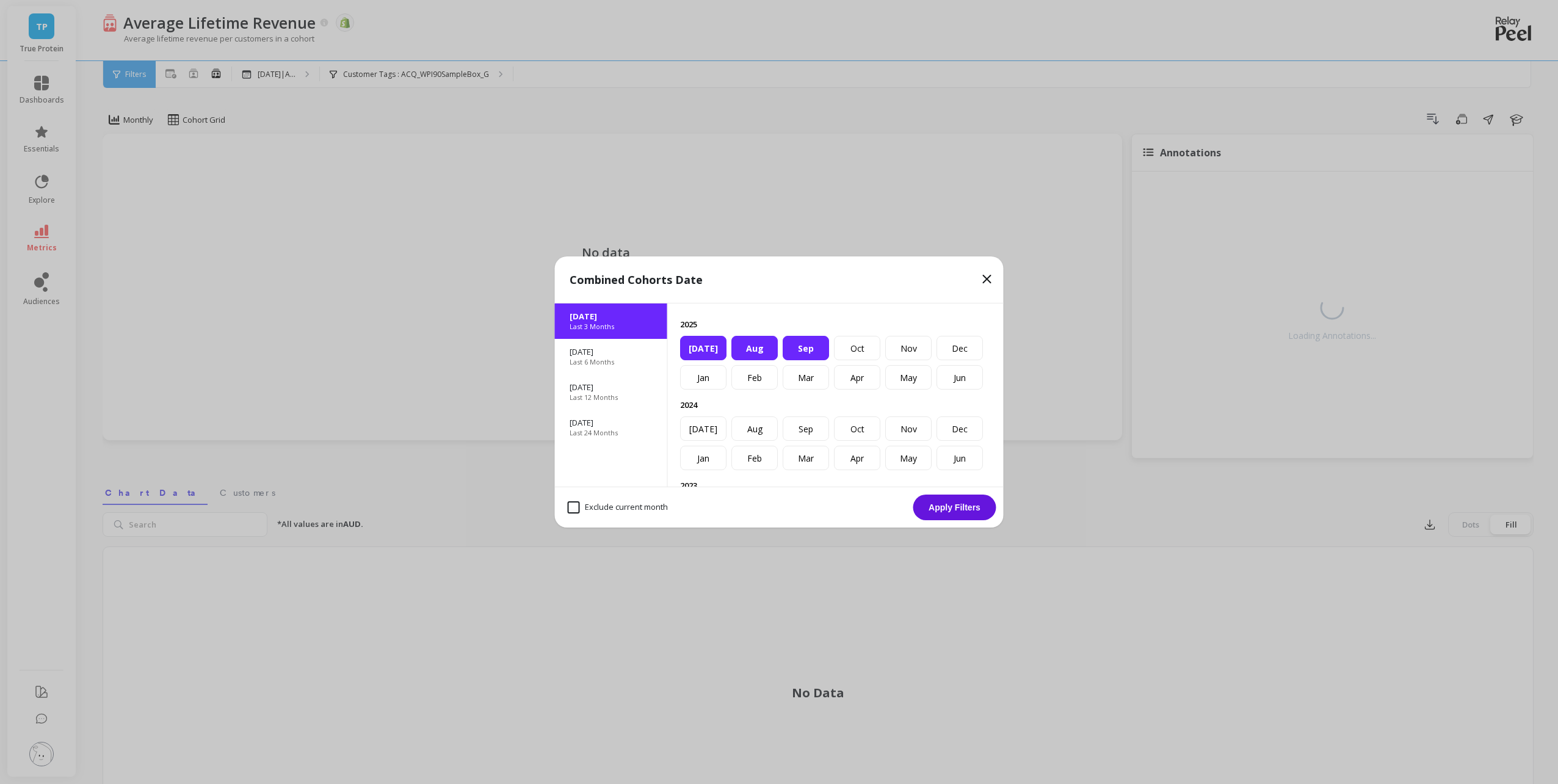
drag, startPoint x: 983, startPoint y: 283, endPoint x: 856, endPoint y: 240, distance: 134.1
click at [980, 285] on icon at bounding box center [987, 278] width 15 height 15
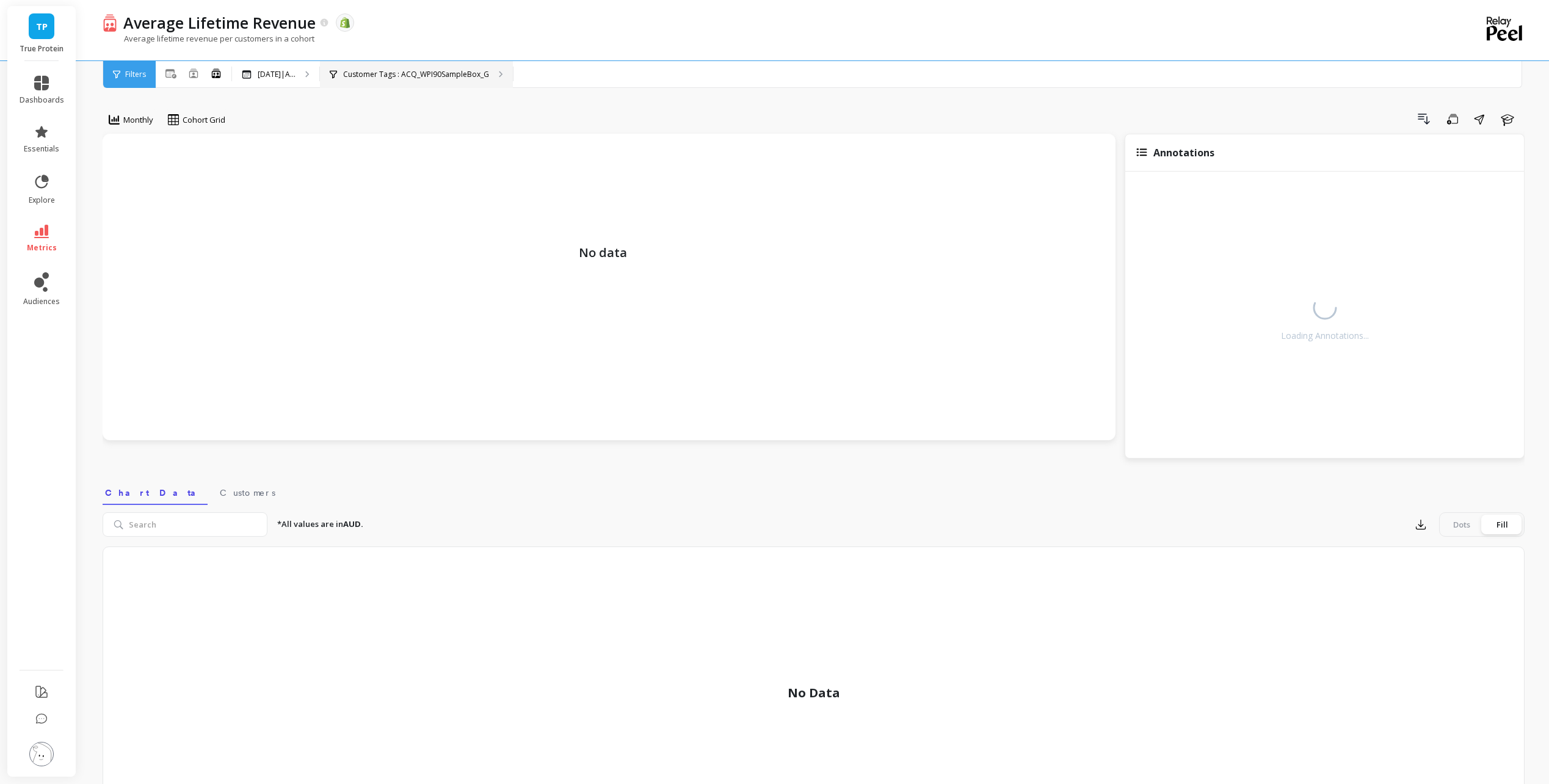
click at [451, 70] on p "Customer Tags : ACQ_WPI90SampleBox_G" at bounding box center [416, 75] width 146 height 10
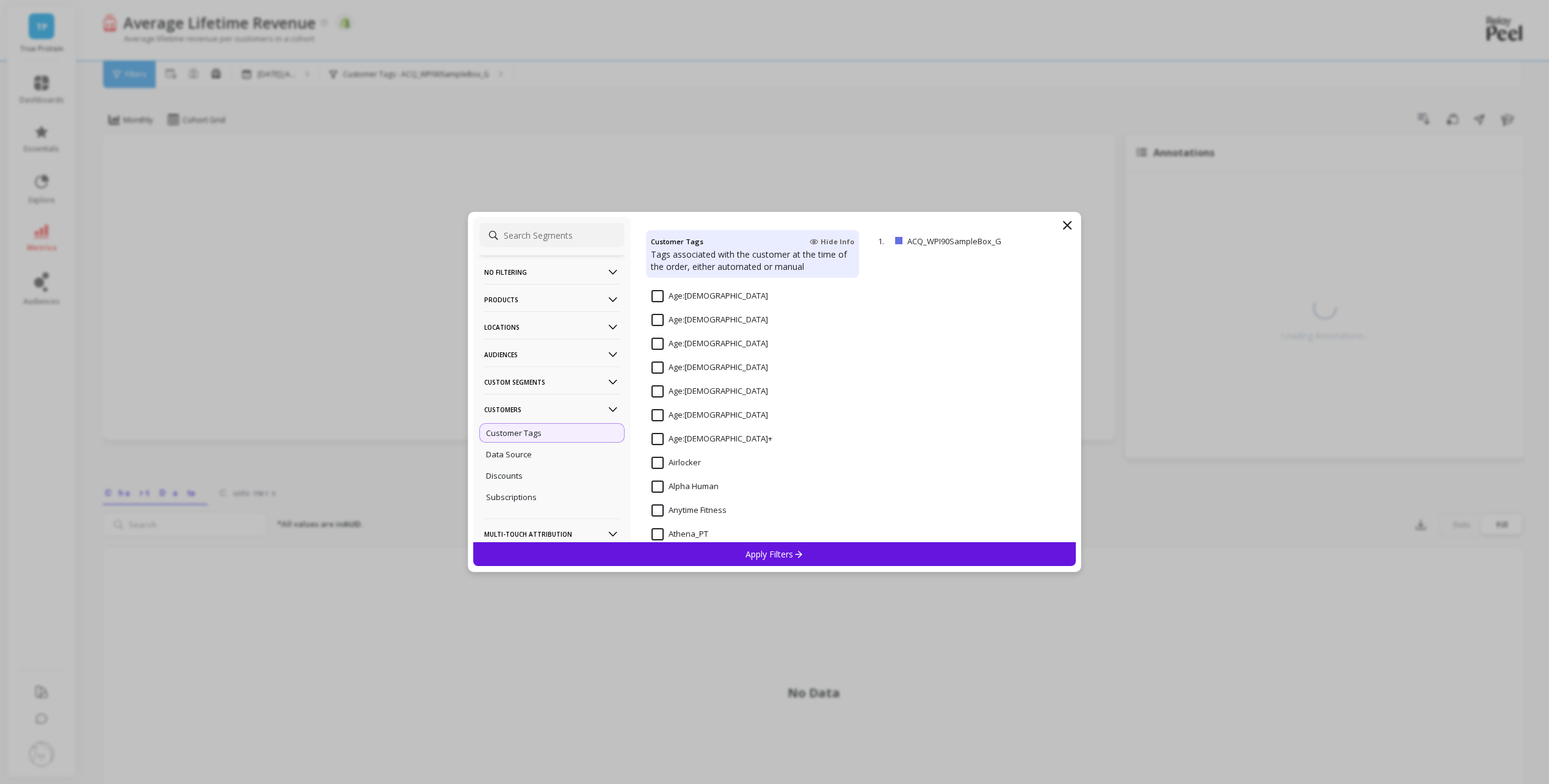
click at [573, 268] on p "No filtering" at bounding box center [552, 272] width 136 height 31
click at [583, 341] on p "Products" at bounding box center [552, 332] width 136 height 31
click at [558, 317] on div "Product Tags" at bounding box center [552, 316] width 146 height 20
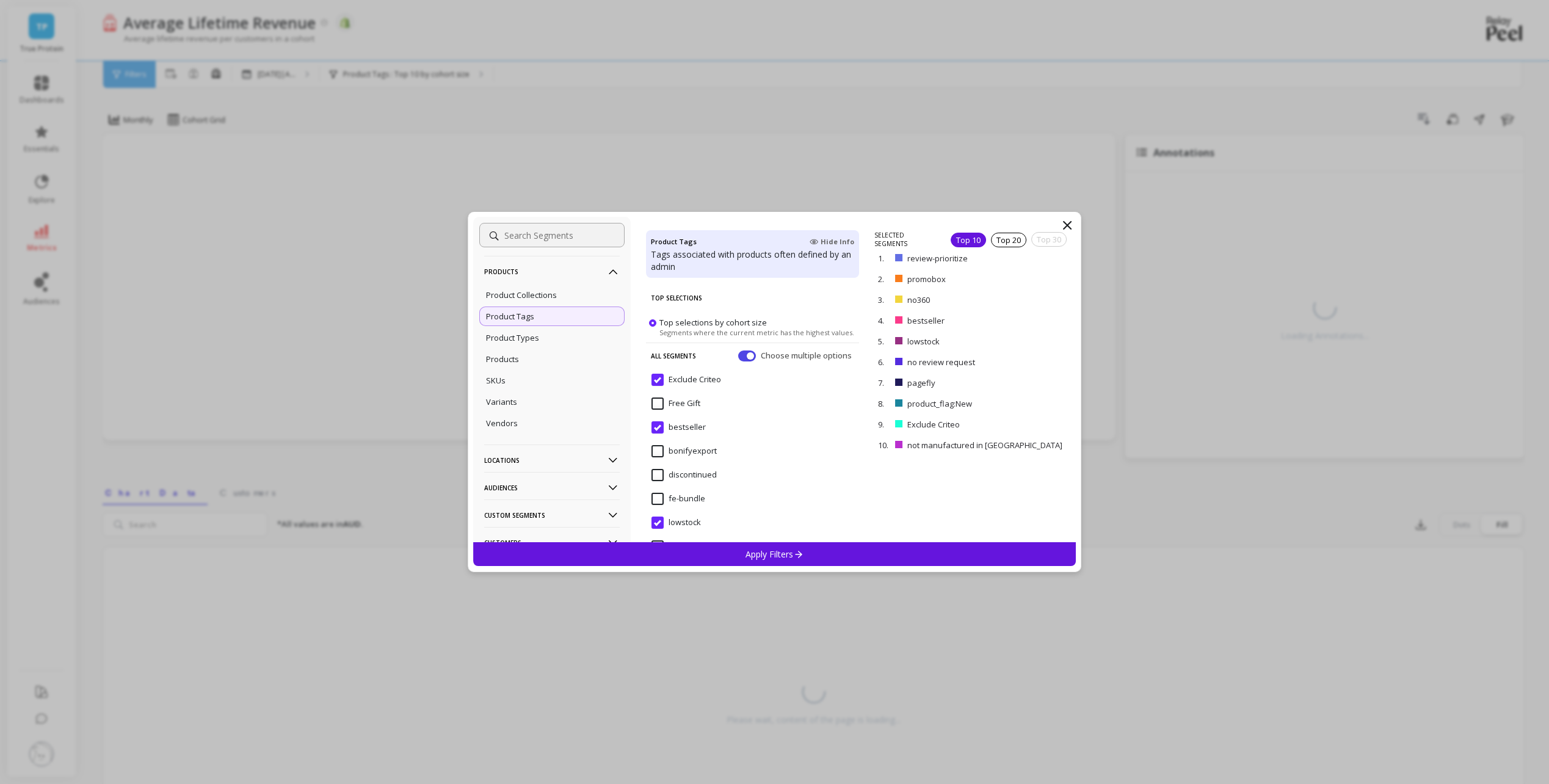
click at [541, 229] on input at bounding box center [552, 235] width 146 height 24
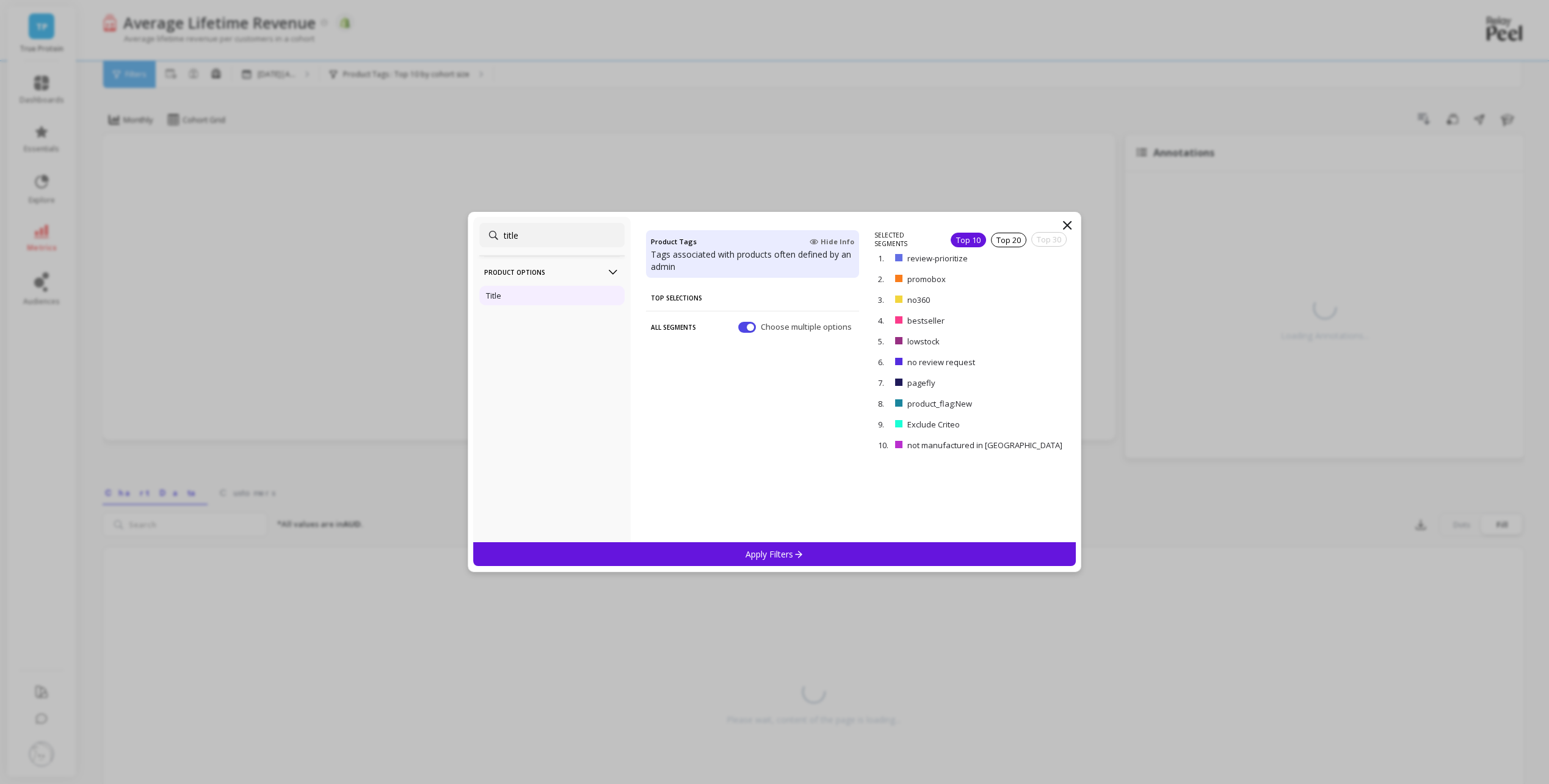
type input "title"
click at [558, 298] on div "Title" at bounding box center [552, 295] width 146 height 20
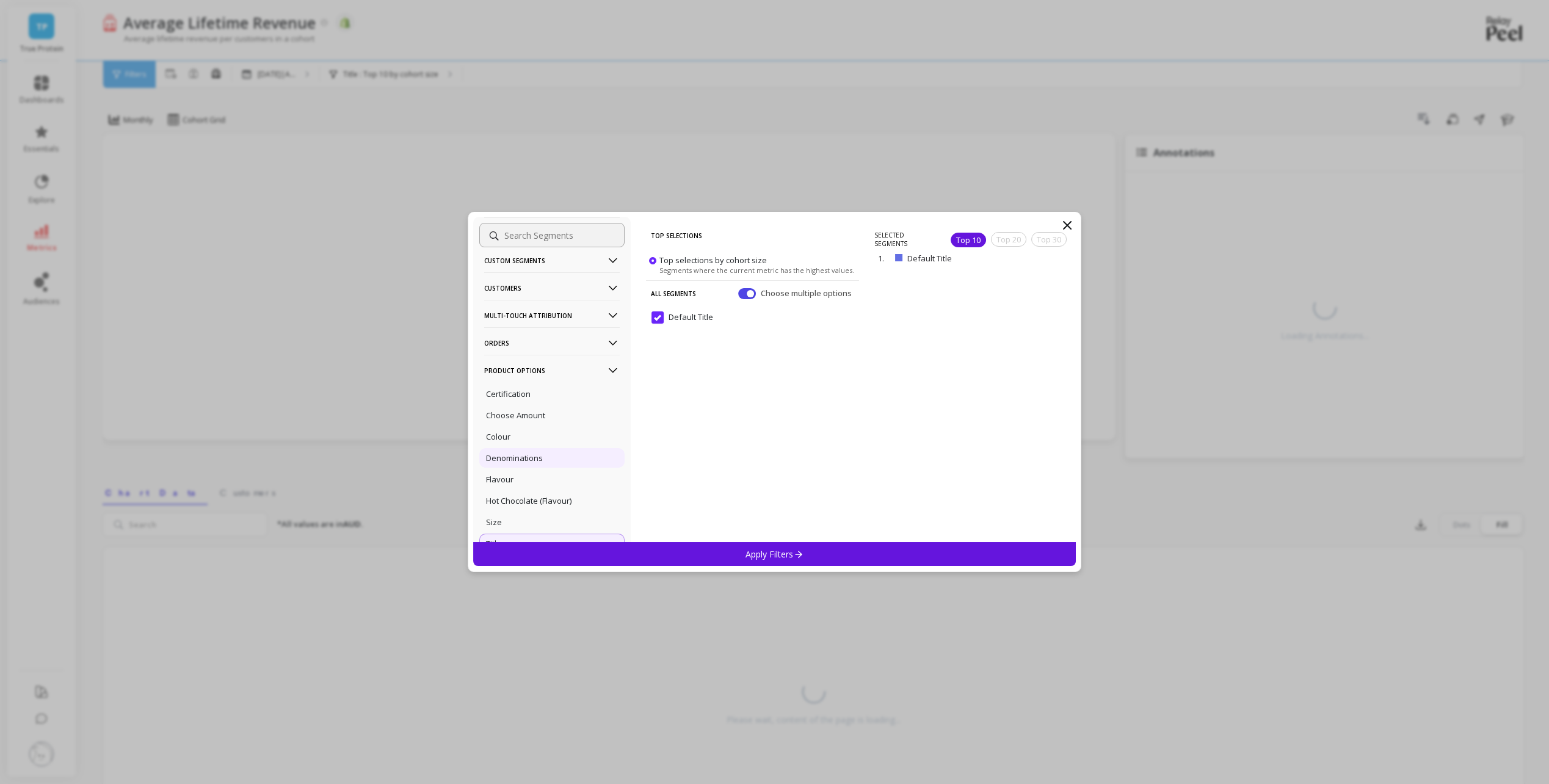
scroll to position [122, 0]
click at [698, 562] on div "Apply Filters" at bounding box center [774, 554] width 603 height 24
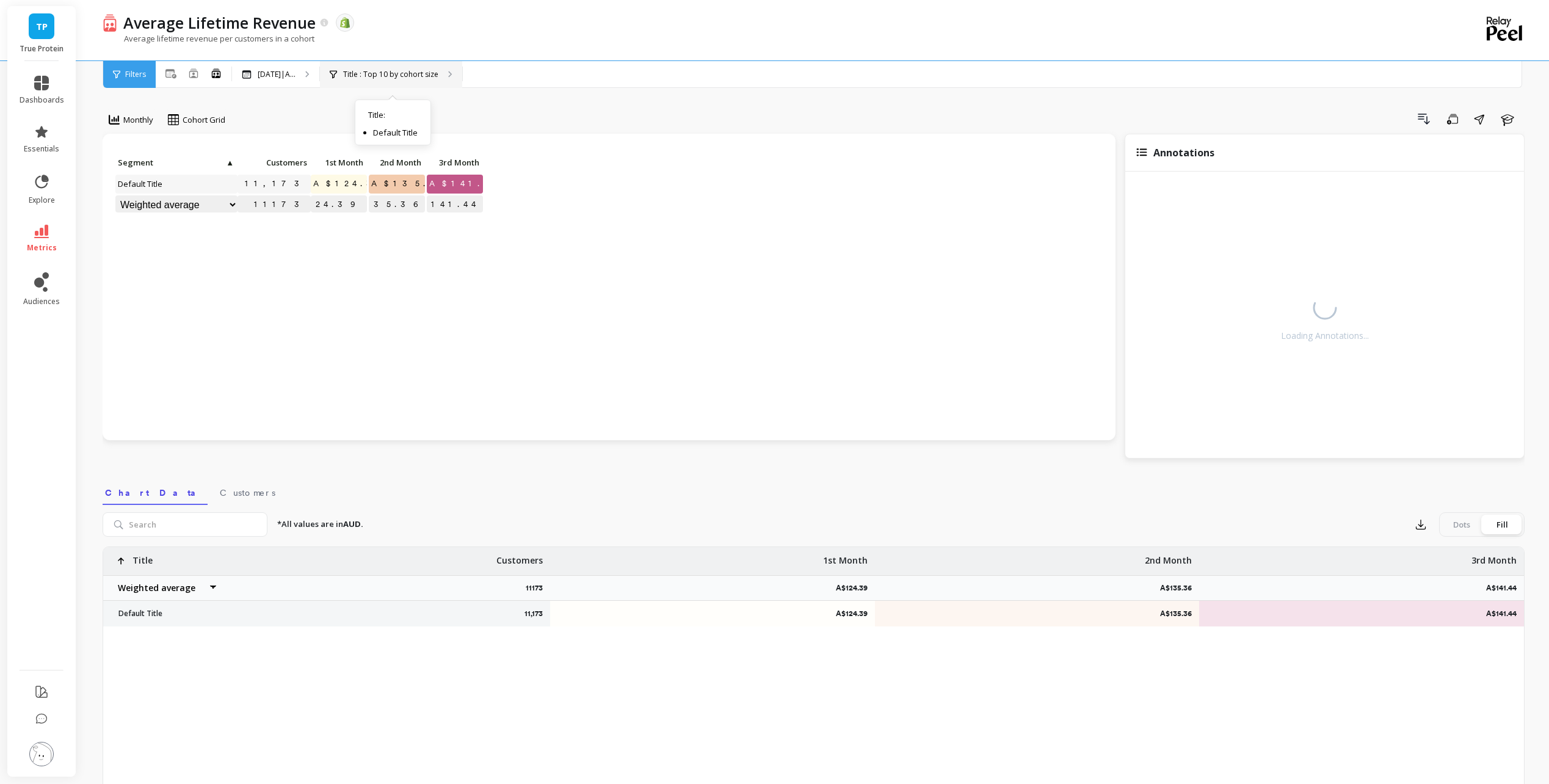
click at [367, 73] on p "Title : Top 10 by cohort size" at bounding box center [391, 75] width 95 height 10
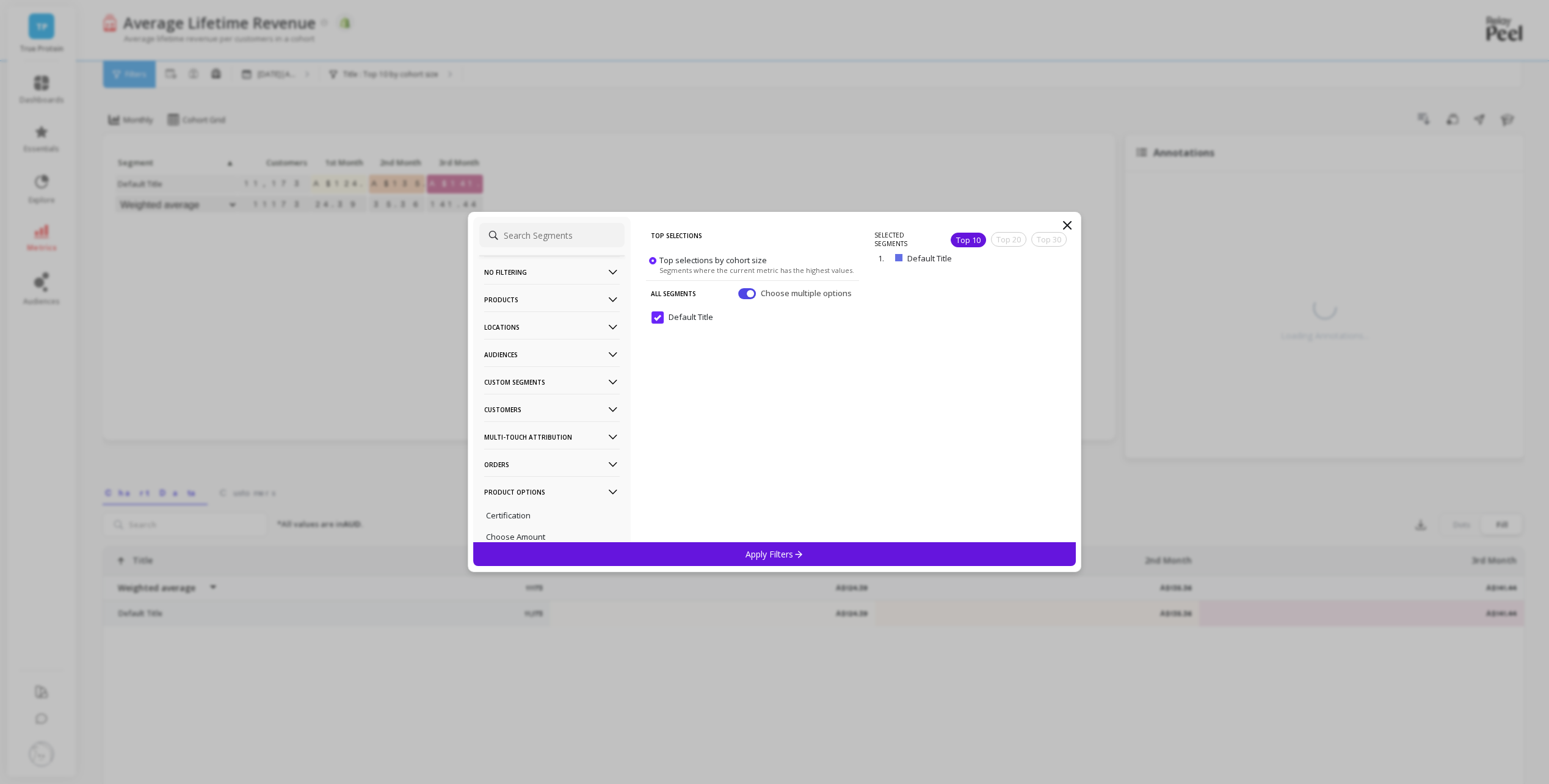
click at [571, 239] on input at bounding box center [552, 235] width 146 height 24
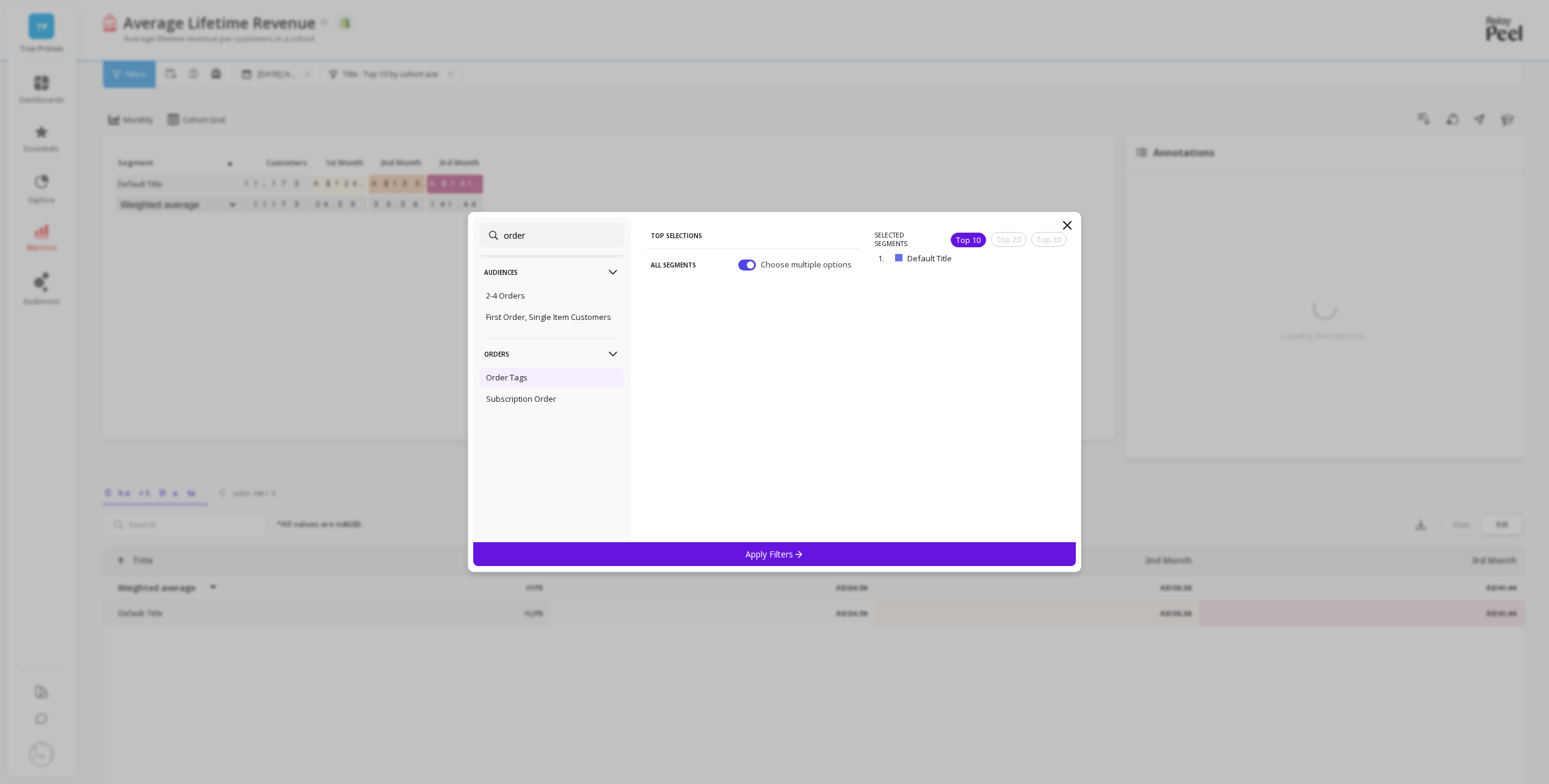
type input "order"
click at [588, 381] on div "Order Tags" at bounding box center [552, 377] width 146 height 20
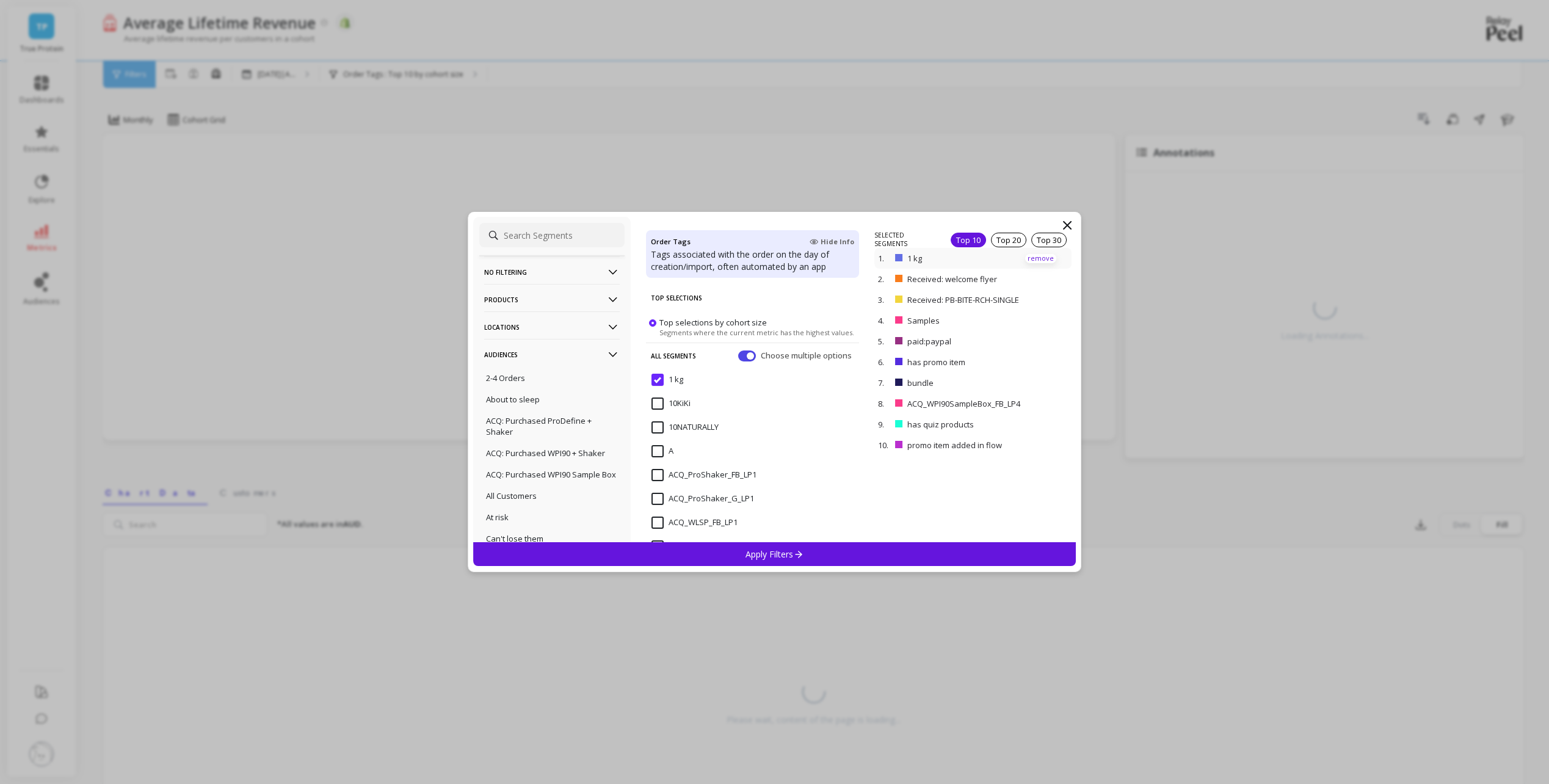
click at [1038, 262] on p "remove" at bounding box center [1041, 258] width 31 height 9
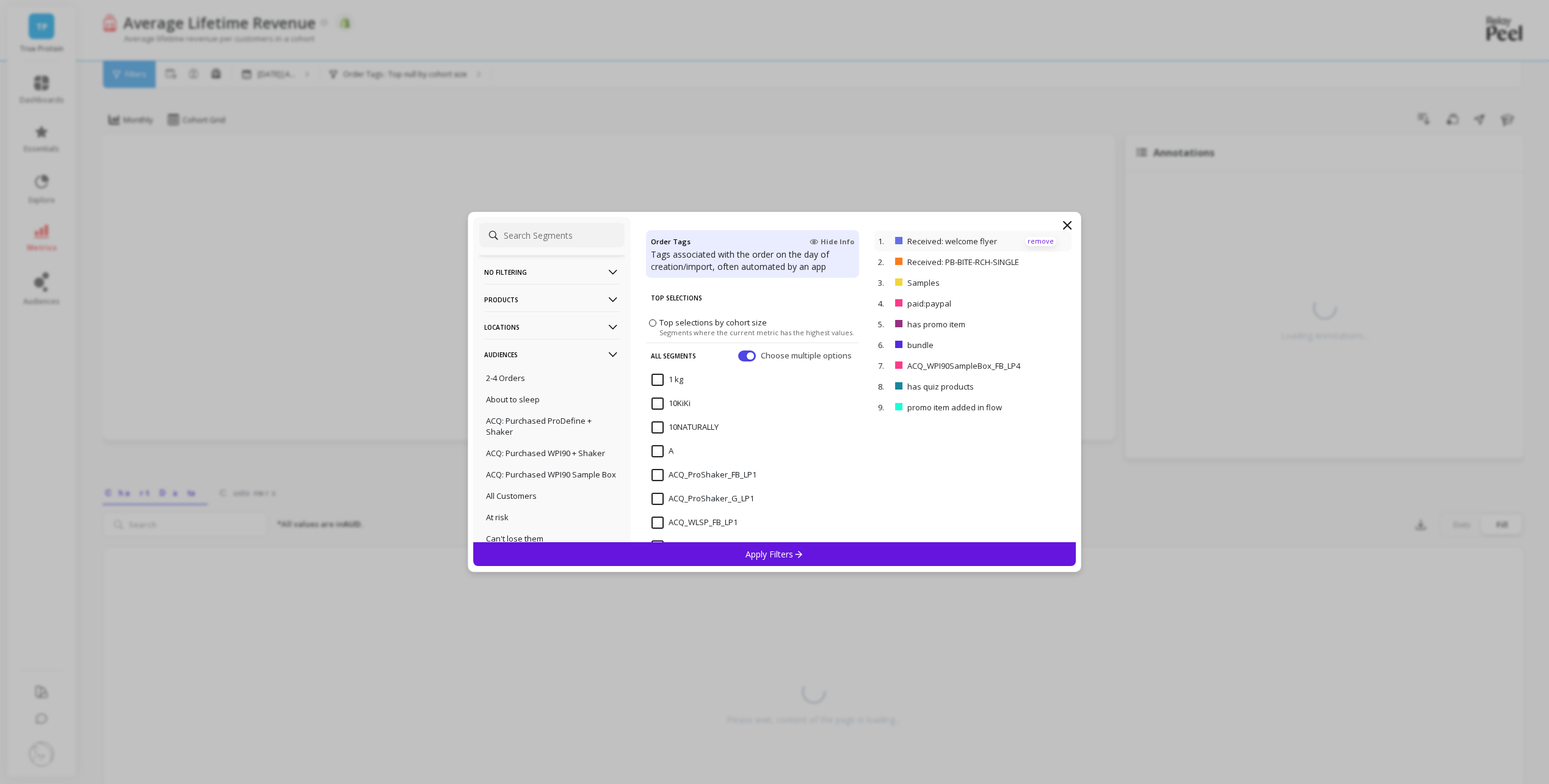
click at [1031, 244] on p "remove" at bounding box center [1041, 241] width 31 height 9
click at [1032, 244] on div "1. paid:paypal remove" at bounding box center [973, 241] width 198 height 21
click at [1032, 244] on p "remove" at bounding box center [1041, 241] width 31 height 9
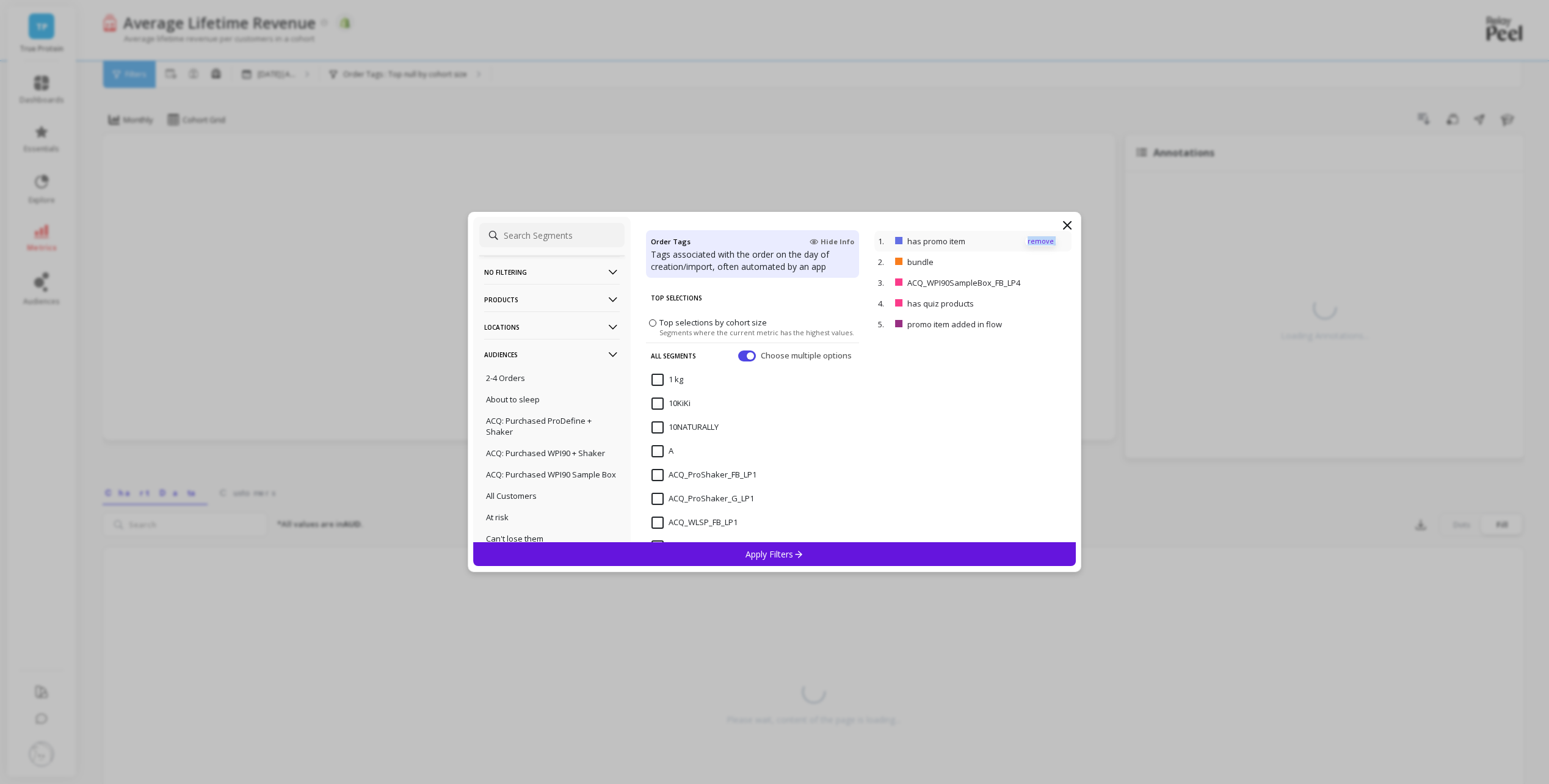
click at [1035, 243] on div "1. has promo item remove" at bounding box center [973, 241] width 198 height 21
click at [1035, 243] on p "remove" at bounding box center [1041, 241] width 31 height 9
click at [1035, 242] on div "1. bundle remove" at bounding box center [973, 241] width 198 height 21
click at [1035, 242] on p "remove" at bounding box center [1041, 241] width 31 height 9
click at [1035, 242] on div "1. ACQ_WPI90SampleBox_FB_LP4 remove" at bounding box center [973, 241] width 198 height 21
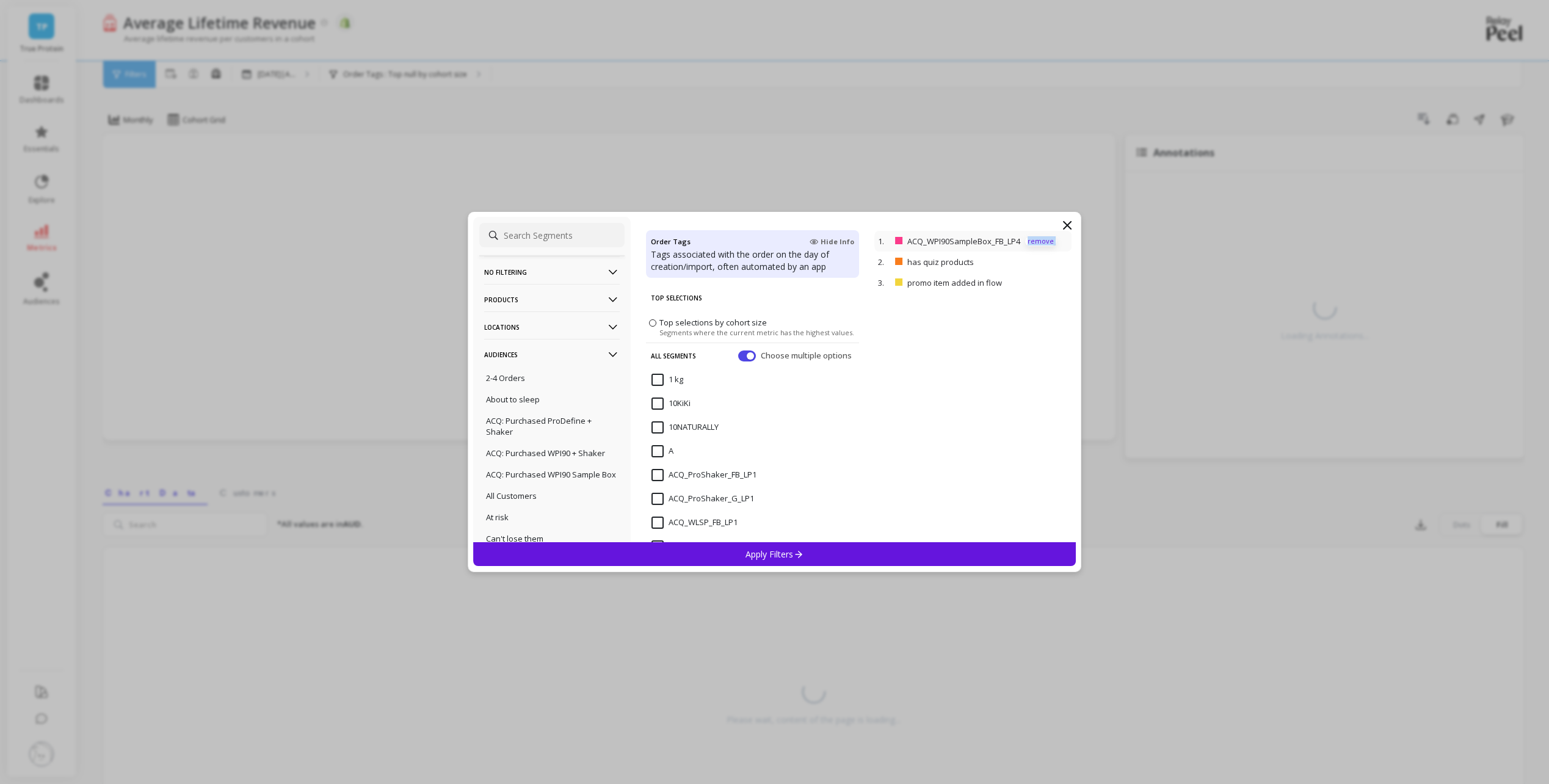
click at [1035, 242] on p "remove" at bounding box center [1041, 241] width 31 height 9
click at [1035, 241] on div "1. has quiz products remove" at bounding box center [973, 241] width 198 height 21
click at [1035, 241] on p "remove" at bounding box center [1041, 241] width 31 height 9
click at [1035, 242] on p "remove" at bounding box center [1041, 241] width 31 height 9
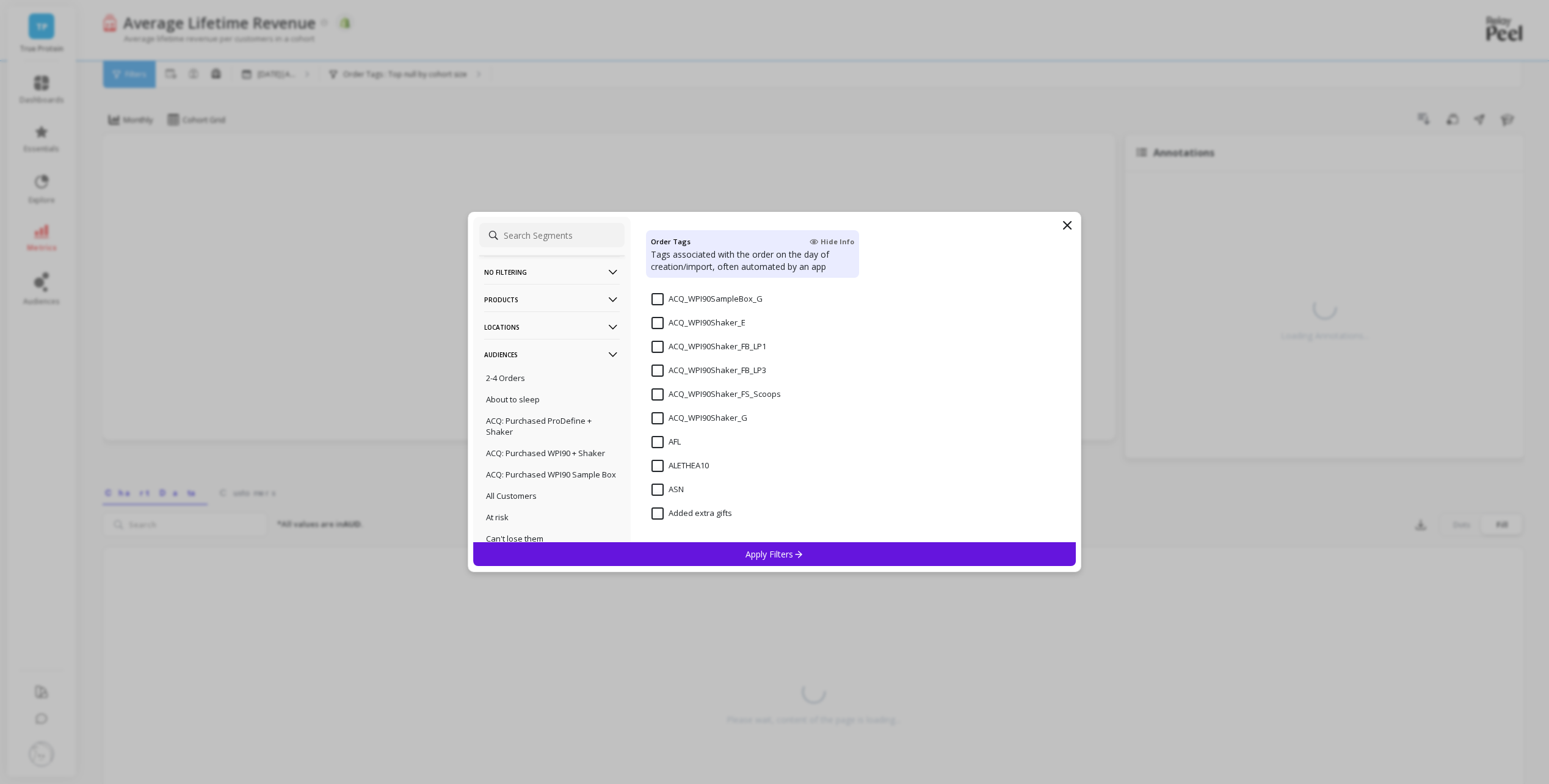
scroll to position [305, 0]
click at [658, 359] on input "ACQ_WPI90SampleBox_G" at bounding box center [707, 359] width 111 height 12
click at [784, 552] on p "Apply Filters" at bounding box center [774, 554] width 58 height 11
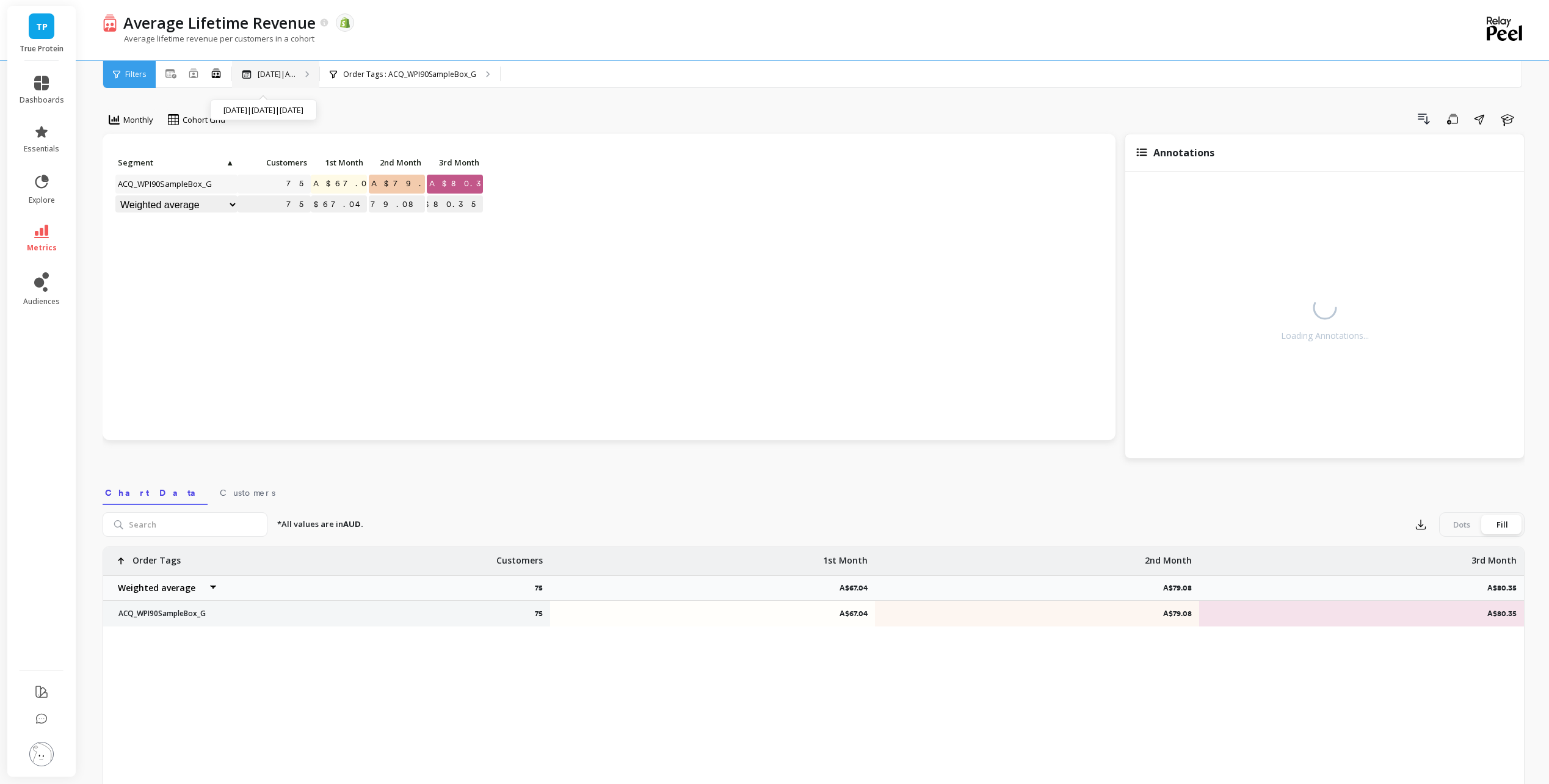
click at [267, 80] on div "[DATE]|A... [DATE]|[DATE]|[DATE]" at bounding box center [276, 75] width 87 height 27
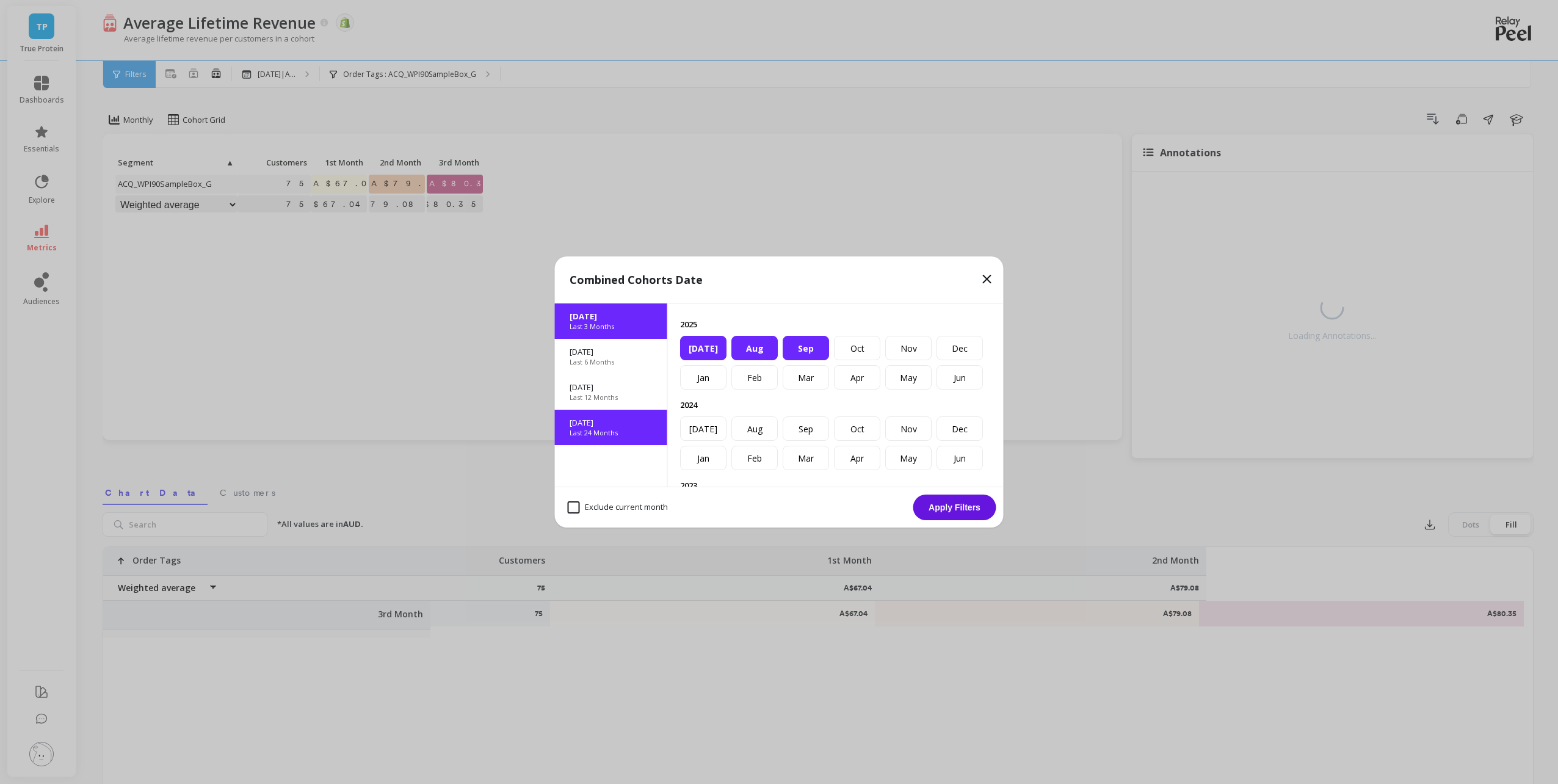
click at [621, 418] on p "[DATE]" at bounding box center [611, 422] width 83 height 11
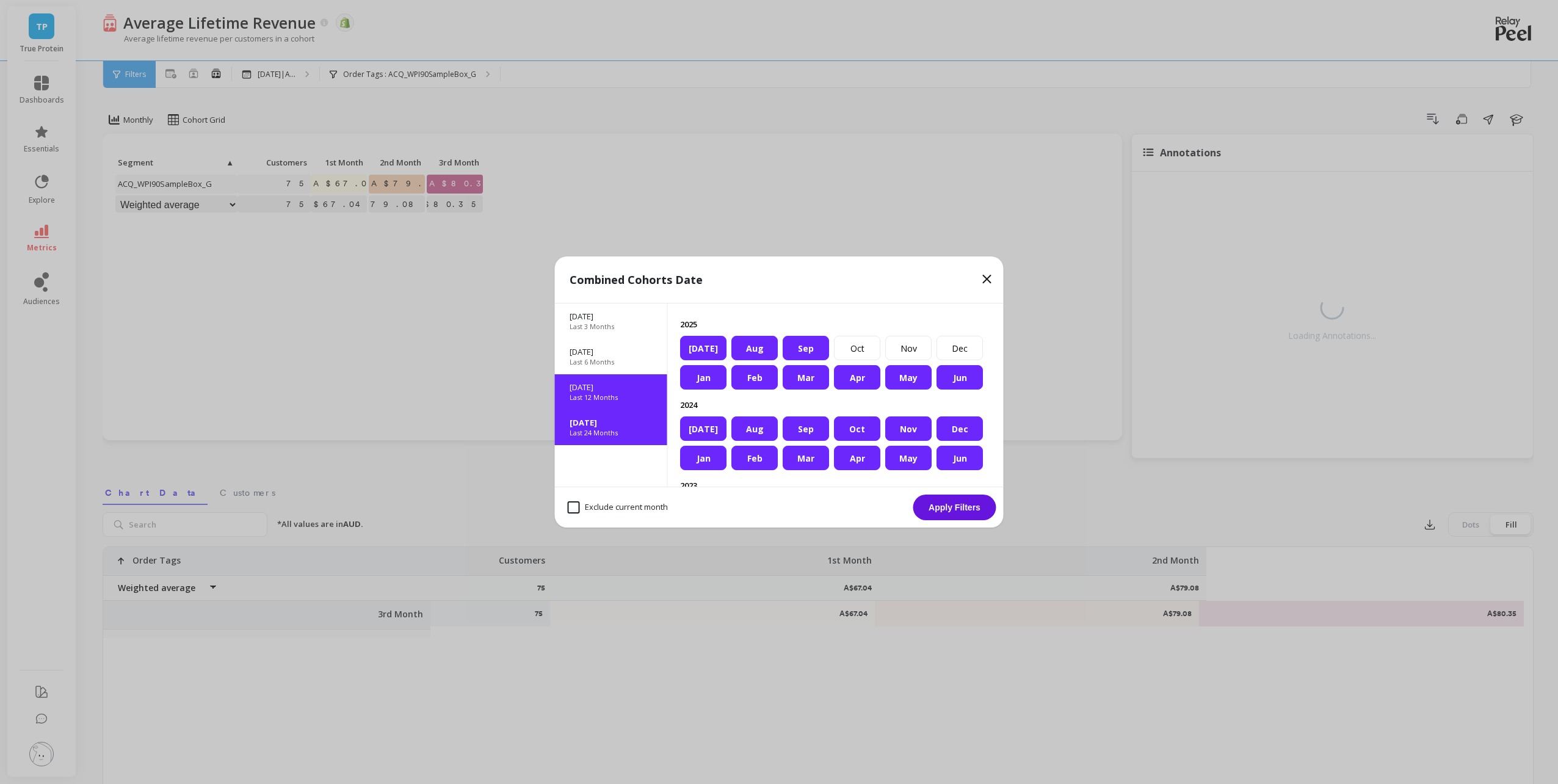
click at [617, 388] on p "[DATE]" at bounding box center [611, 386] width 83 height 11
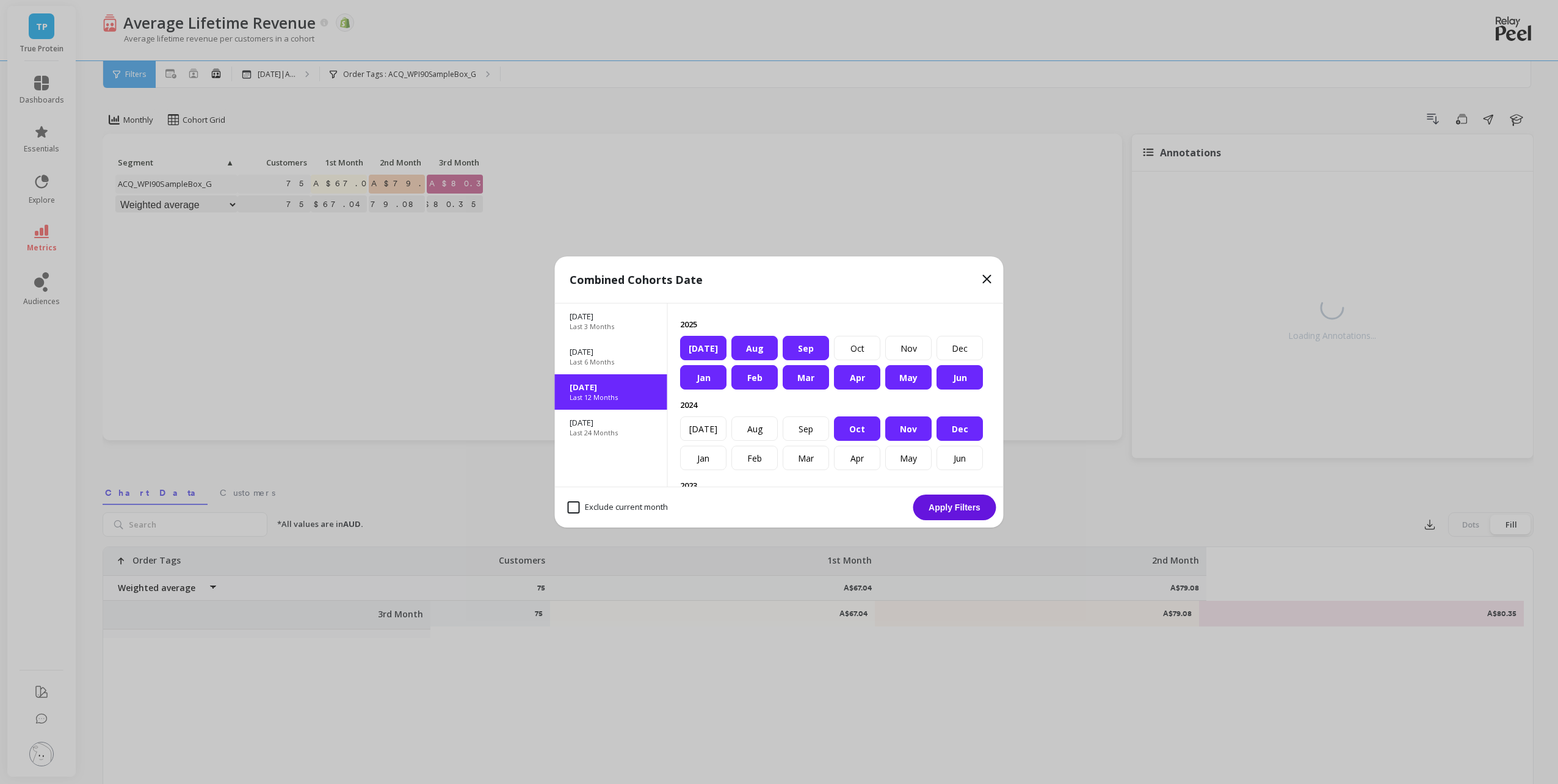
click at [951, 511] on button "Apply Filters" at bounding box center [955, 507] width 83 height 26
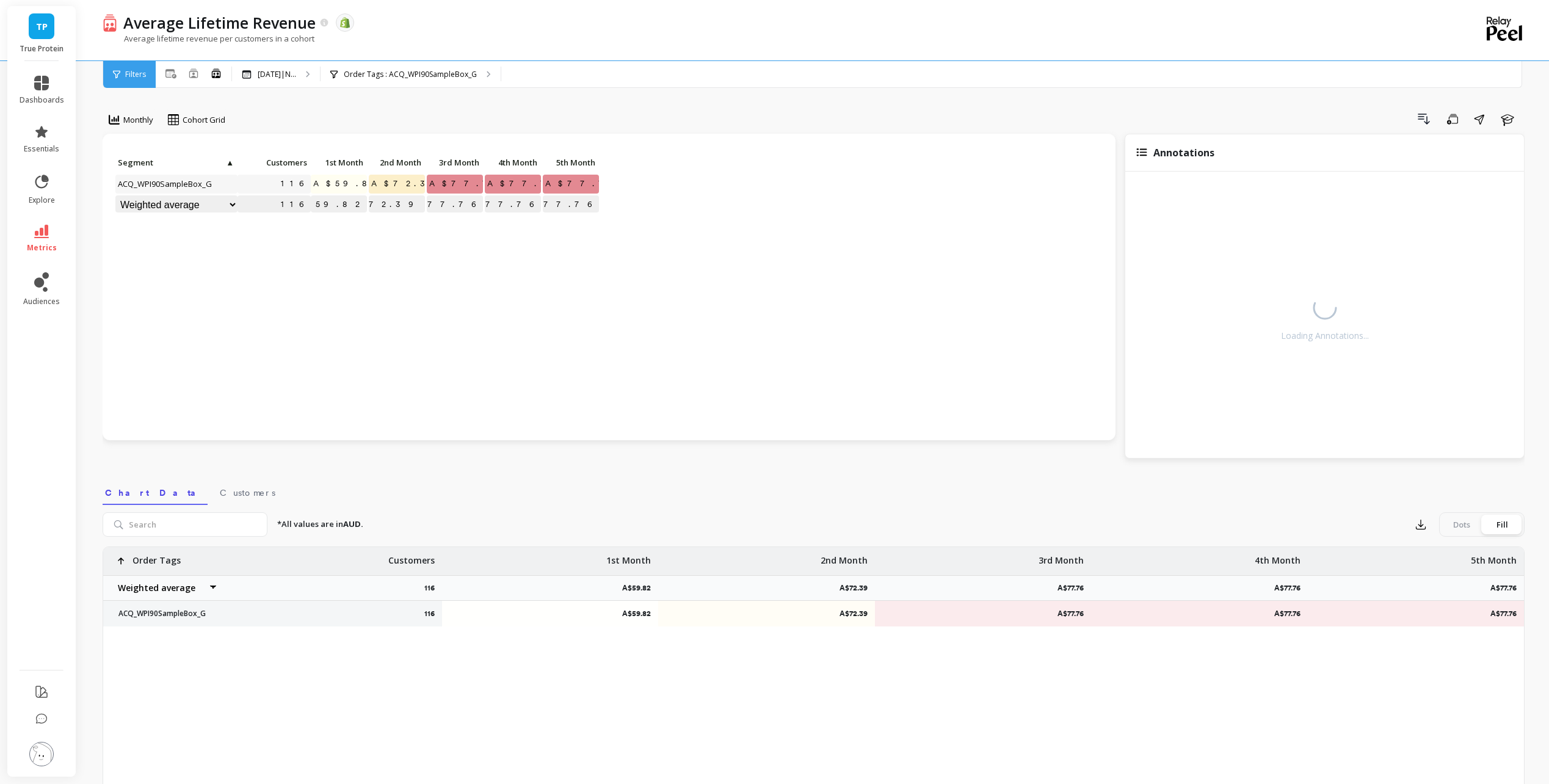
click at [530, 100] on div "Monthly Cohort Grid Drill Down Save Share Learn Click to create an audience 116…" at bounding box center [814, 507] width 1423 height 916
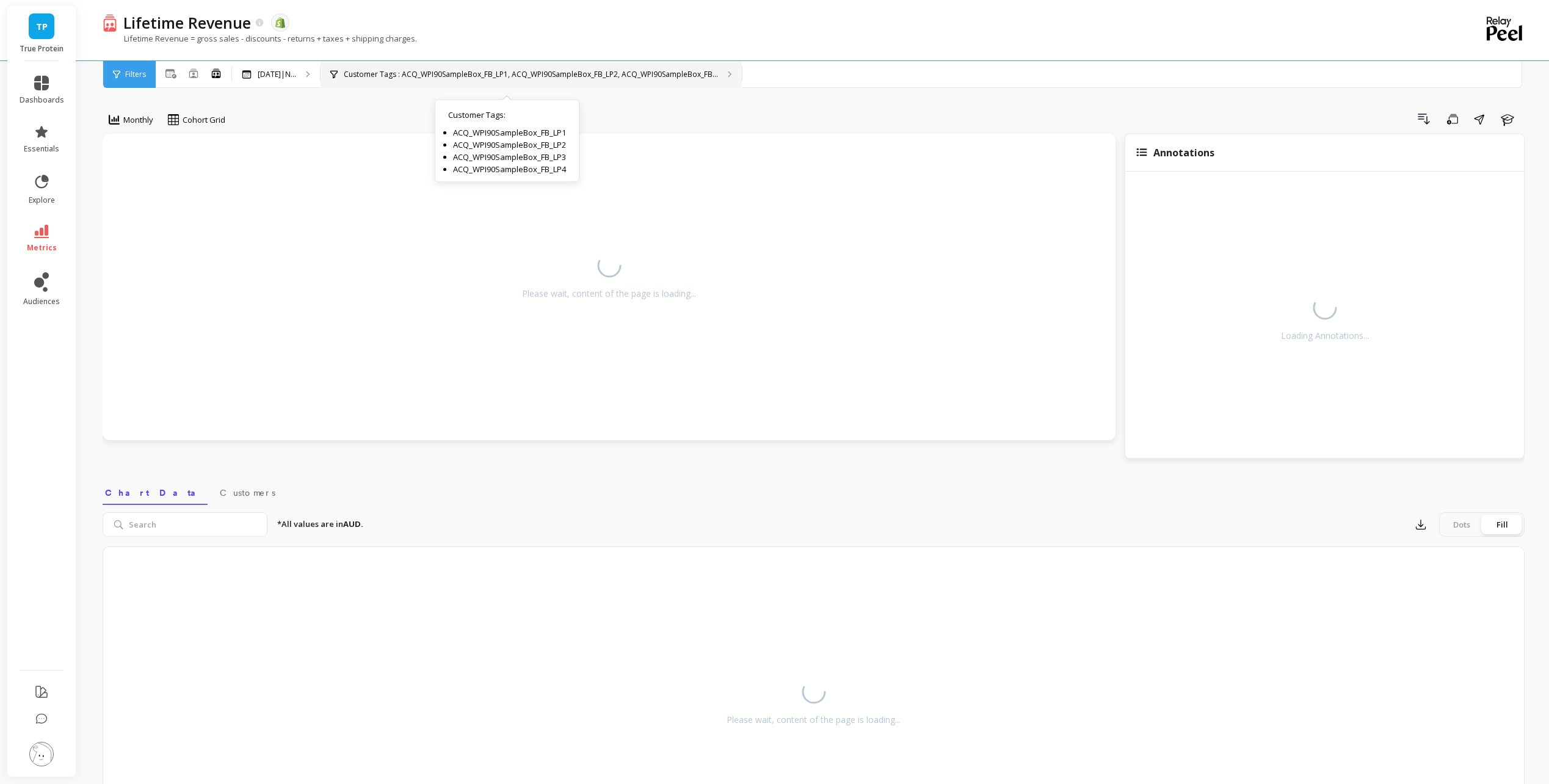
click at [643, 76] on p "Customer Tags : ACQ_WPI90SampleBox_FB_LP1, ACQ_WPI90SampleBox_FB_LP2, ACQ_WPI90…" at bounding box center [531, 75] width 374 height 10
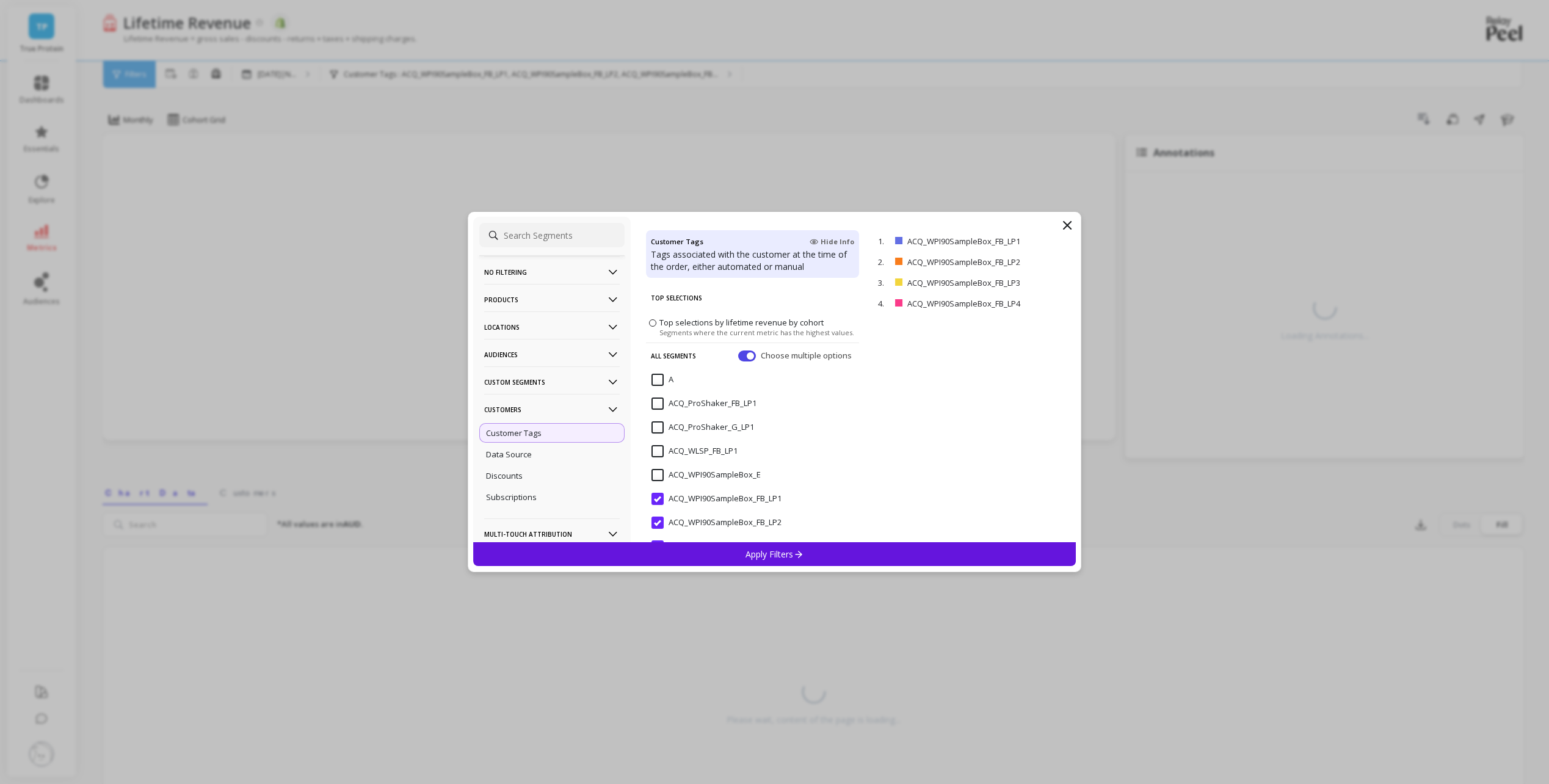
click at [554, 219] on div "No filtering Overall Products Product Collections Product Tags Product Types Pr…" at bounding box center [552, 379] width 158 height 325
drag, startPoint x: 555, startPoint y: 234, endPoint x: 561, endPoint y: 234, distance: 6.0
click at [554, 234] on input at bounding box center [552, 235] width 146 height 24
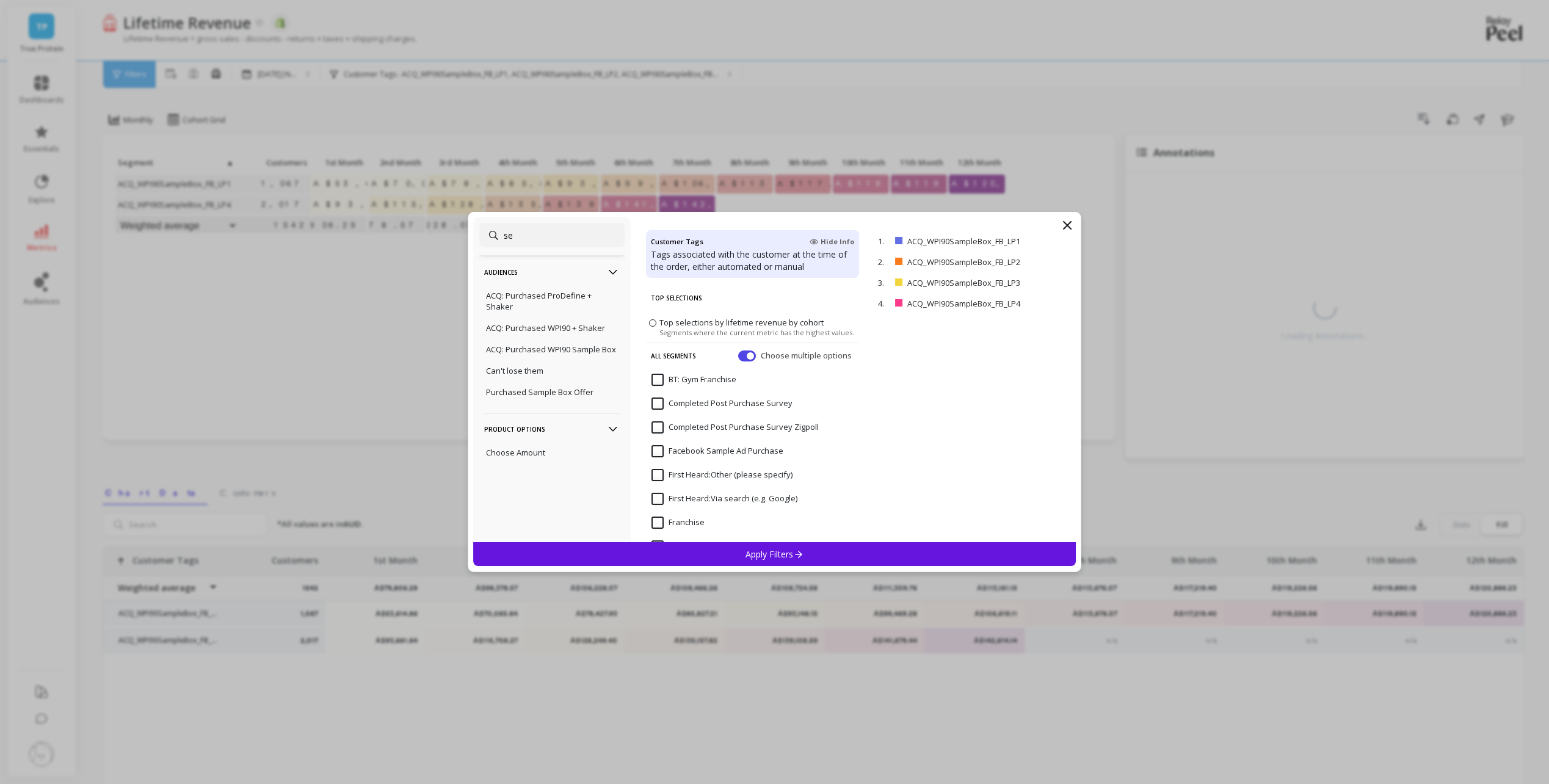
type input "s"
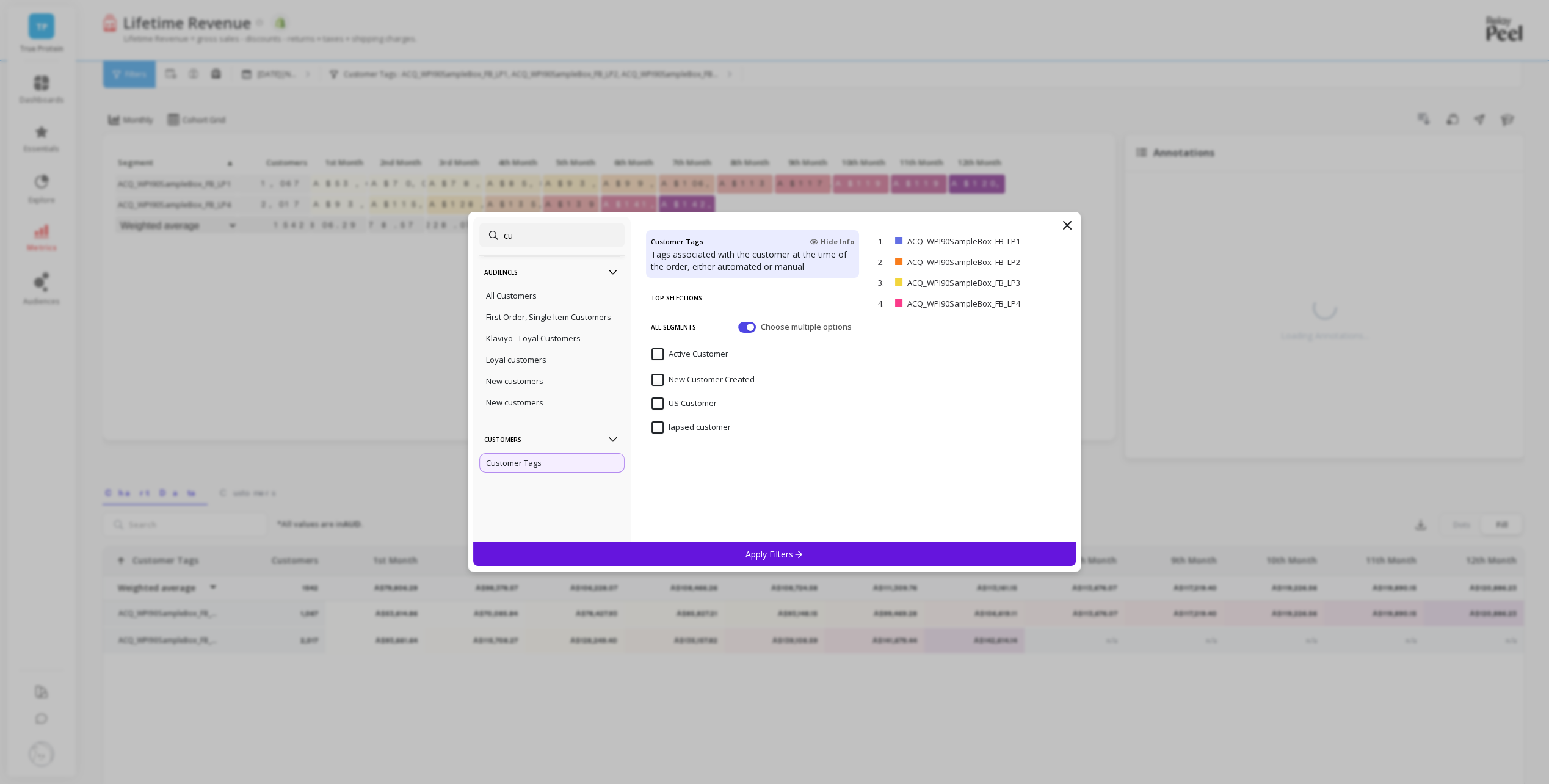
type input "c"
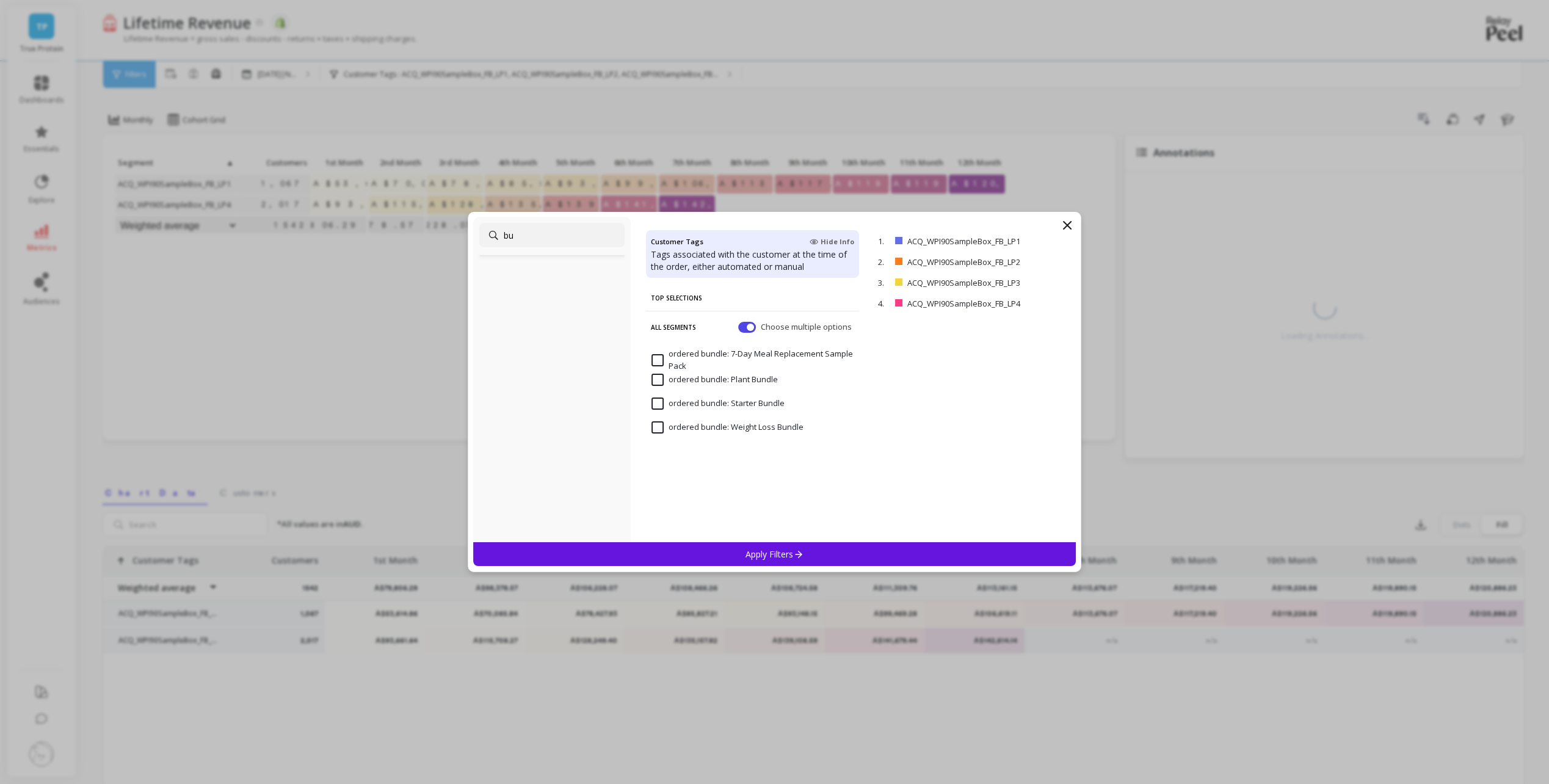
type input "b"
type input "r"
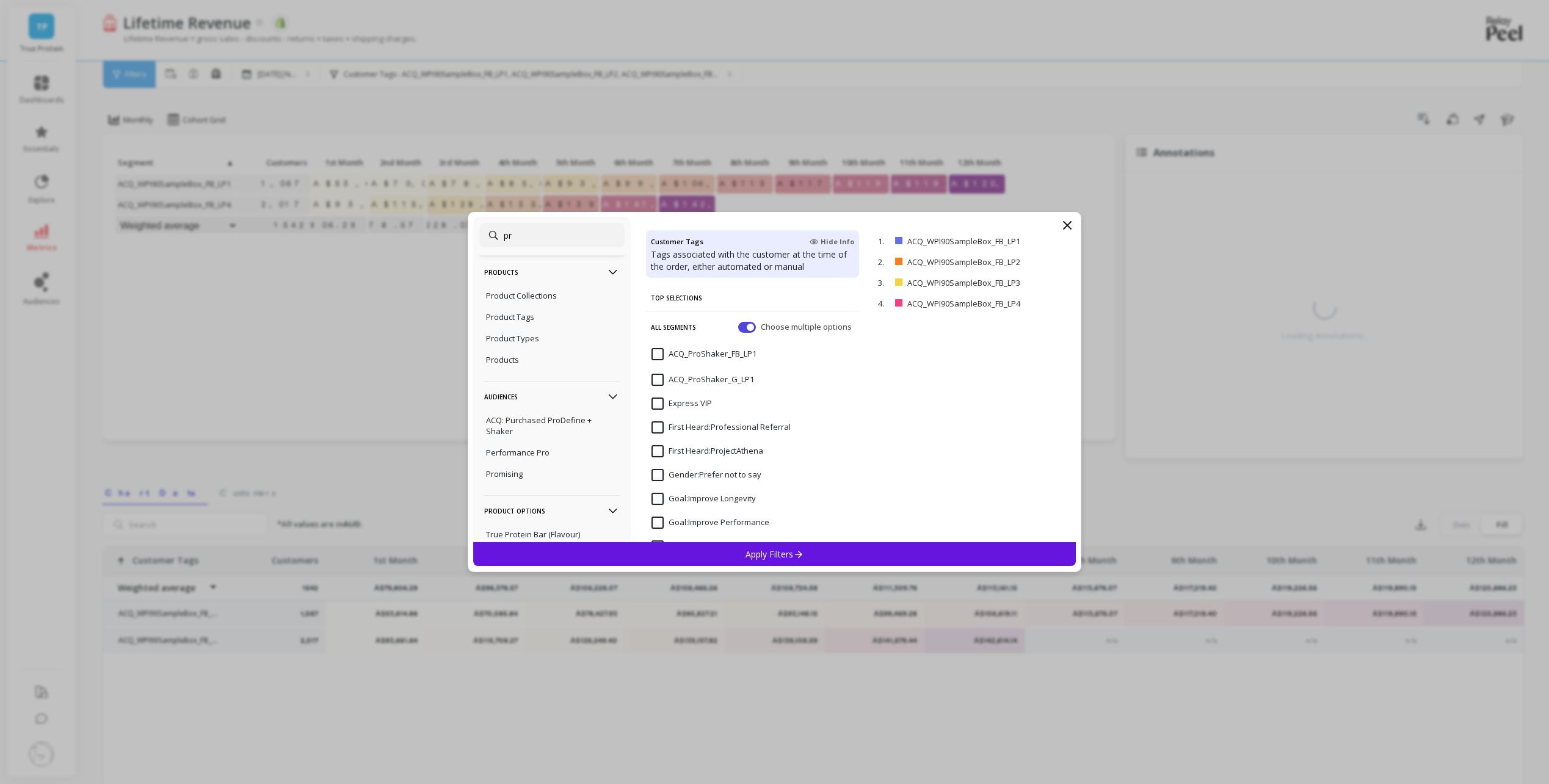
type input "p"
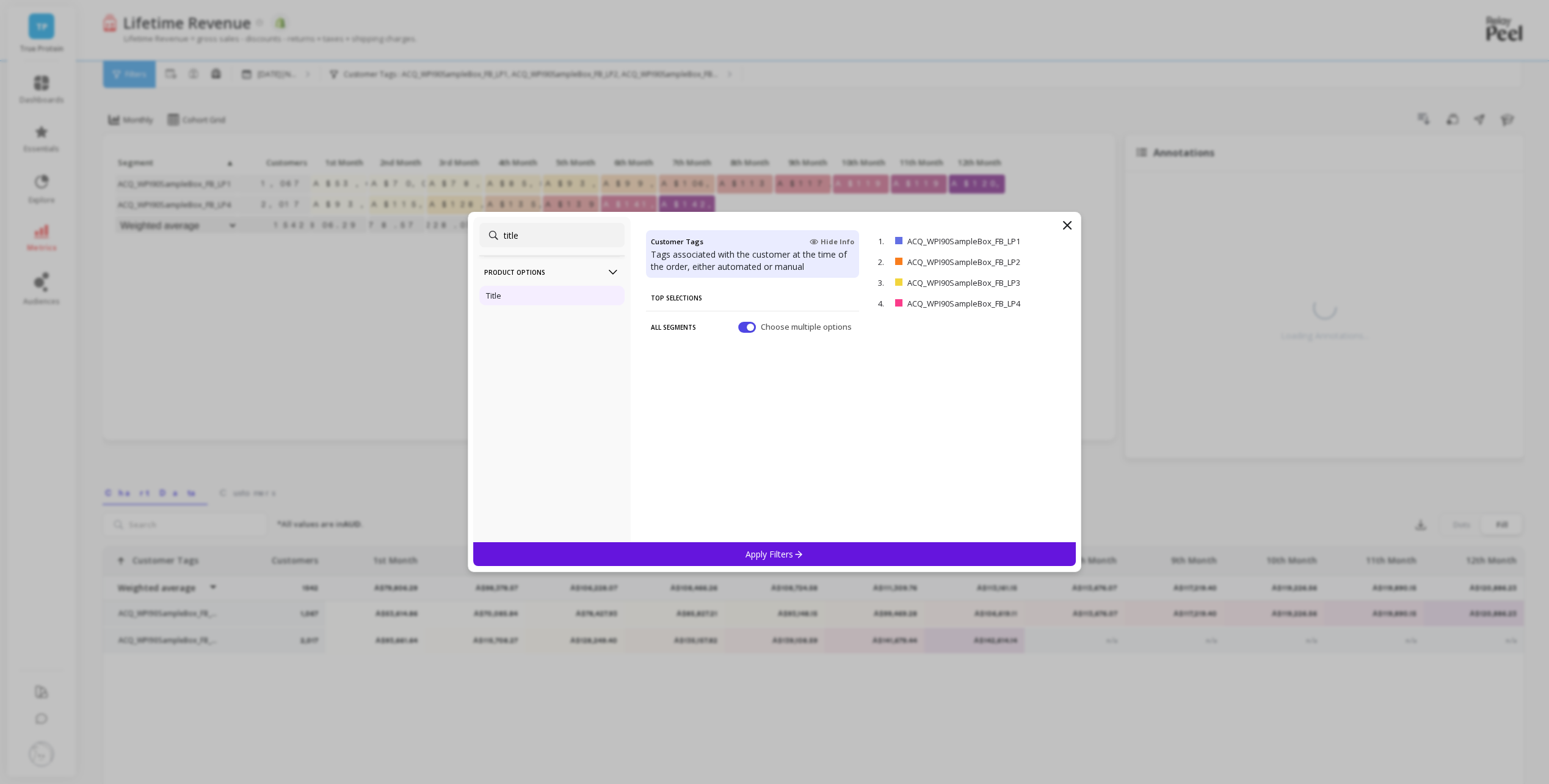
type input "title"
click at [554, 295] on div "Title" at bounding box center [552, 295] width 146 height 20
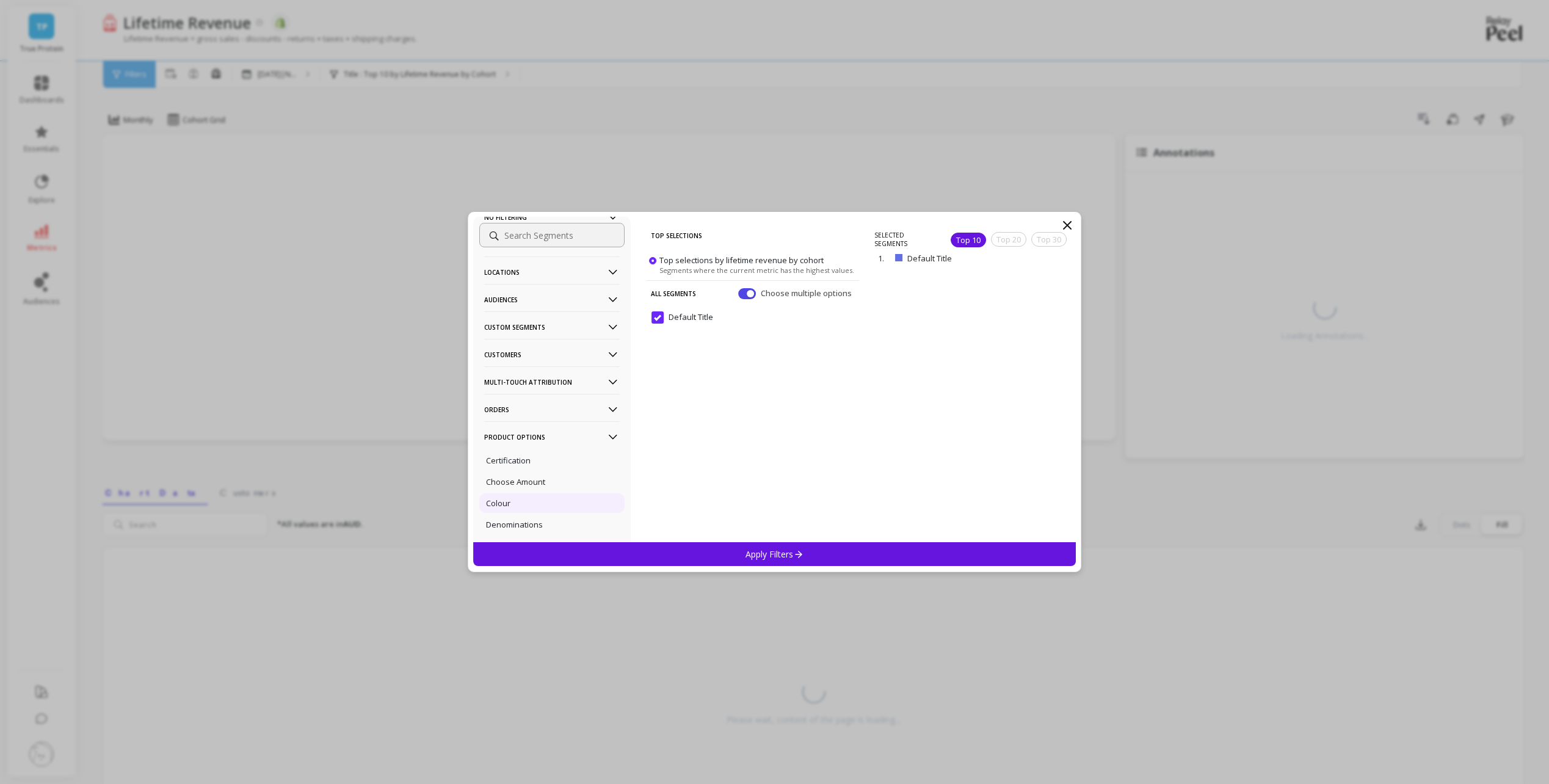
scroll to position [122, 0]
click at [755, 558] on p "Apply Filters" at bounding box center [774, 554] width 58 height 11
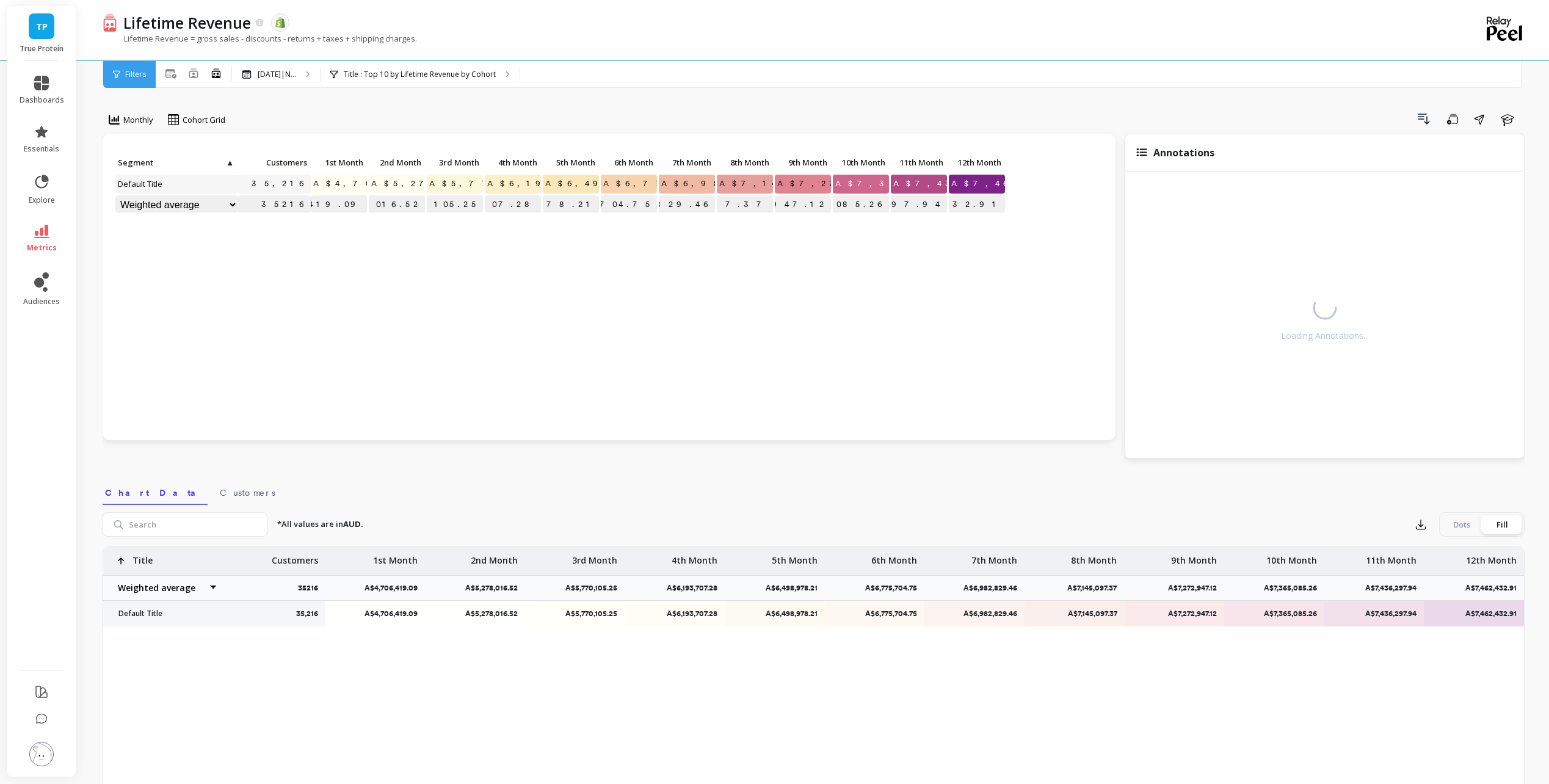
click at [137, 184] on span "Default Title" at bounding box center [140, 184] width 50 height 18
